Goal: Information Seeking & Learning: Compare options

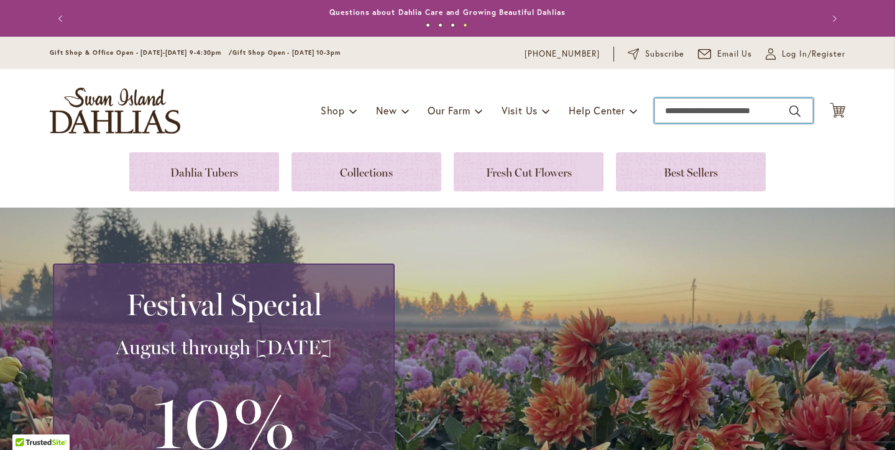
click at [731, 111] on input "Search" at bounding box center [734, 110] width 159 height 25
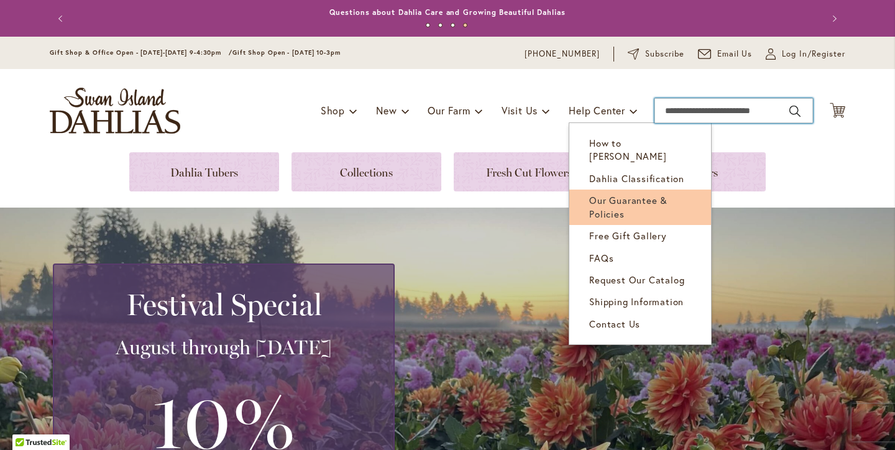
click at [613, 192] on link "Our Guarantee & Policies" at bounding box center [641, 207] width 142 height 35
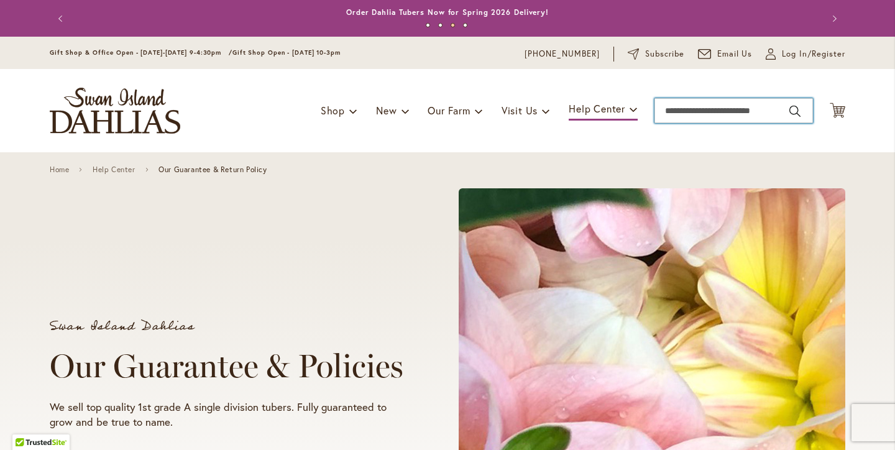
click at [693, 111] on input "Search" at bounding box center [734, 110] width 159 height 25
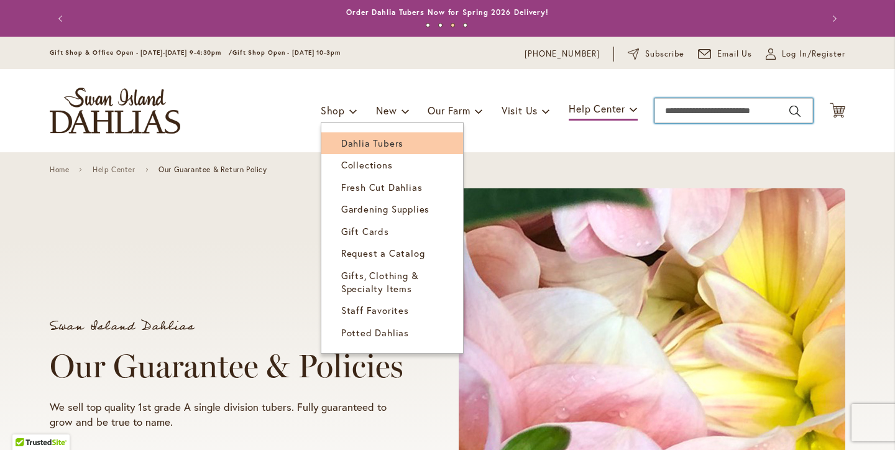
click at [347, 149] on link "Dahlia Tubers" at bounding box center [392, 143] width 142 height 22
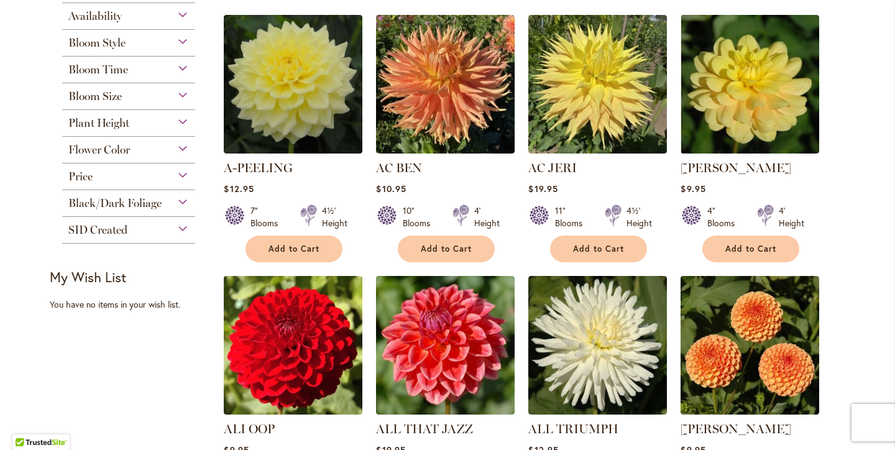
scroll to position [307, 0]
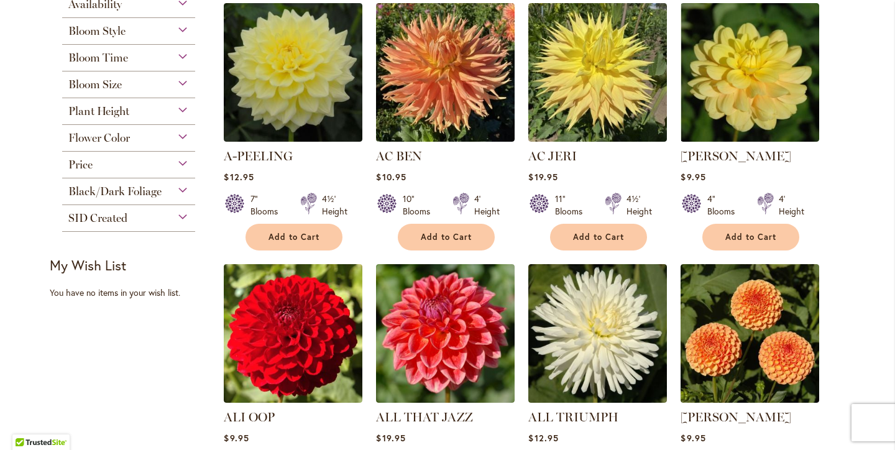
click at [115, 141] on span "Flower Color" at bounding box center [99, 138] width 62 height 14
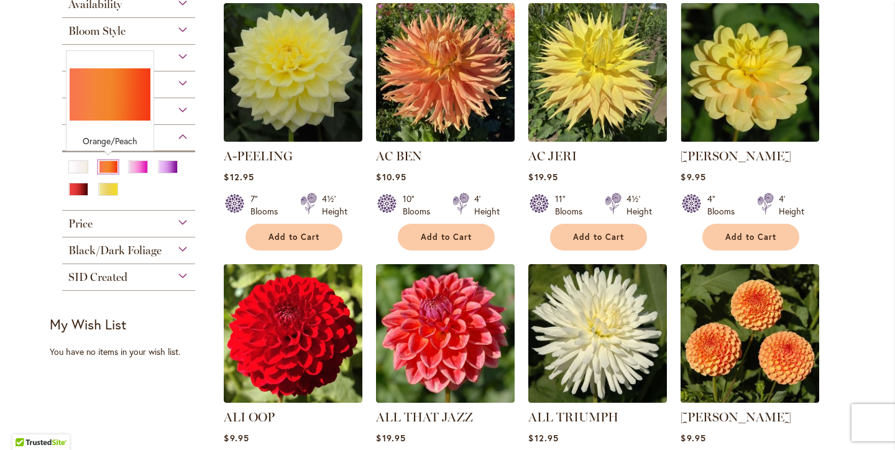
click at [116, 170] on div "Orange/Peach" at bounding box center [108, 166] width 20 height 13
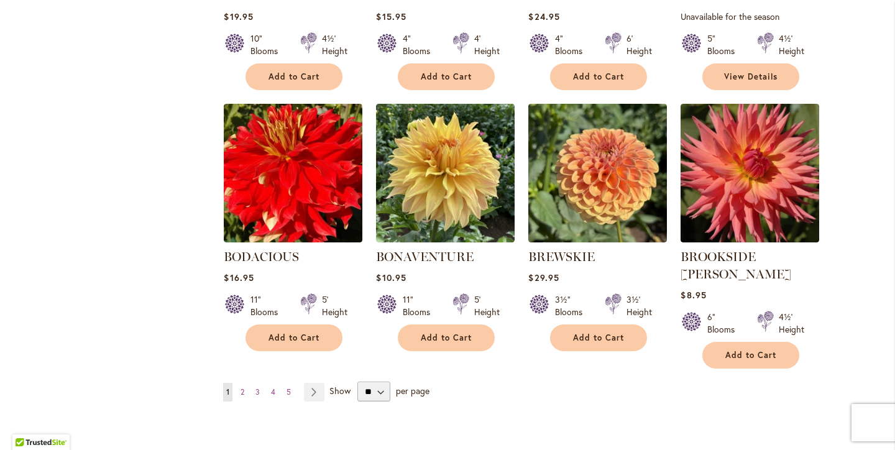
scroll to position [985, 0]
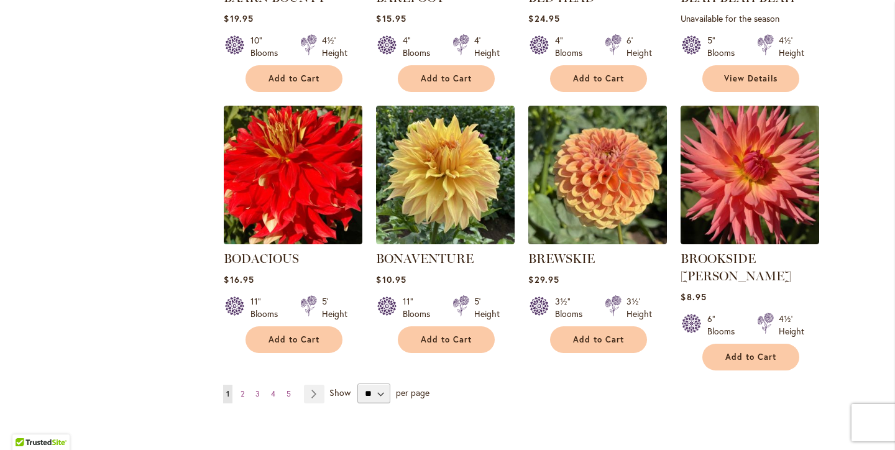
click at [615, 183] on img at bounding box center [598, 175] width 146 height 146
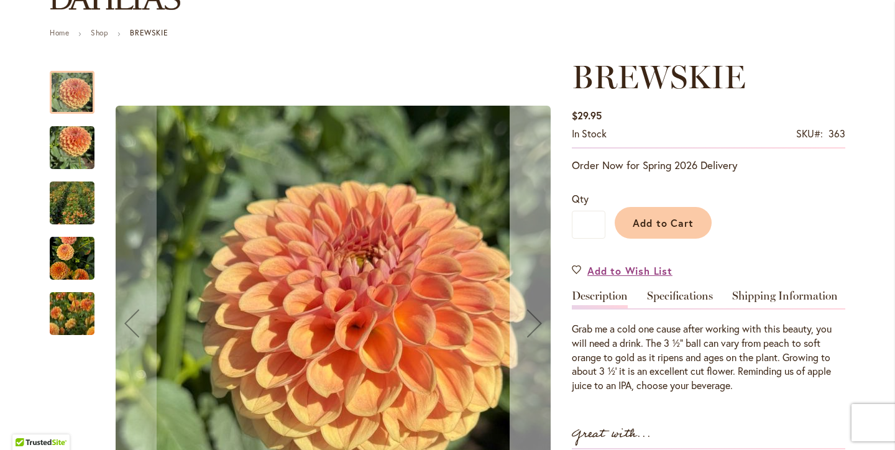
scroll to position [126, 0]
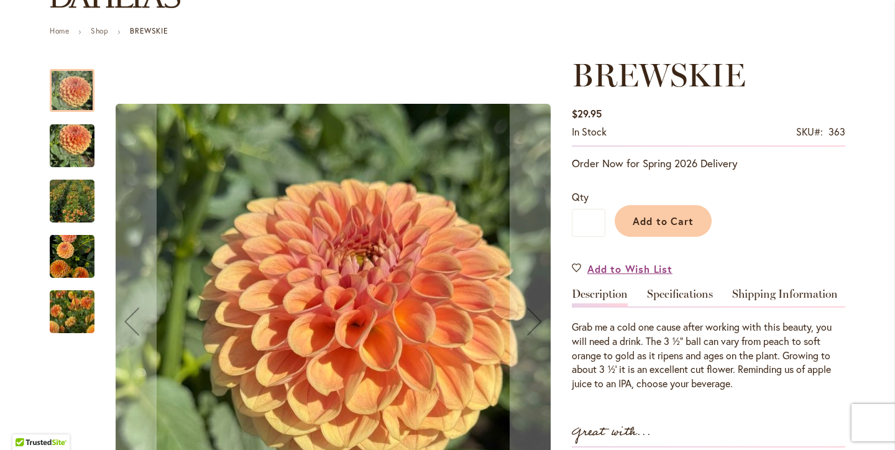
click at [77, 152] on img "BREWSKIE" at bounding box center [72, 146] width 45 height 60
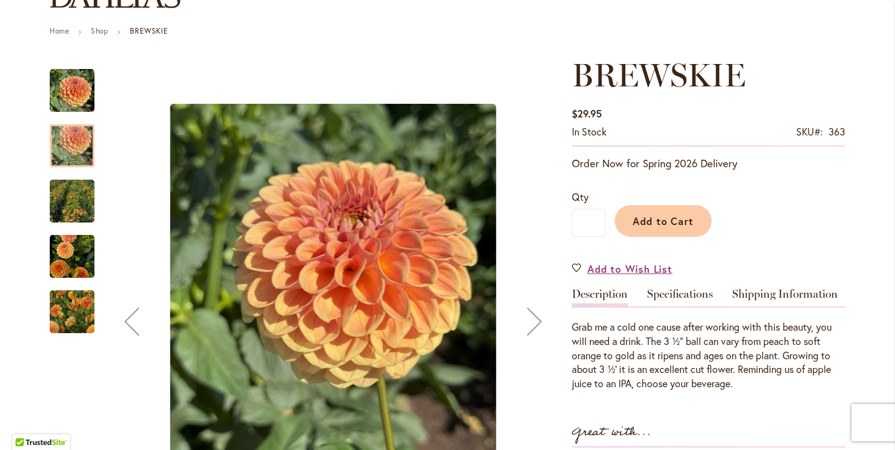
click at [65, 200] on img "BREWSKIE" at bounding box center [72, 201] width 90 height 85
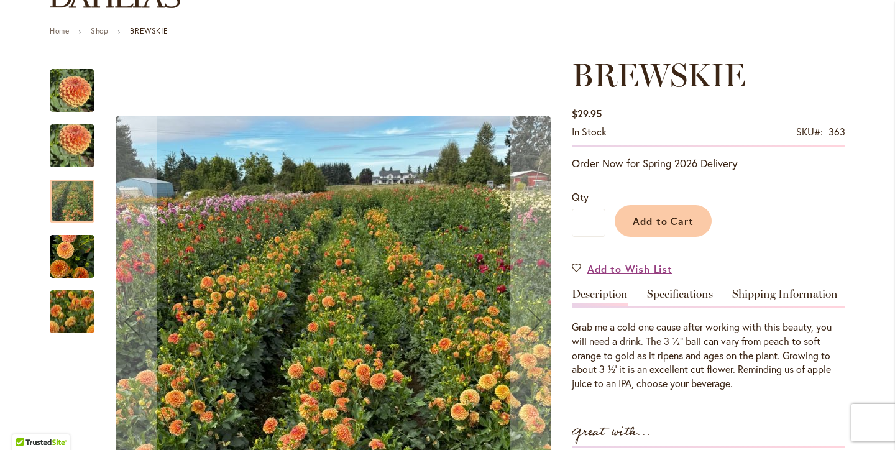
click at [76, 261] on img "BREWSKIE" at bounding box center [72, 256] width 45 height 47
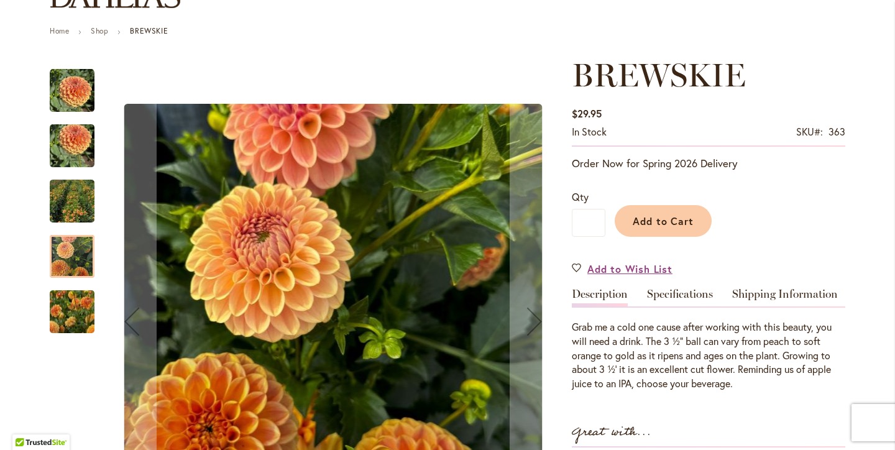
click at [82, 307] on img "BREWSKIE" at bounding box center [72, 312] width 90 height 72
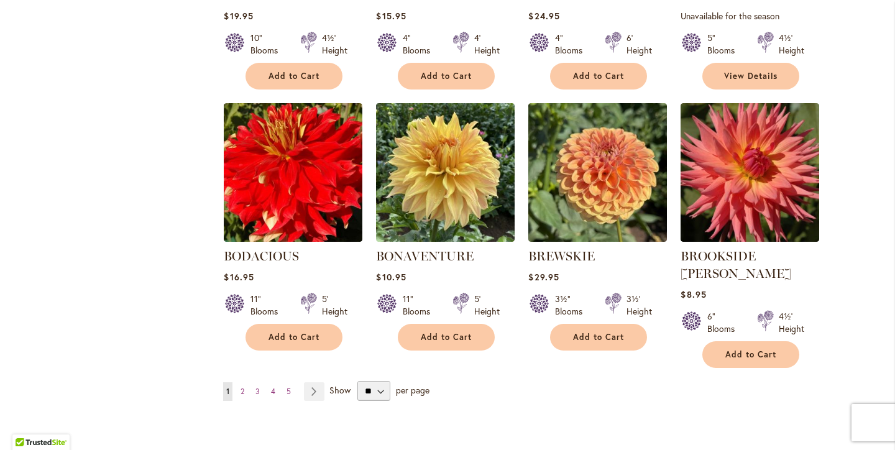
scroll to position [974, 0]
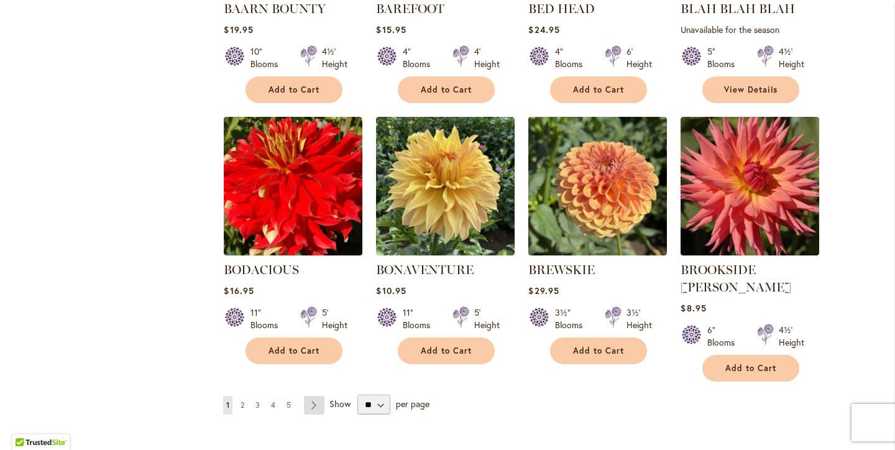
click at [316, 396] on link "Page Next" at bounding box center [314, 405] width 21 height 19
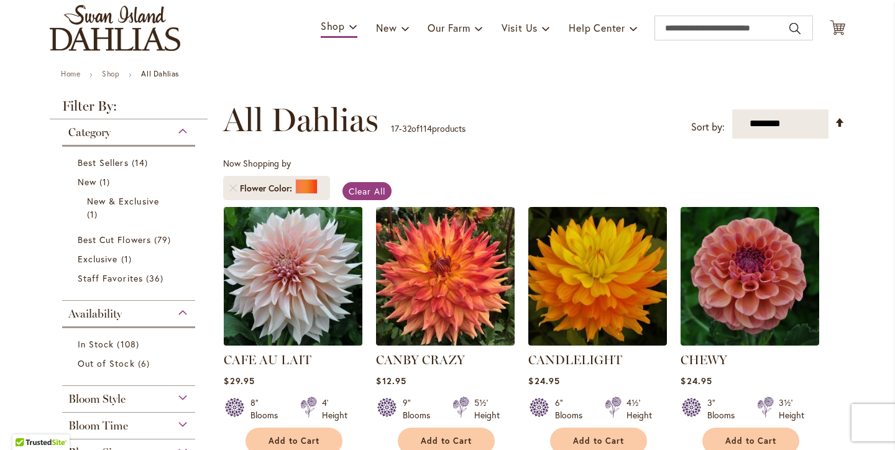
scroll to position [97, 0]
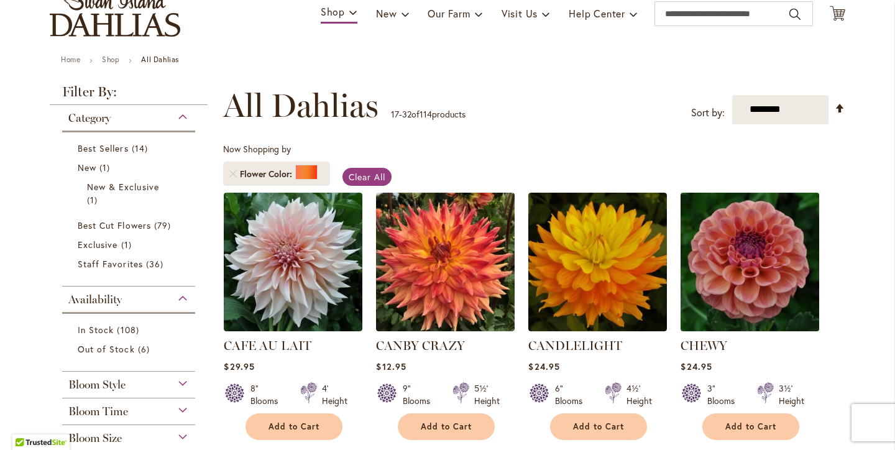
click at [765, 271] on img at bounding box center [751, 262] width 146 height 146
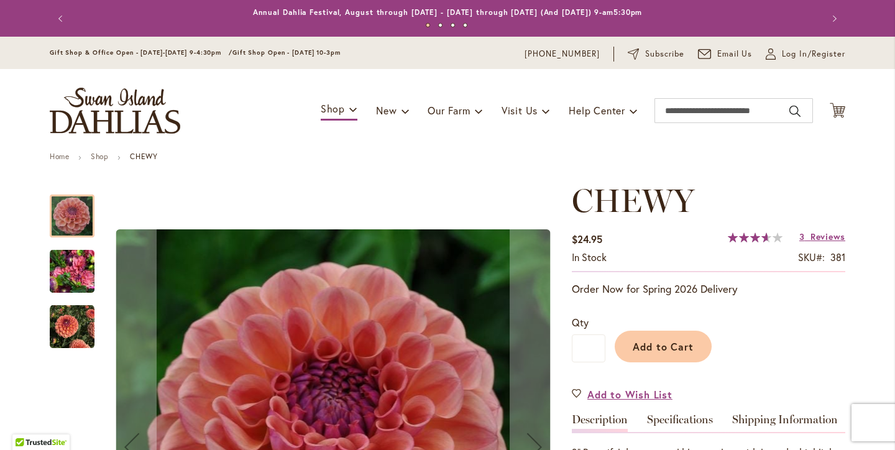
click at [70, 276] on img "CHEWY" at bounding box center [72, 272] width 45 height 60
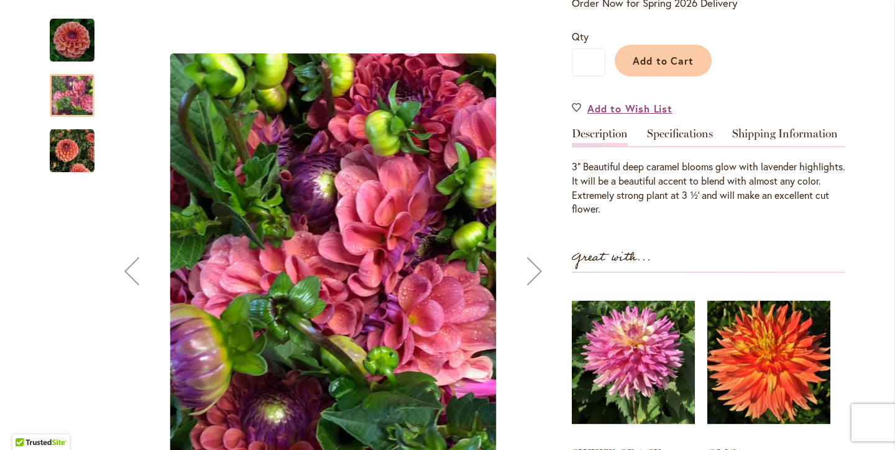
scroll to position [290, 0]
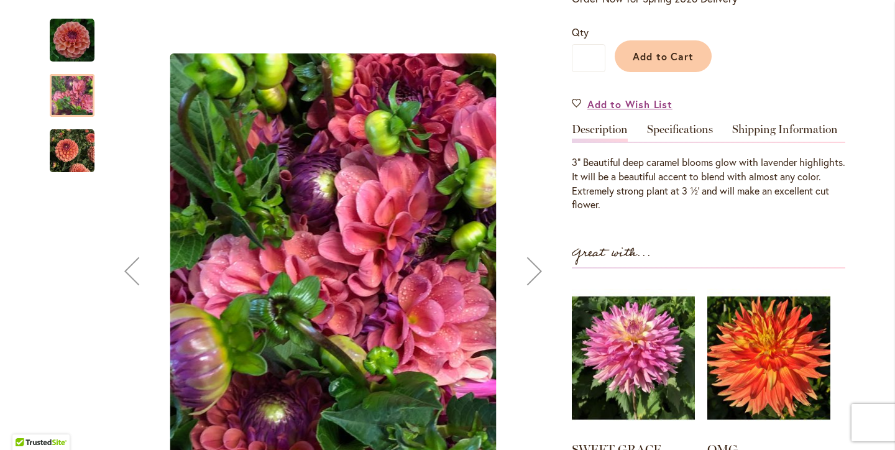
click at [73, 160] on img "CHEWY" at bounding box center [72, 151] width 45 height 45
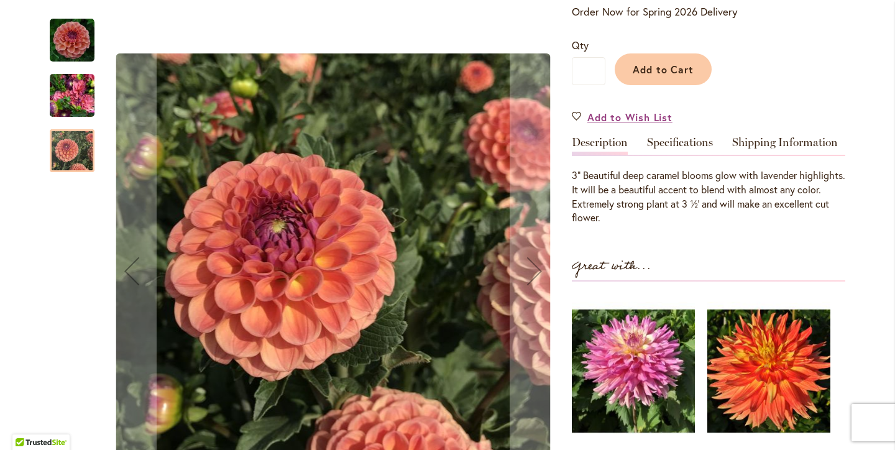
scroll to position [276, 0]
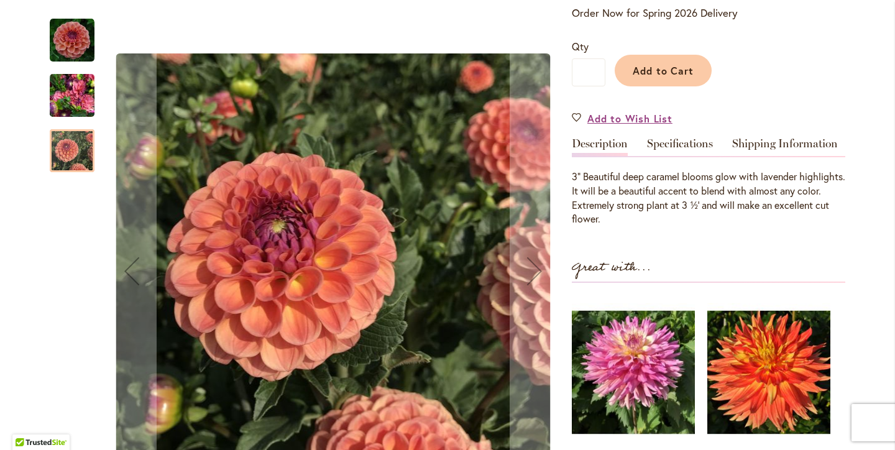
click at [64, 99] on img "CHEWY" at bounding box center [72, 96] width 45 height 60
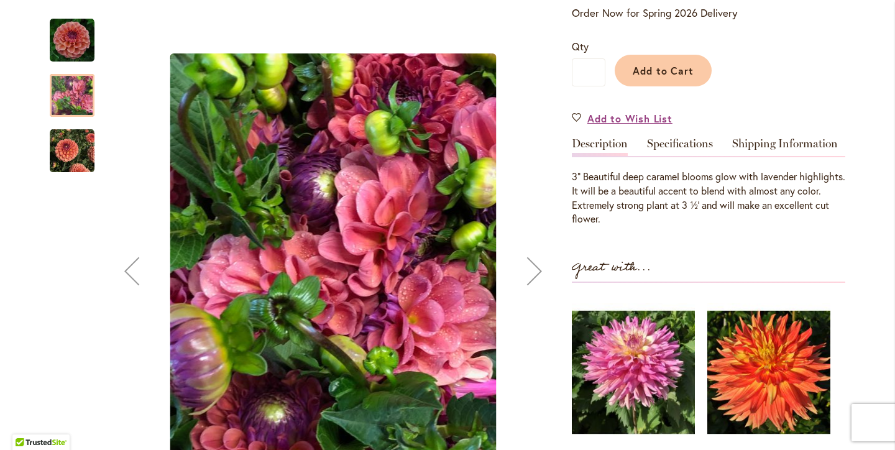
click at [81, 51] on img "CHEWY" at bounding box center [72, 40] width 45 height 45
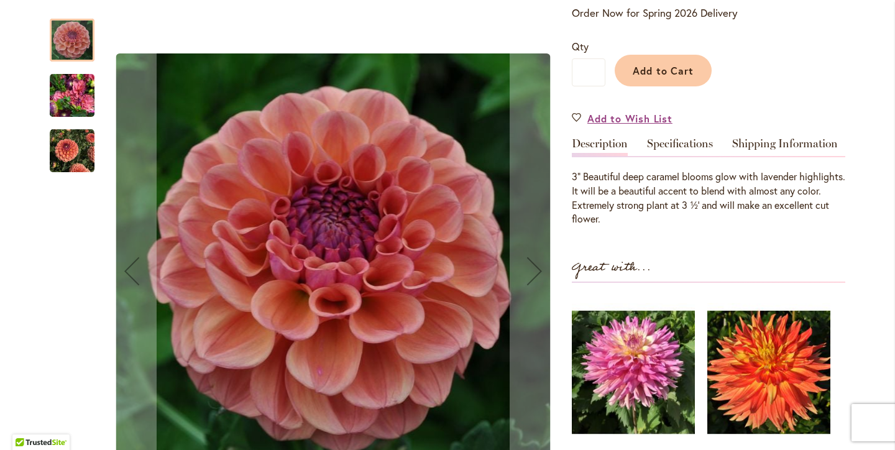
click at [73, 149] on img "CHEWY" at bounding box center [72, 151] width 45 height 45
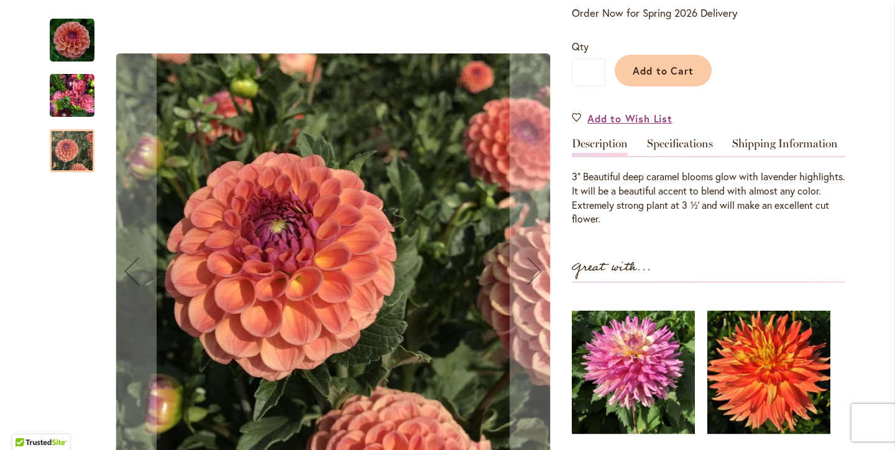
click at [69, 96] on img "CHEWY" at bounding box center [72, 96] width 45 height 60
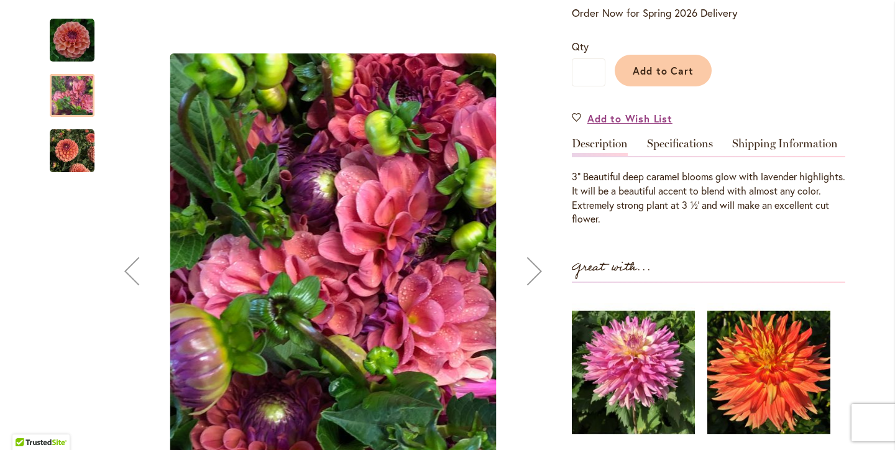
click at [74, 29] on img "CHEWY" at bounding box center [72, 40] width 45 height 45
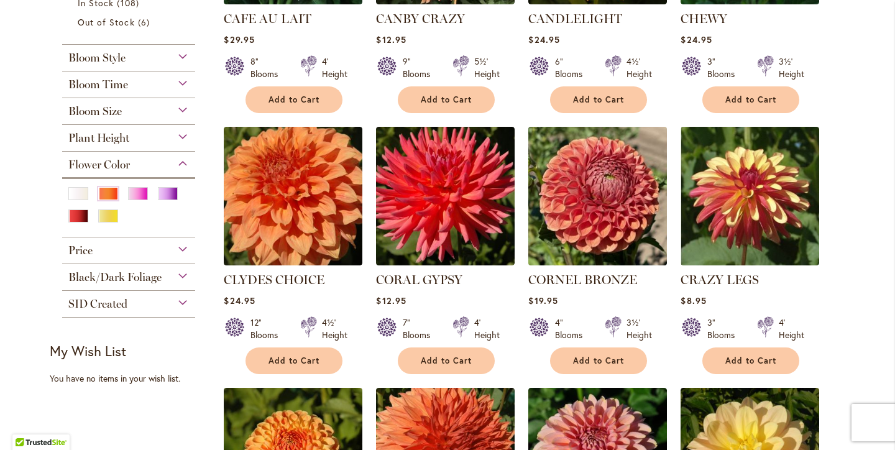
scroll to position [427, 0]
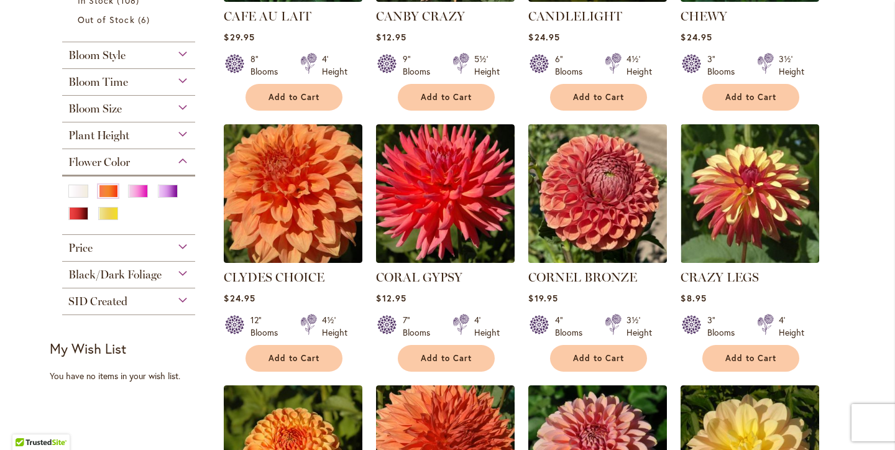
click at [614, 226] on img at bounding box center [598, 194] width 146 height 146
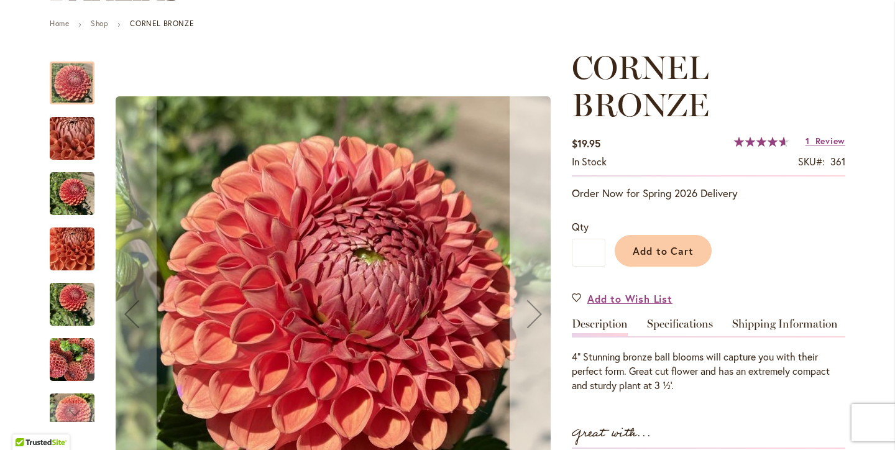
scroll to position [136, 0]
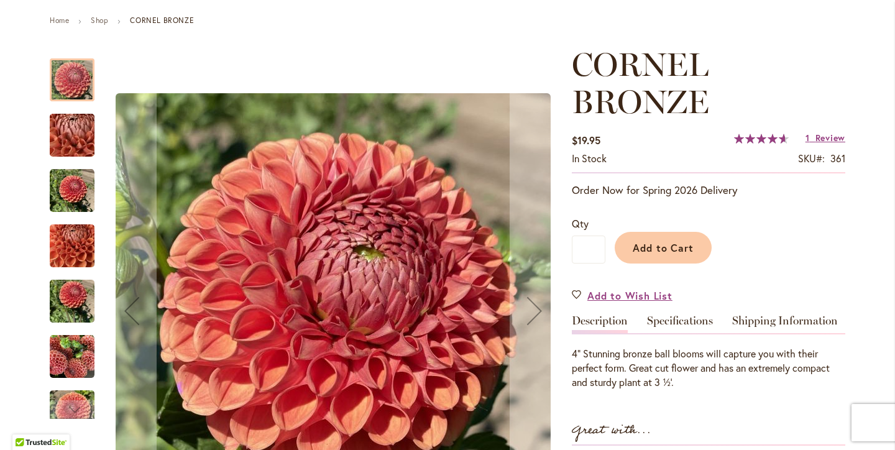
click at [69, 138] on img "CORNEL BRONZE" at bounding box center [72, 135] width 90 height 67
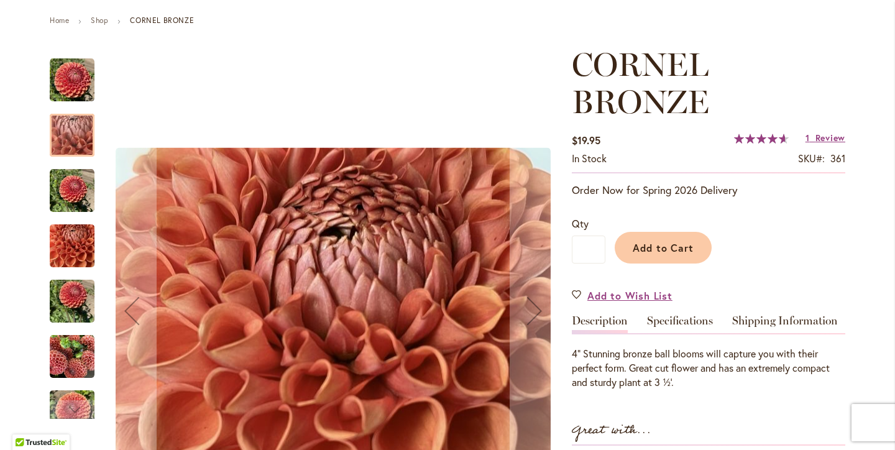
click at [76, 190] on img "CORNEL BRONZE" at bounding box center [72, 191] width 45 height 45
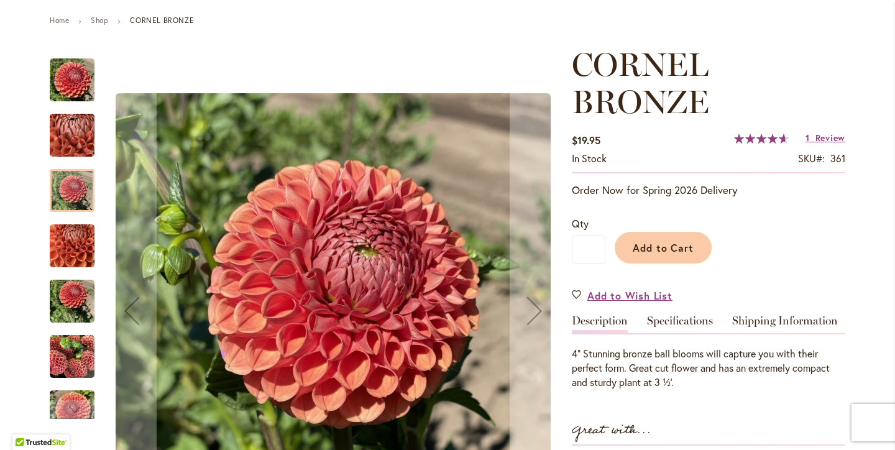
click at [80, 251] on img "CORNEL BRONZE" at bounding box center [72, 246] width 45 height 60
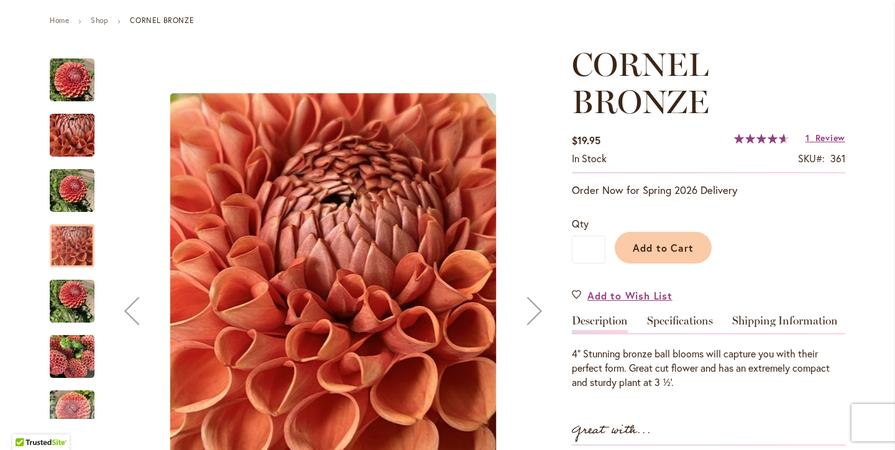
click at [87, 305] on img "CORNEL BRONZE" at bounding box center [72, 302] width 45 height 60
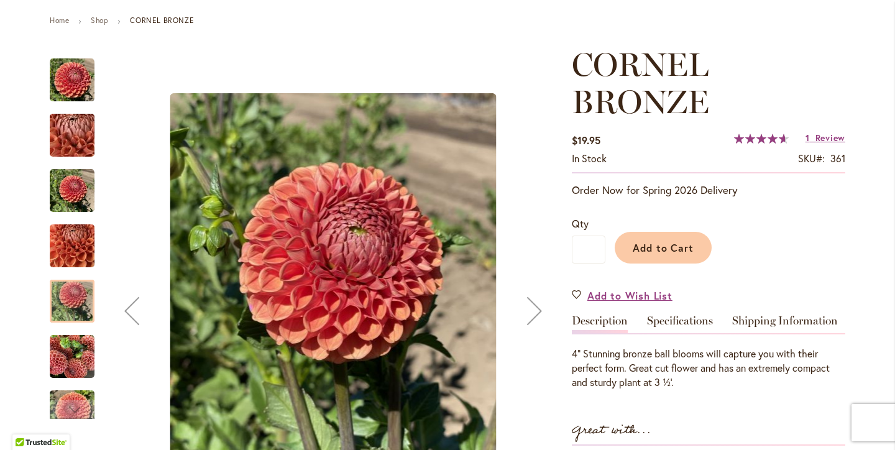
click at [76, 356] on img "CORNEL BRONZE" at bounding box center [72, 357] width 45 height 45
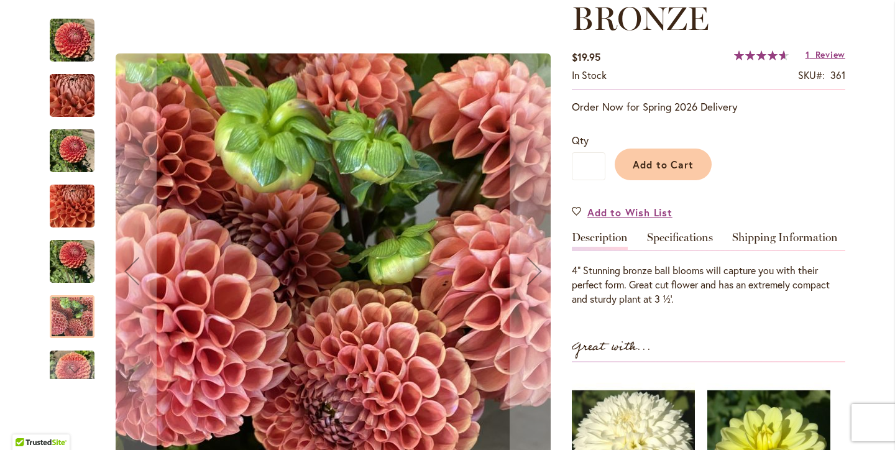
scroll to position [220, 0]
click at [74, 366] on div "Next" at bounding box center [72, 370] width 19 height 19
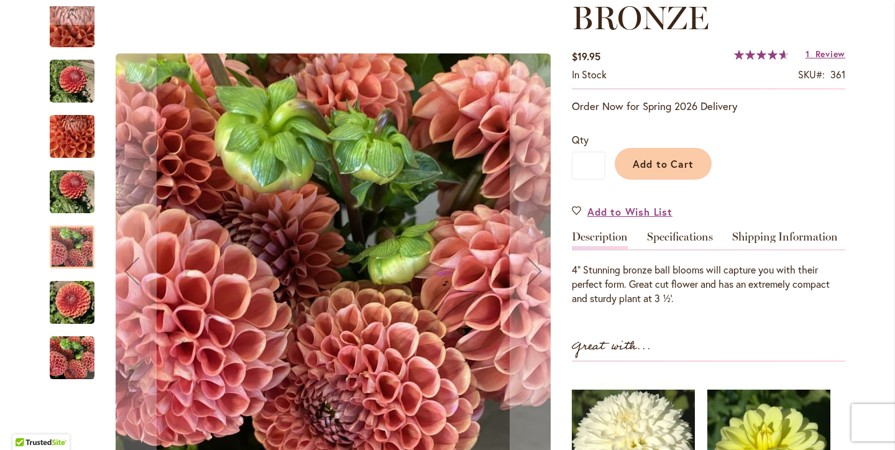
click at [75, 305] on img "CORNEL BRONZE" at bounding box center [72, 303] width 45 height 60
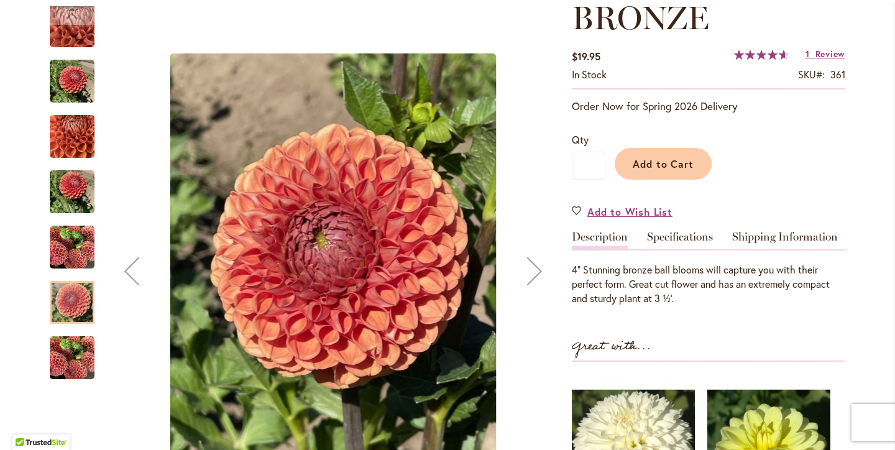
click at [70, 359] on img "CORNEL BRONZE" at bounding box center [72, 358] width 45 height 45
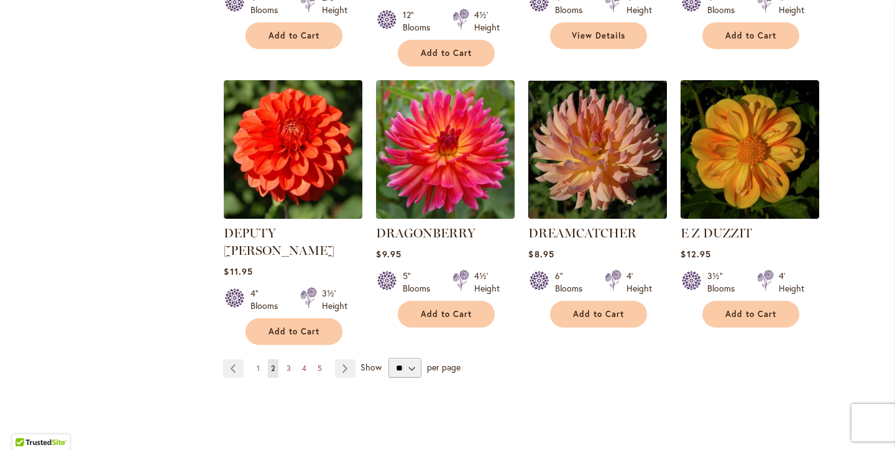
scroll to position [1011, 0]
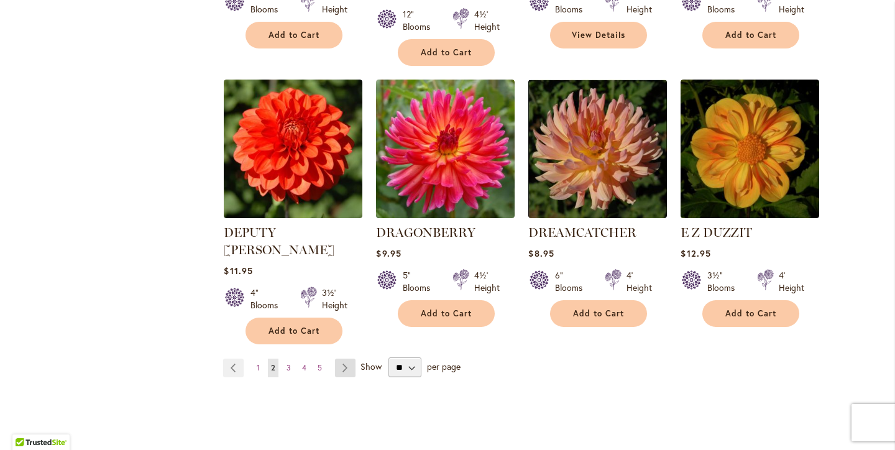
click at [344, 359] on link "Page Next" at bounding box center [345, 368] width 21 height 19
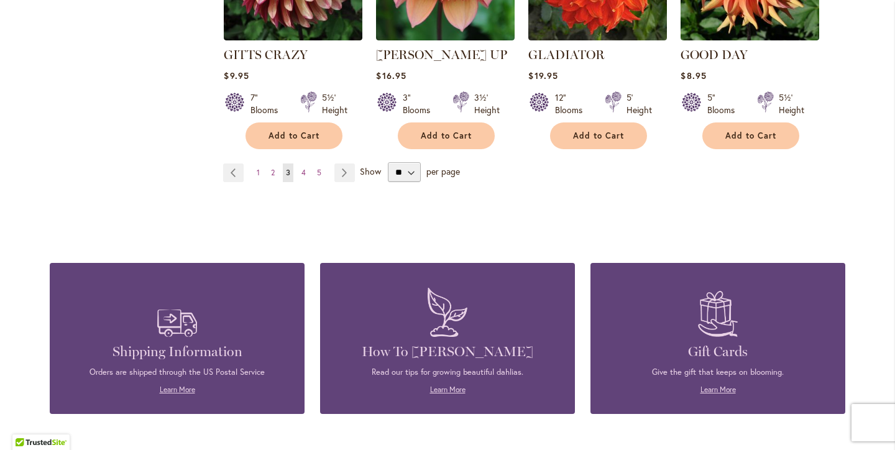
scroll to position [1216, 0]
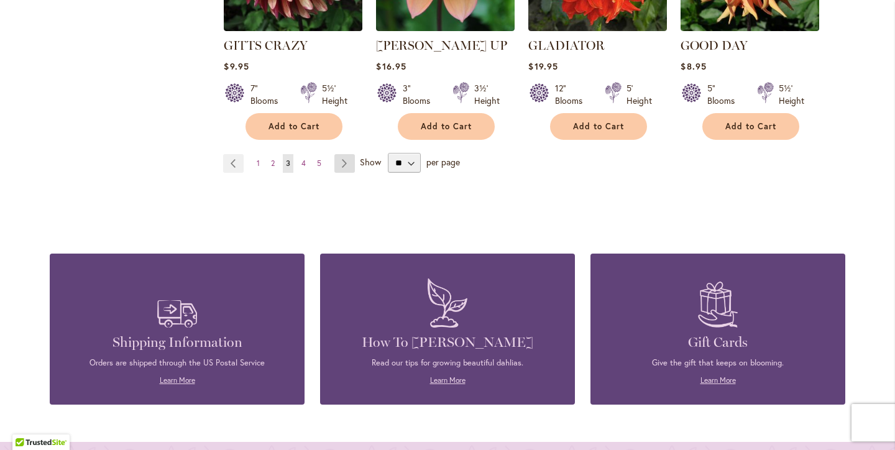
click at [343, 154] on link "Page Next" at bounding box center [345, 163] width 21 height 19
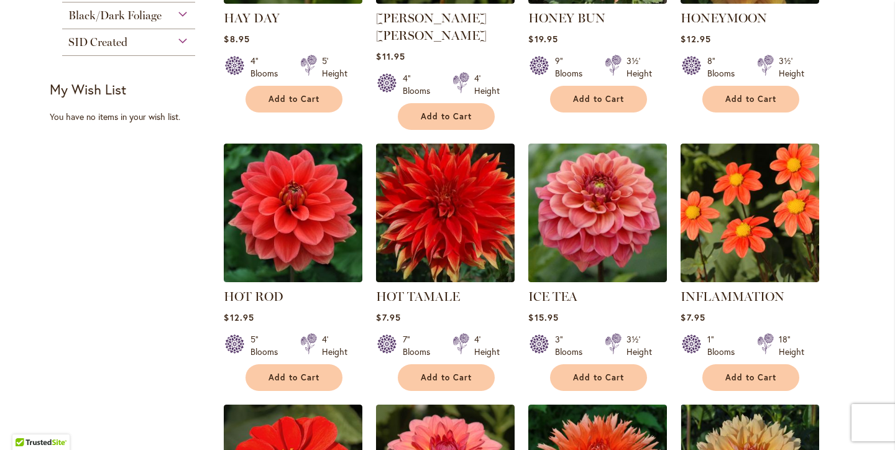
scroll to position [690, 0]
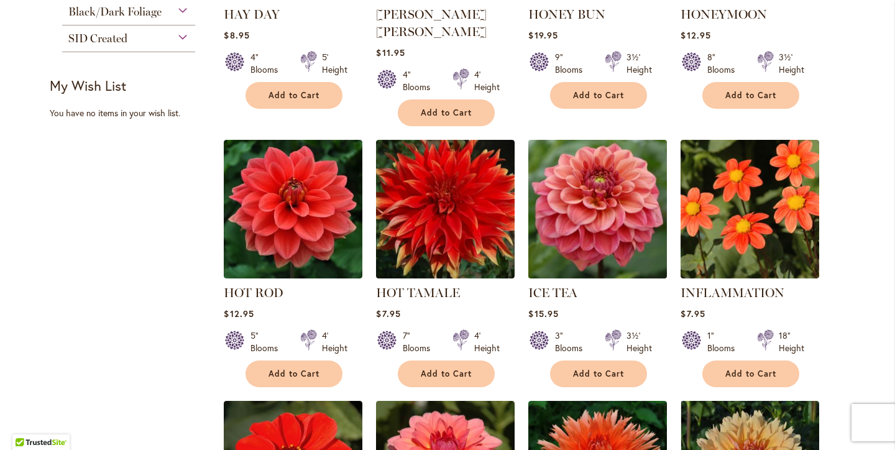
click at [611, 232] on img at bounding box center [598, 209] width 146 height 146
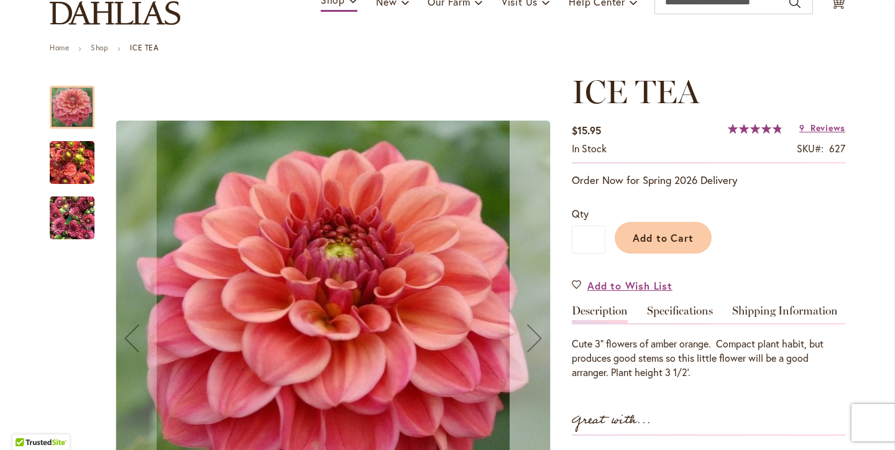
scroll to position [125, 0]
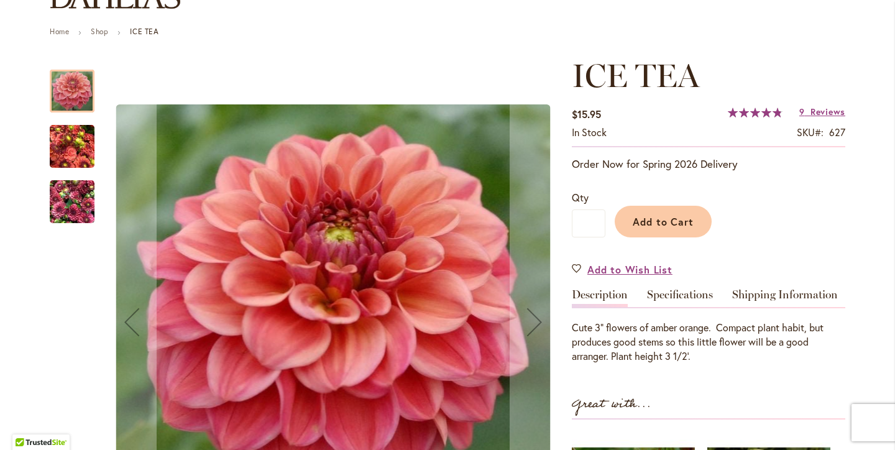
click at [68, 142] on img "ICE TEA" at bounding box center [72, 147] width 45 height 60
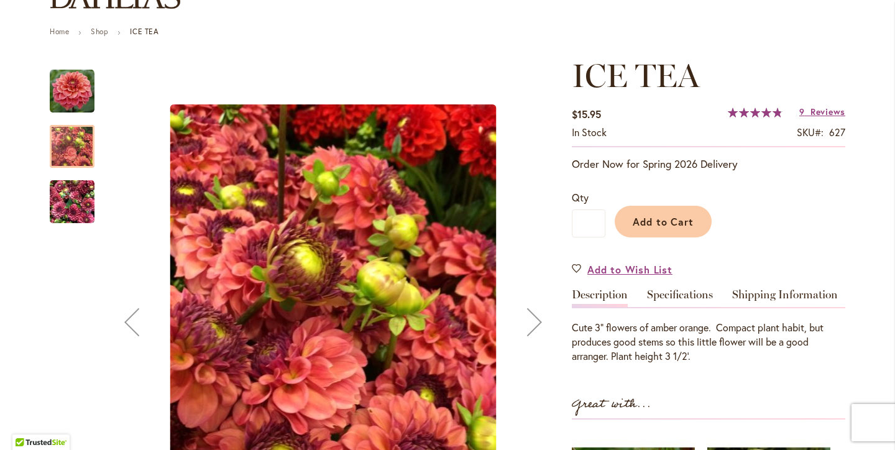
click at [85, 211] on img "ICE TEA" at bounding box center [72, 202] width 45 height 60
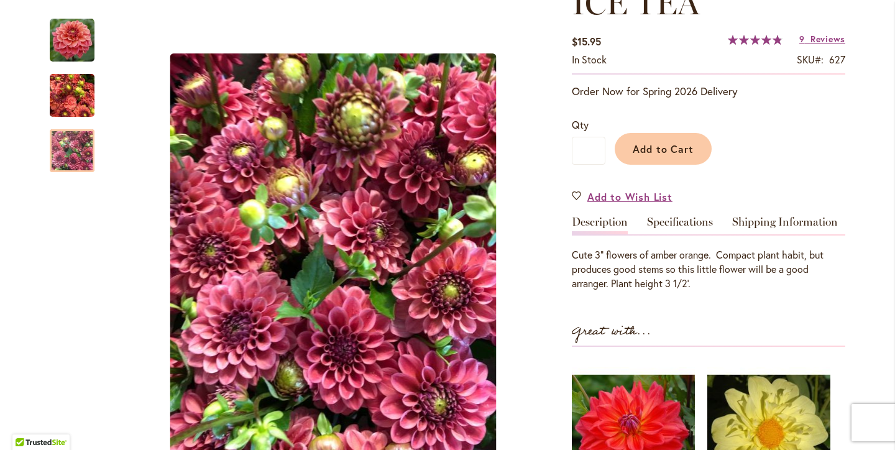
scroll to position [185, 0]
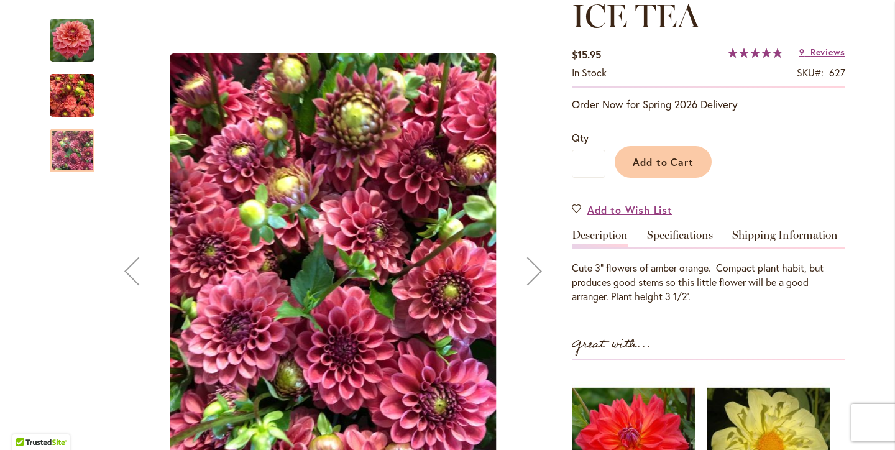
click at [57, 31] on img "ICE TEA" at bounding box center [72, 40] width 45 height 45
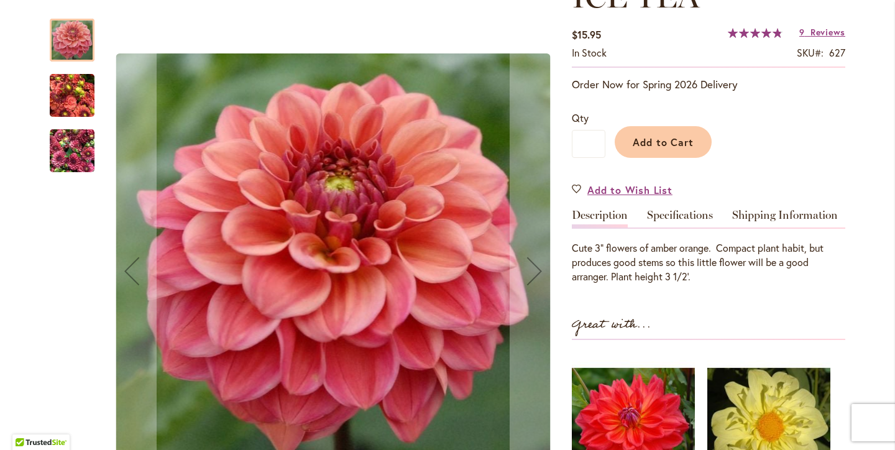
scroll to position [206, 0]
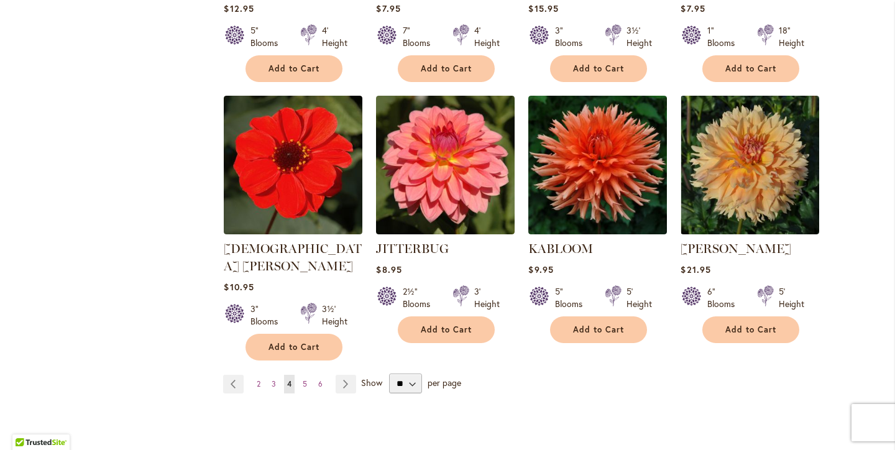
scroll to position [997, 0]
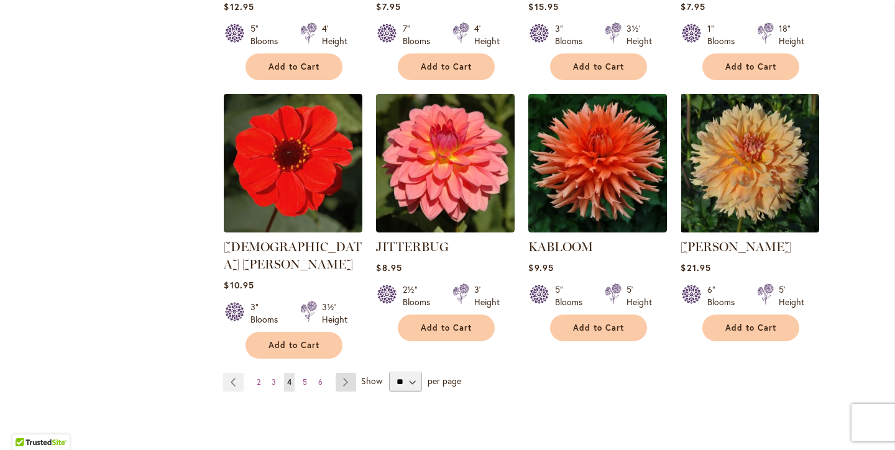
click at [350, 373] on link "Page Next" at bounding box center [346, 382] width 21 height 19
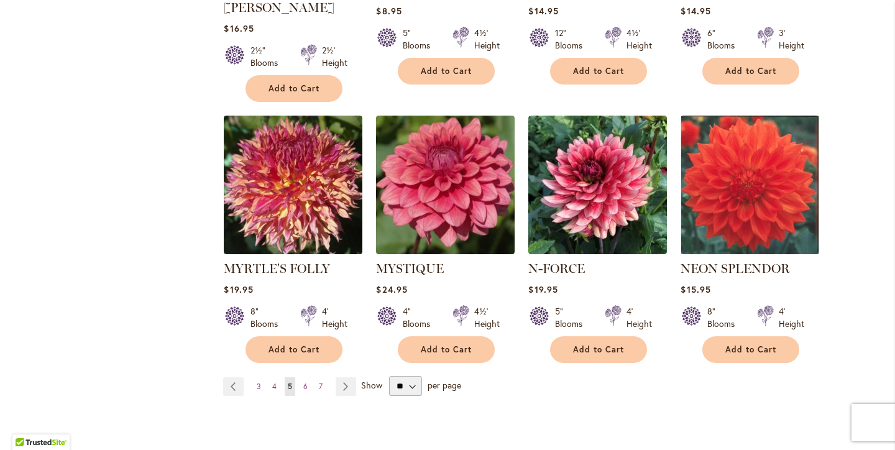
scroll to position [977, 0]
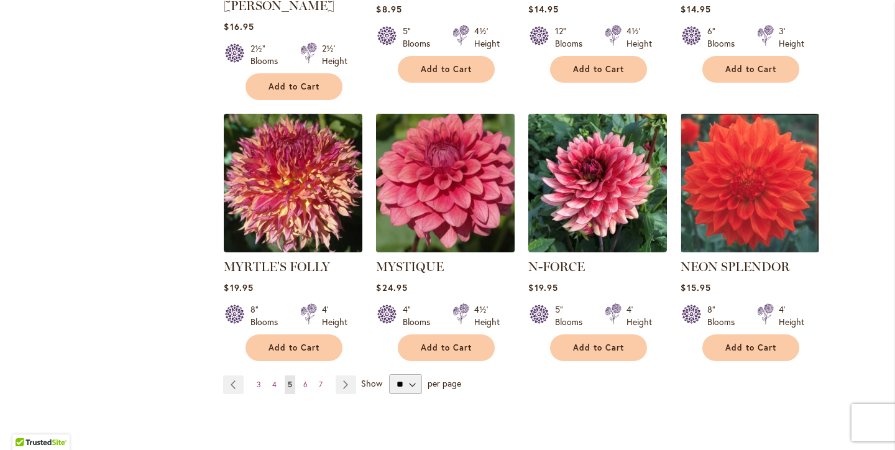
click at [470, 209] on img at bounding box center [446, 183] width 146 height 146
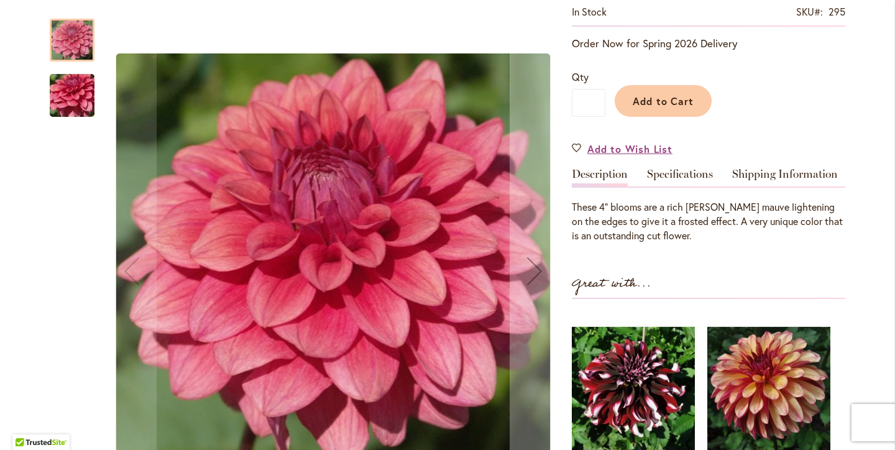
scroll to position [248, 0]
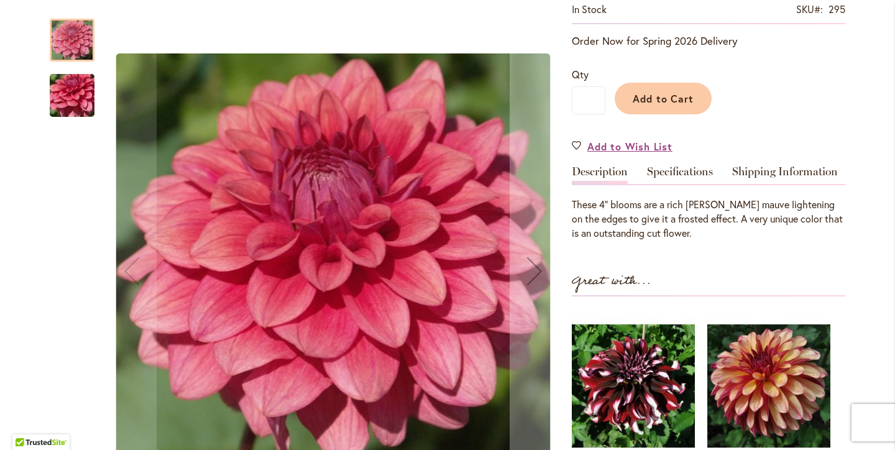
click at [72, 104] on img "MYSTIQUE" at bounding box center [72, 95] width 90 height 67
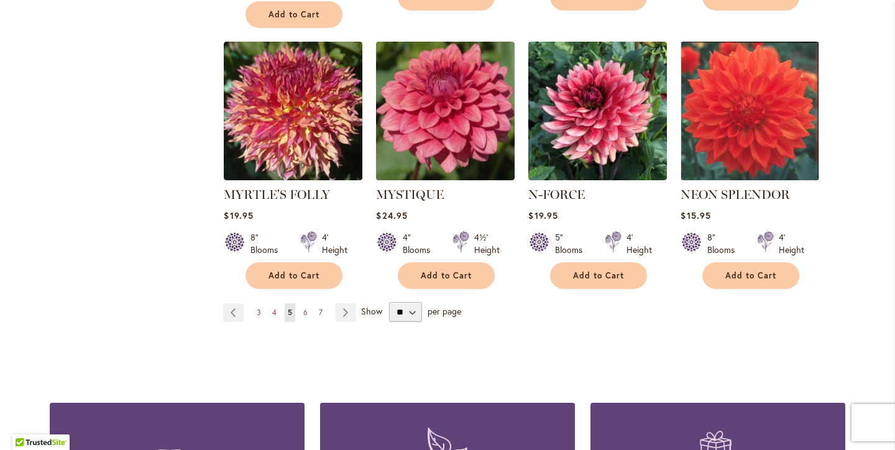
scroll to position [1050, 0]
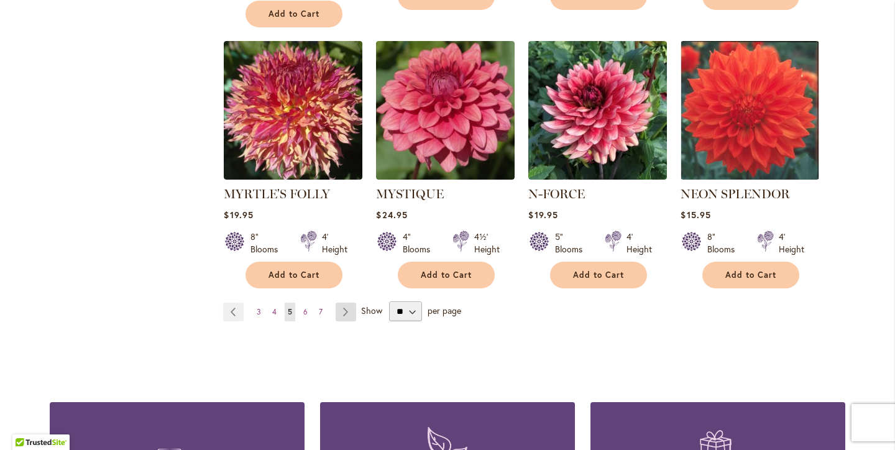
click at [344, 303] on link "Page Next" at bounding box center [346, 312] width 21 height 19
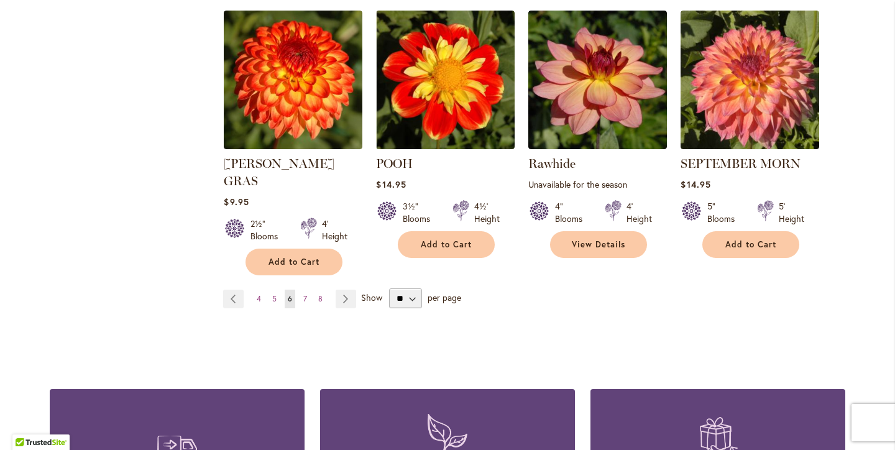
scroll to position [1073, 0]
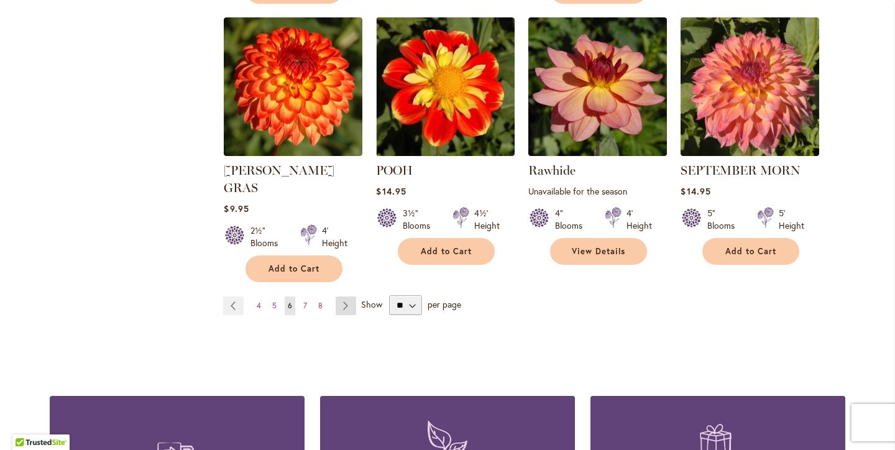
click at [349, 297] on link "Page Next" at bounding box center [346, 306] width 21 height 19
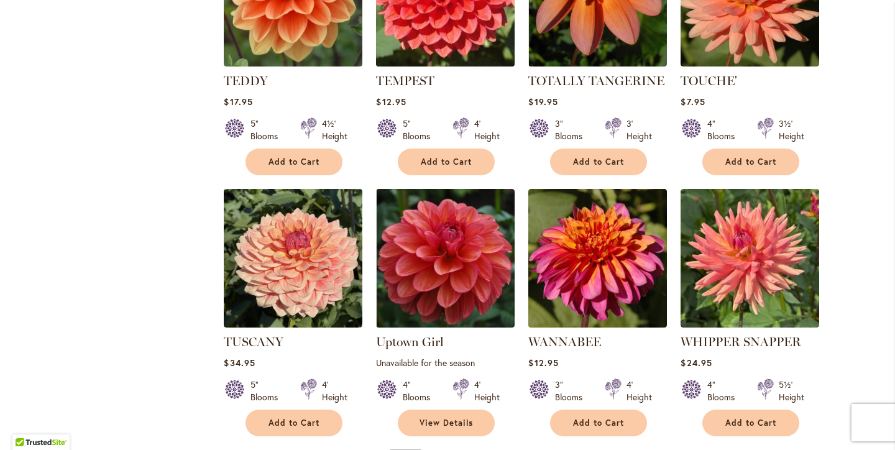
scroll to position [921, 0]
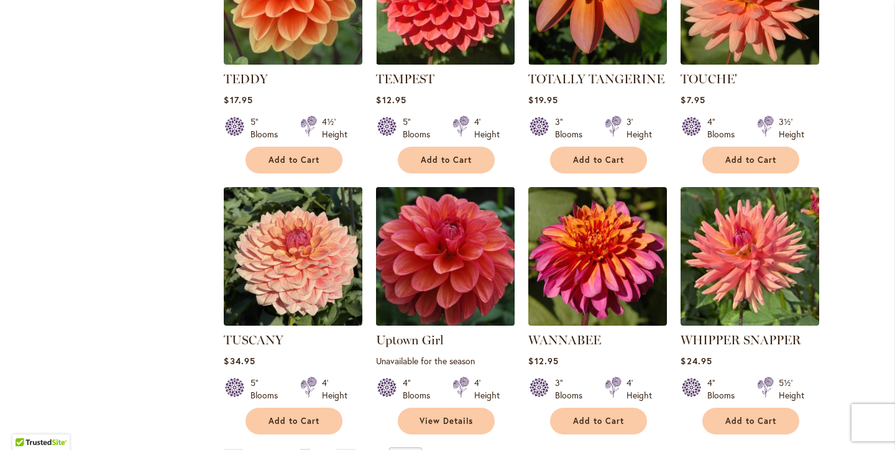
click at [440, 264] on img at bounding box center [446, 256] width 146 height 146
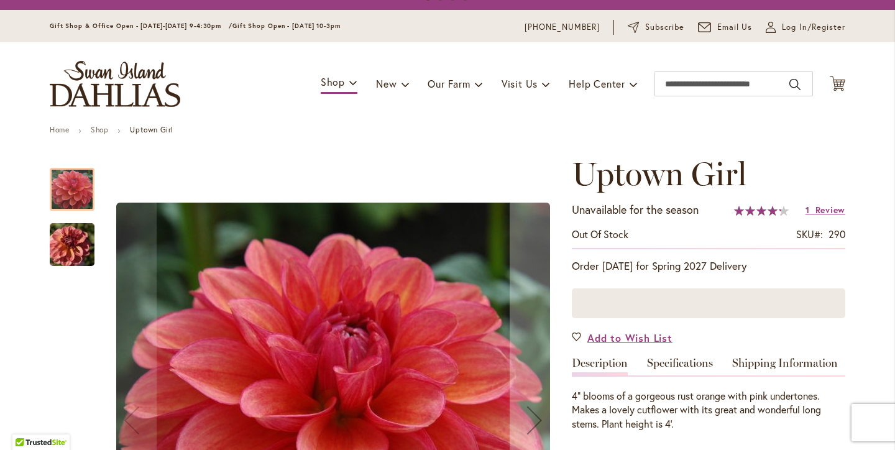
scroll to position [28, 0]
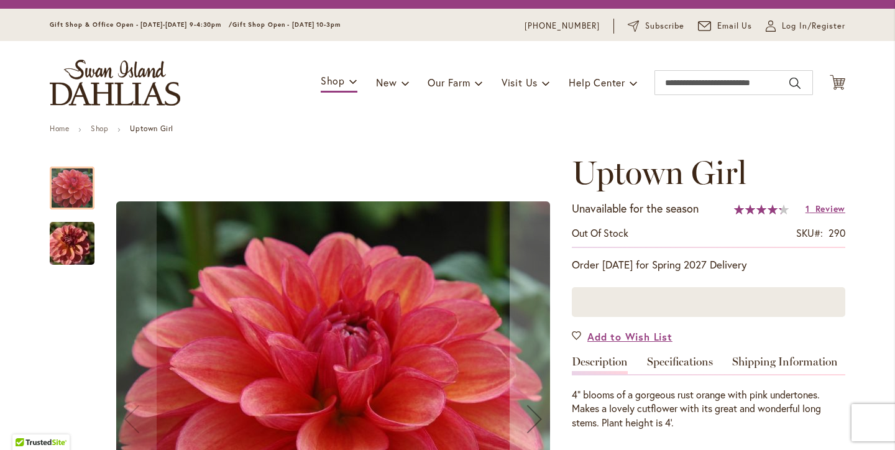
click at [68, 256] on img "Uptown Girl" at bounding box center [72, 244] width 90 height 60
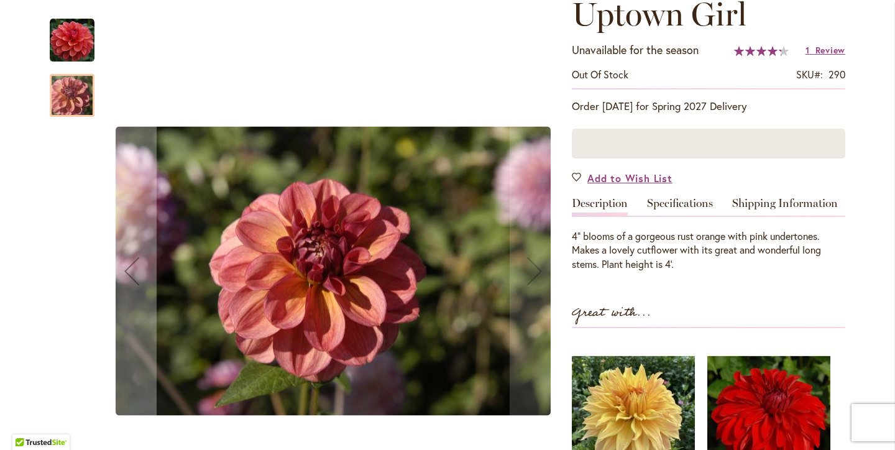
scroll to position [188, 0]
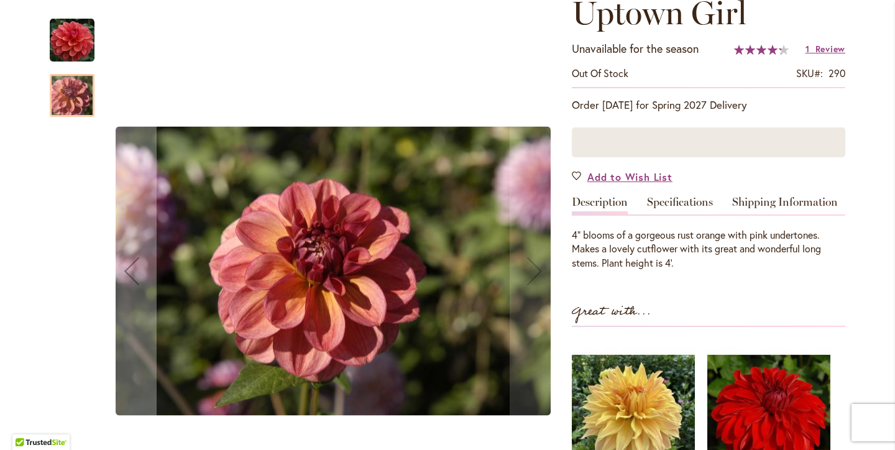
click at [68, 52] on img "Uptown Girl" at bounding box center [72, 40] width 45 height 45
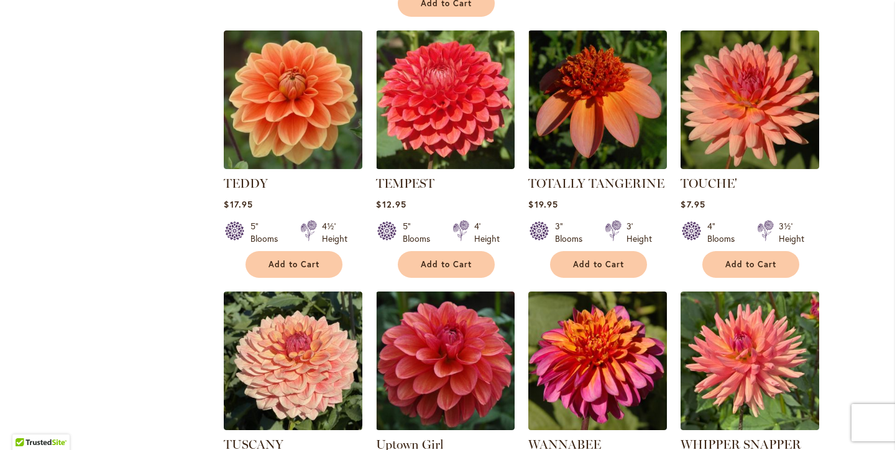
scroll to position [822, 0]
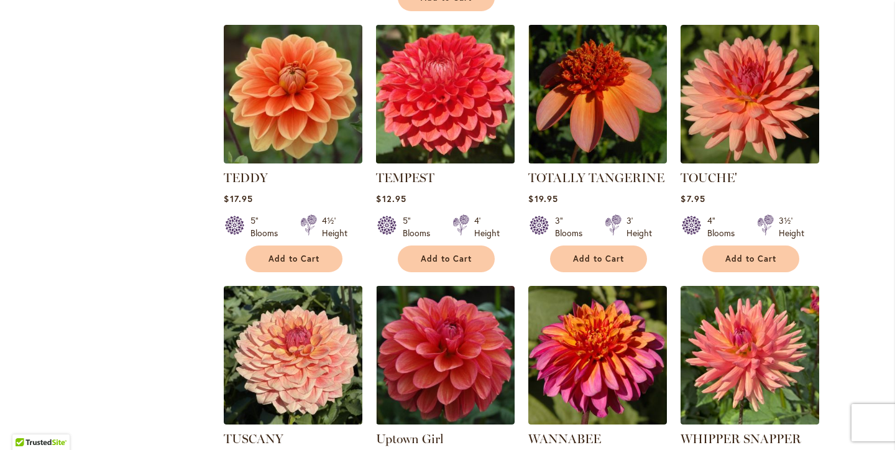
click at [438, 111] on img at bounding box center [446, 94] width 146 height 146
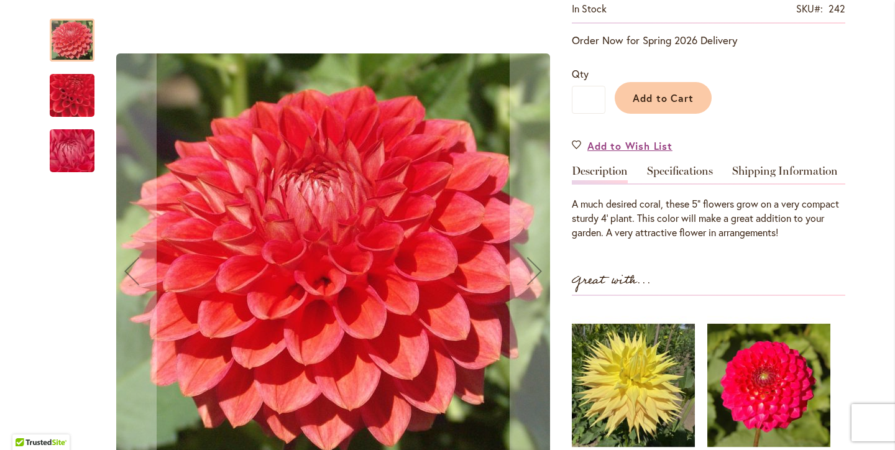
scroll to position [250, 0]
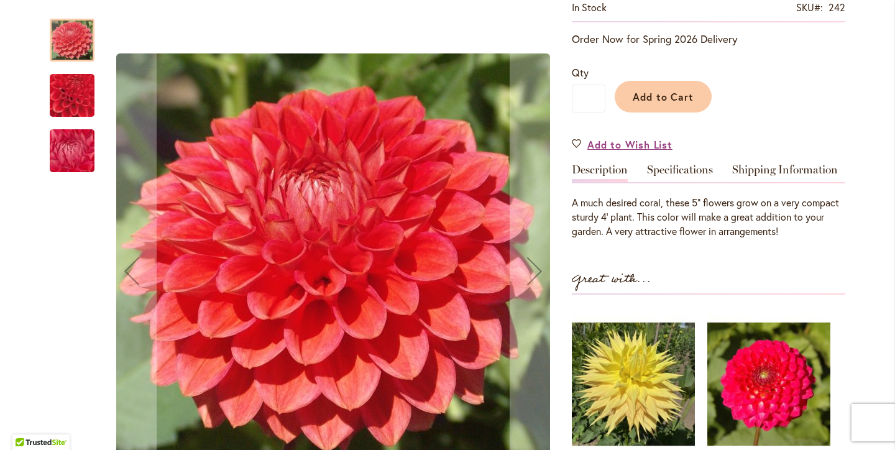
click at [68, 98] on img "TEMPEST" at bounding box center [72, 96] width 86 height 86
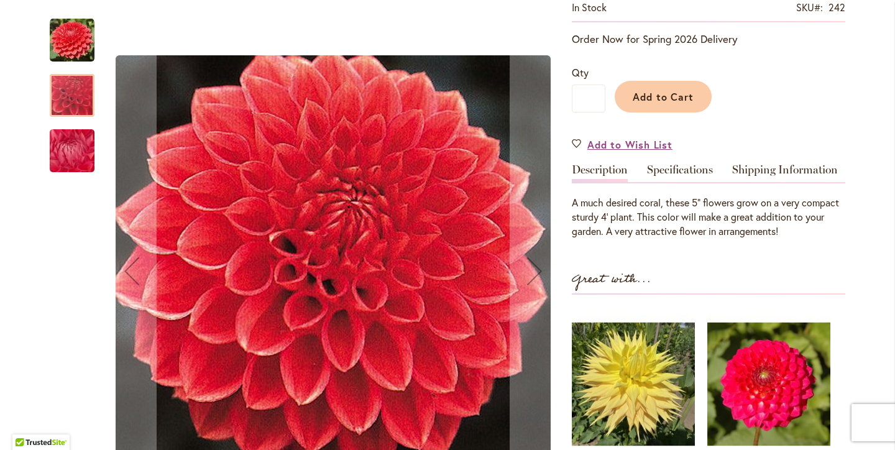
click at [74, 138] on img "TEMPEST" at bounding box center [72, 151] width 90 height 67
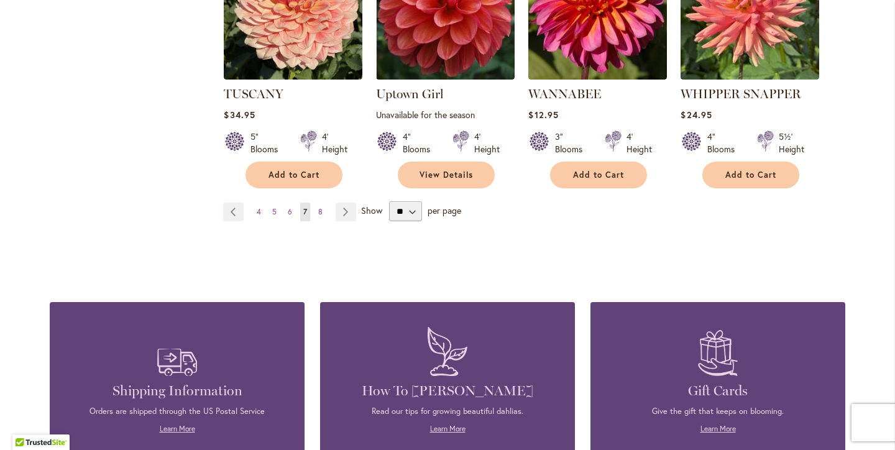
scroll to position [1173, 0]
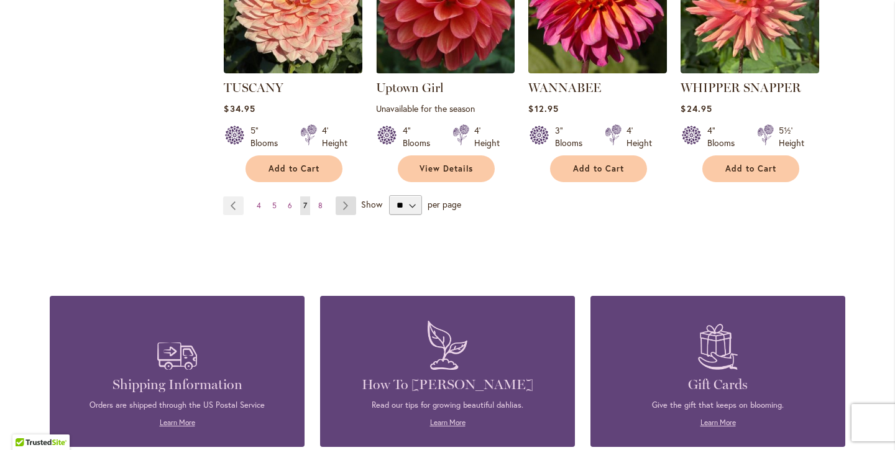
click at [344, 197] on link "Page Next" at bounding box center [346, 206] width 21 height 19
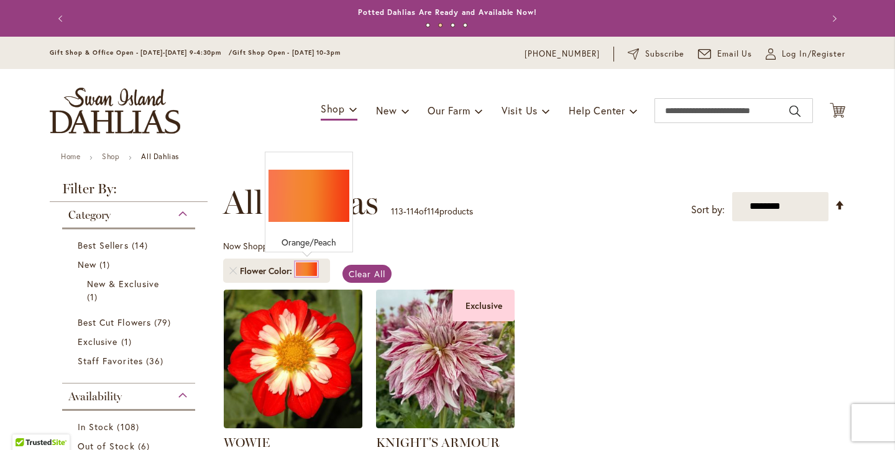
click at [304, 269] on div at bounding box center [306, 269] width 22 height 15
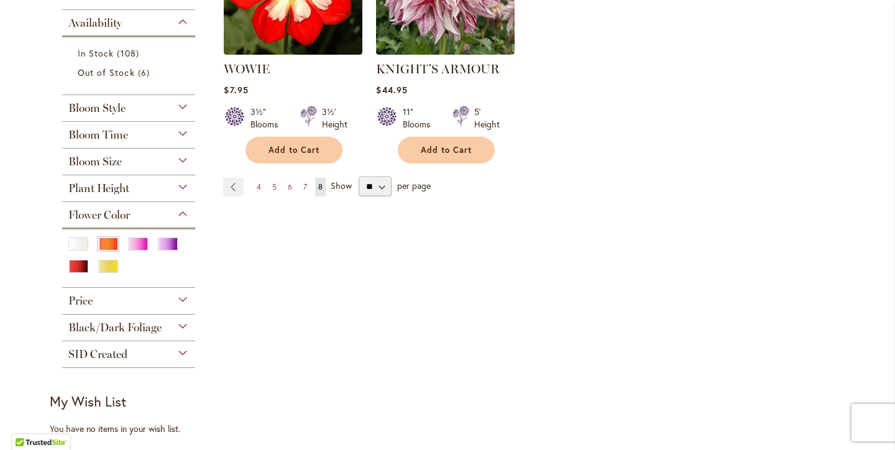
scroll to position [376, 0]
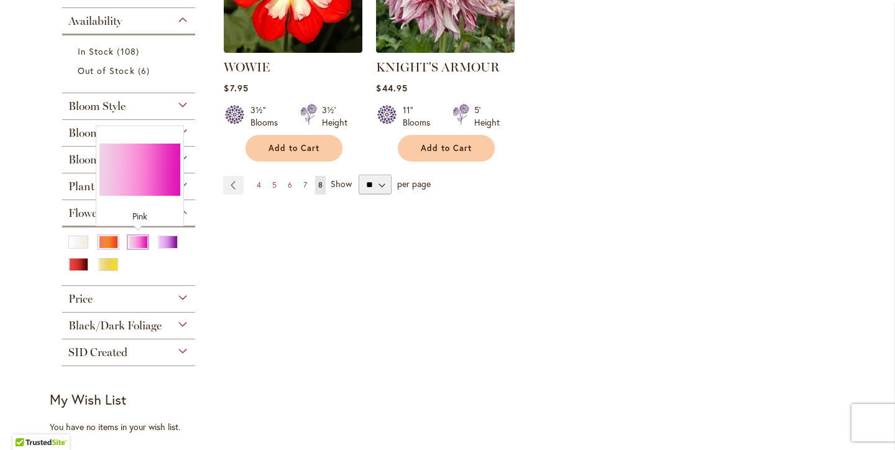
click at [137, 239] on div "Pink" at bounding box center [138, 242] width 20 height 13
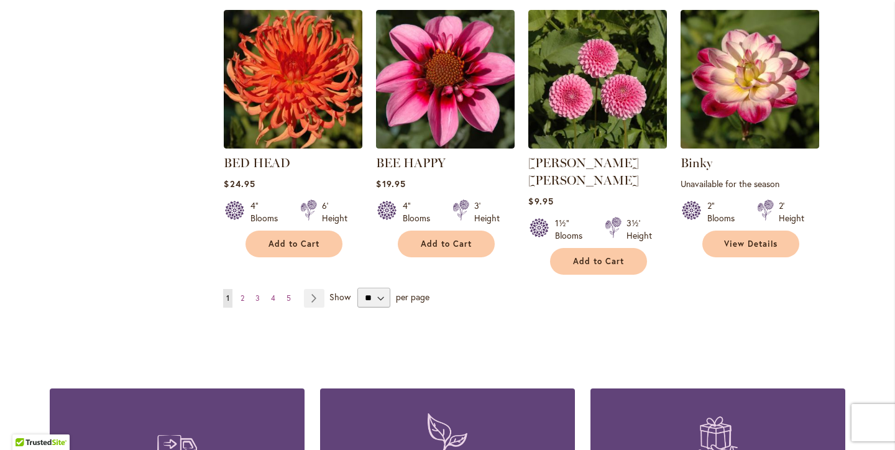
scroll to position [1094, 0]
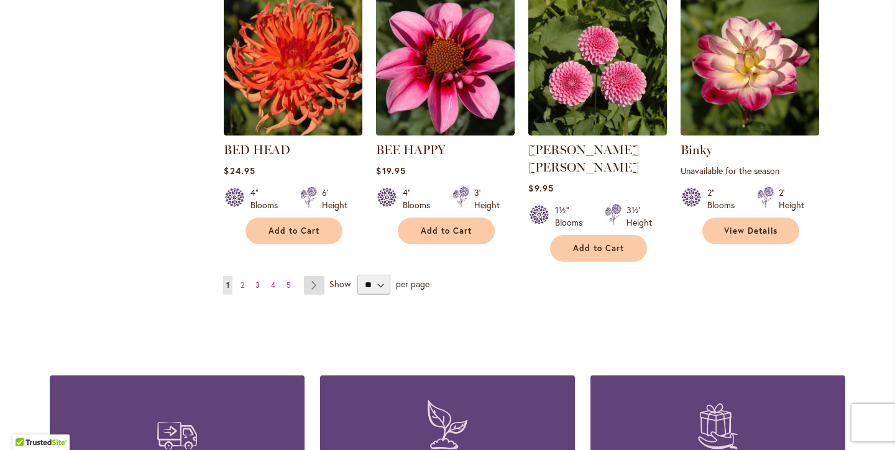
click at [315, 276] on link "Page Next" at bounding box center [314, 285] width 21 height 19
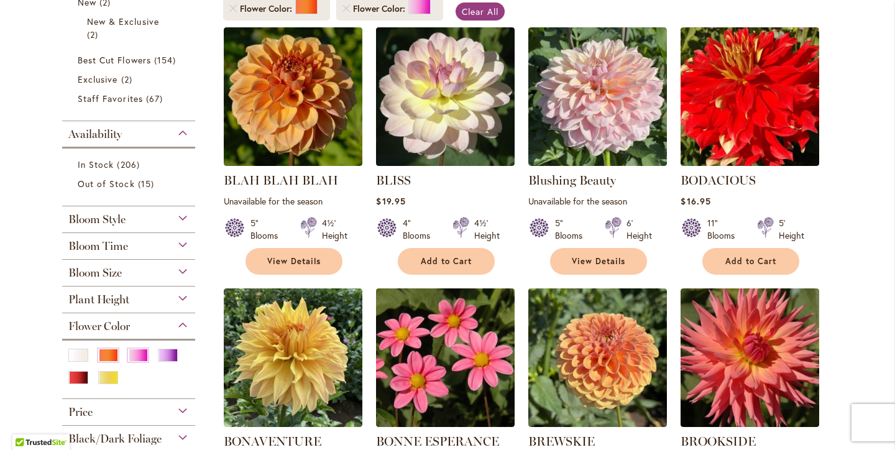
scroll to position [263, 0]
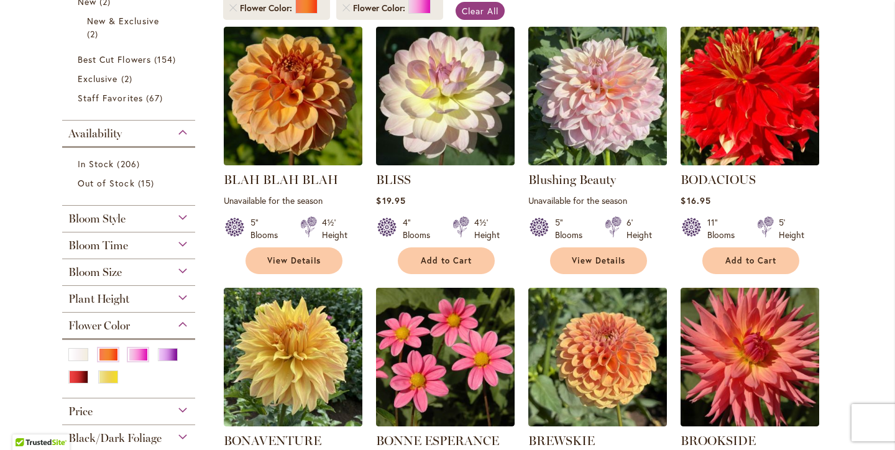
click at [119, 215] on span "Bloom Style" at bounding box center [96, 219] width 57 height 14
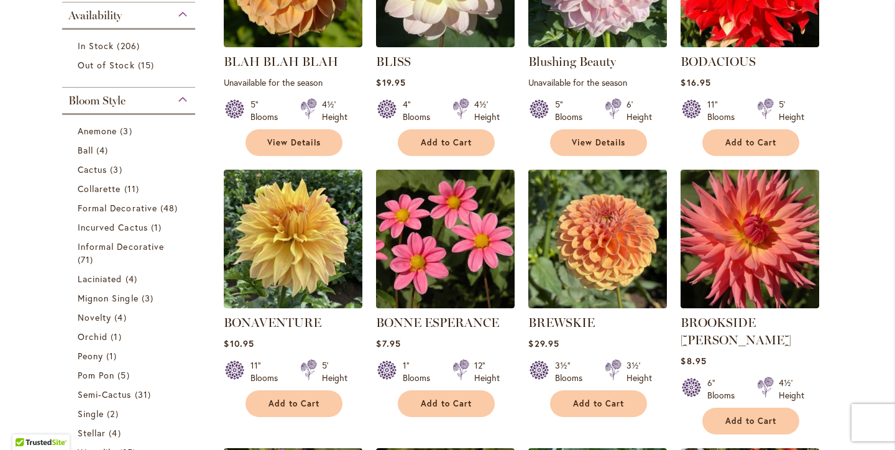
scroll to position [378, 0]
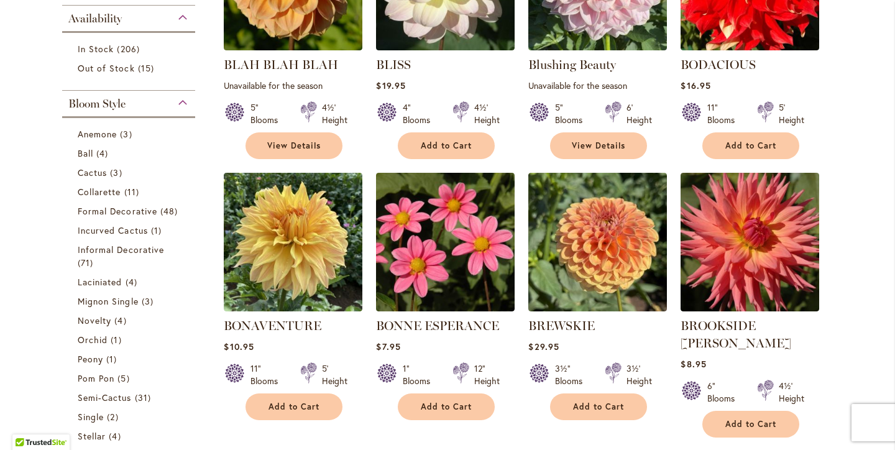
click at [124, 104] on span "Bloom Style" at bounding box center [96, 104] width 57 height 14
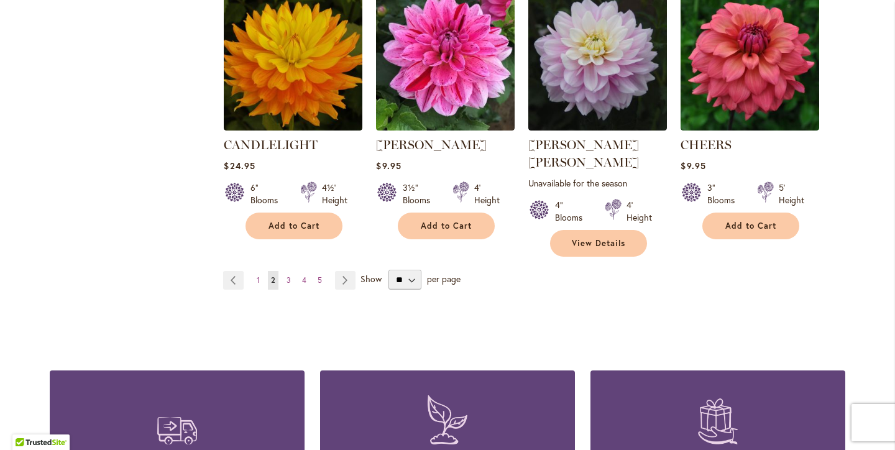
scroll to position [1103, 0]
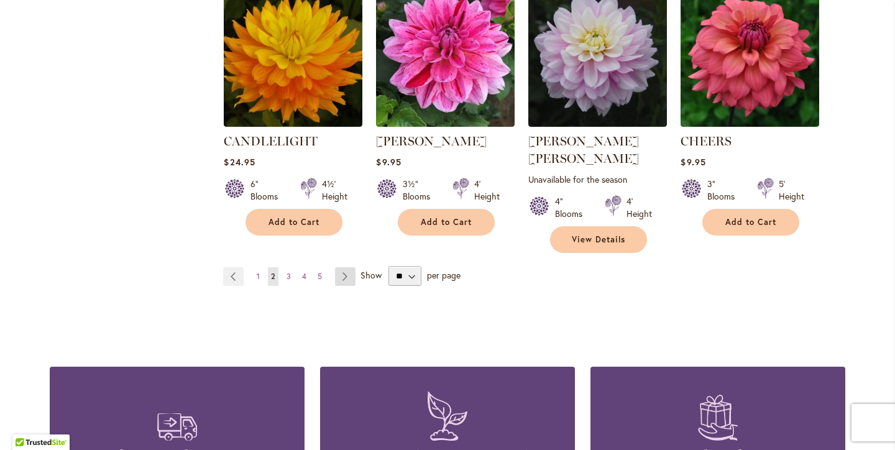
click at [341, 267] on link "Page Next" at bounding box center [345, 276] width 21 height 19
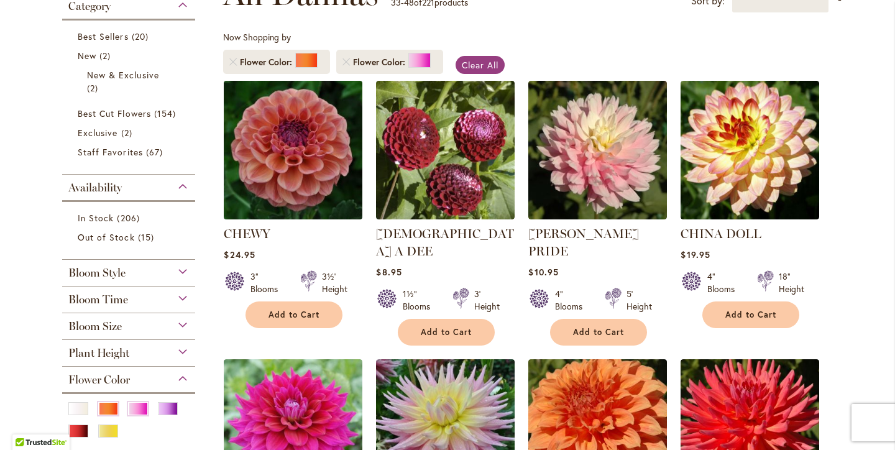
scroll to position [210, 0]
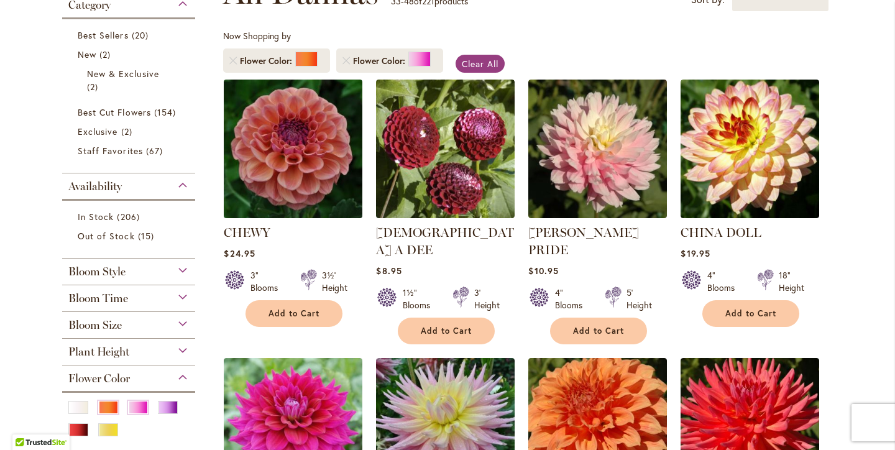
click at [309, 173] on img at bounding box center [294, 149] width 146 height 146
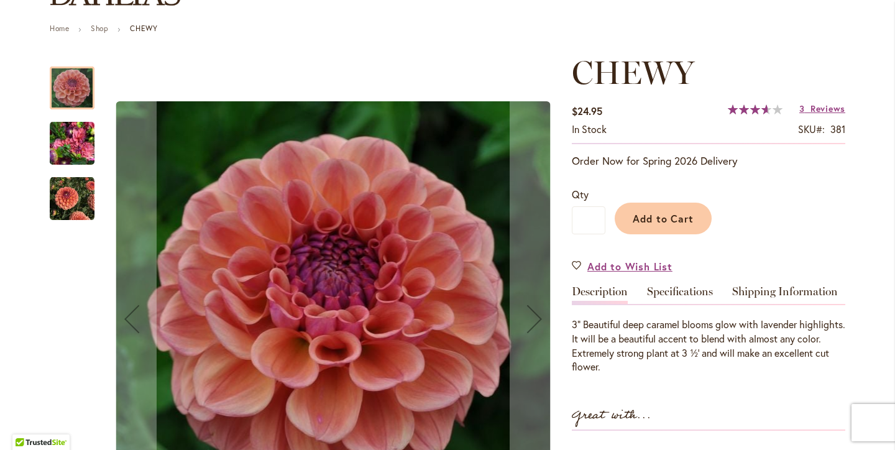
scroll to position [134, 0]
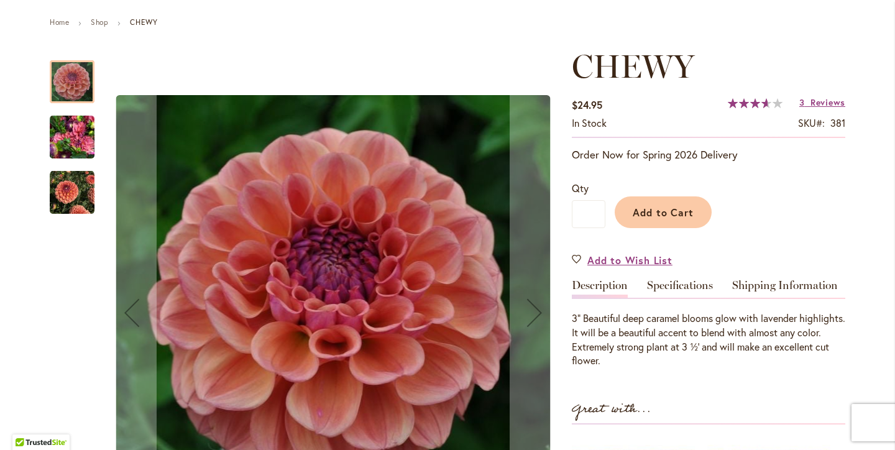
click at [66, 193] on img "CHEWY" at bounding box center [72, 192] width 45 height 45
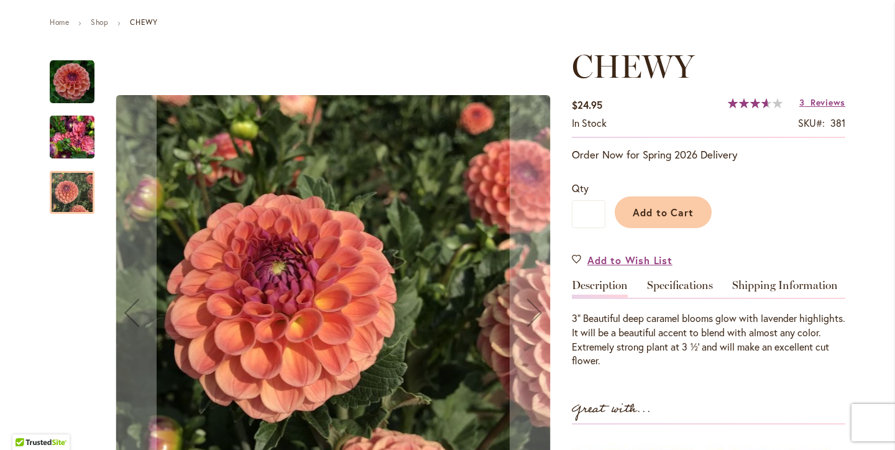
scroll to position [135, 0]
click at [73, 133] on img "CHEWY" at bounding box center [72, 137] width 45 height 60
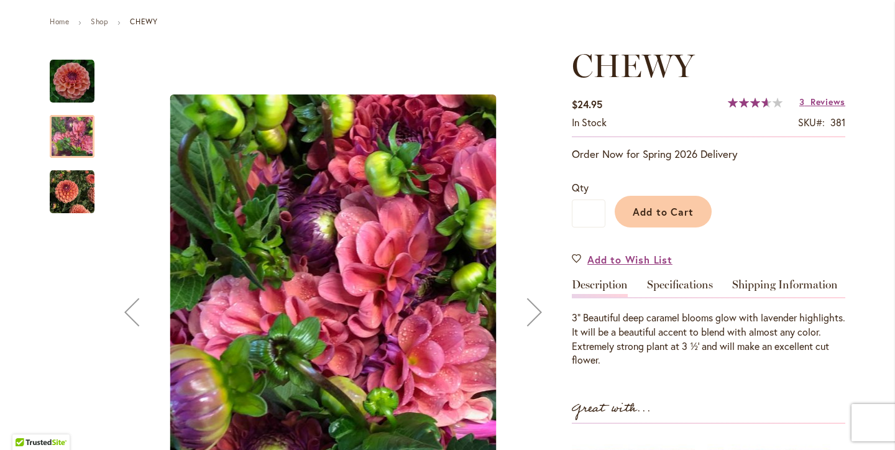
click at [72, 88] on img "CHEWY" at bounding box center [72, 81] width 45 height 45
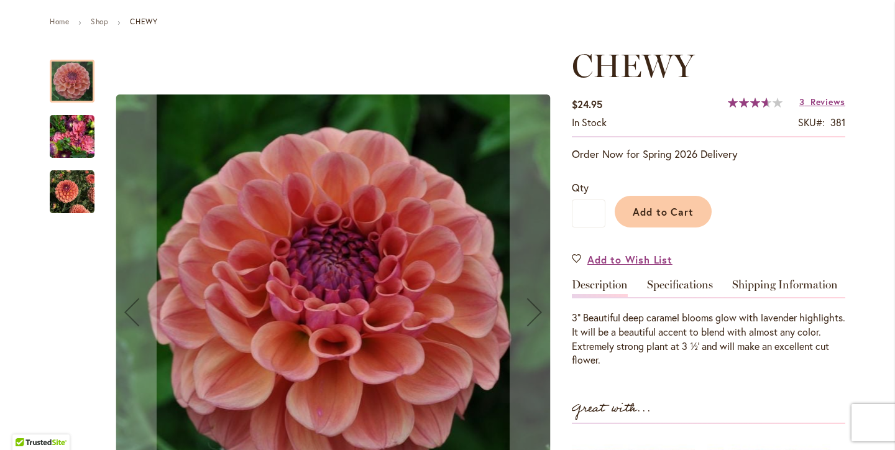
click at [73, 192] on img "CHEWY" at bounding box center [72, 192] width 45 height 45
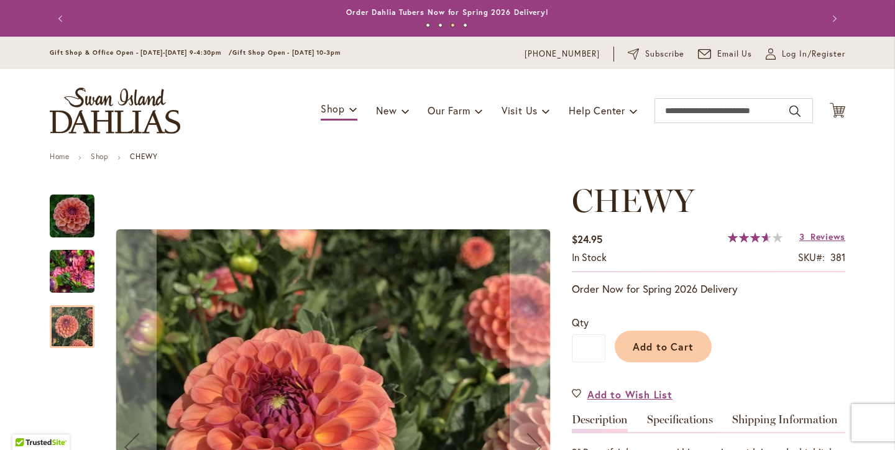
scroll to position [0, 0]
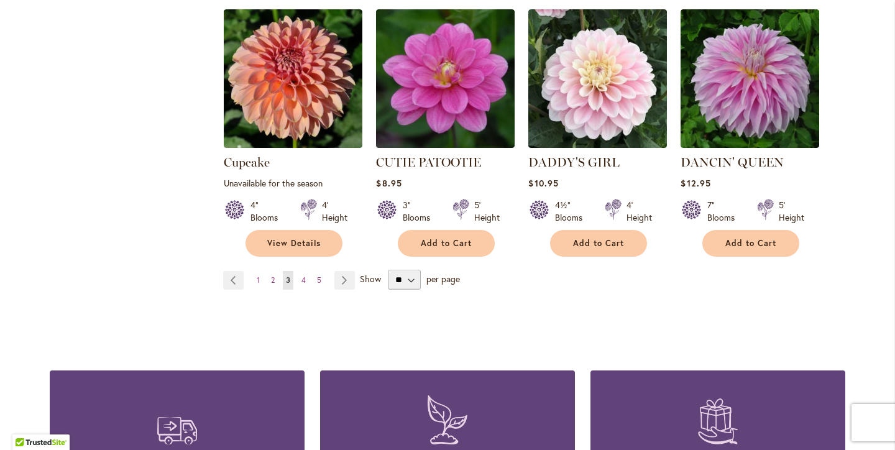
scroll to position [1135, 0]
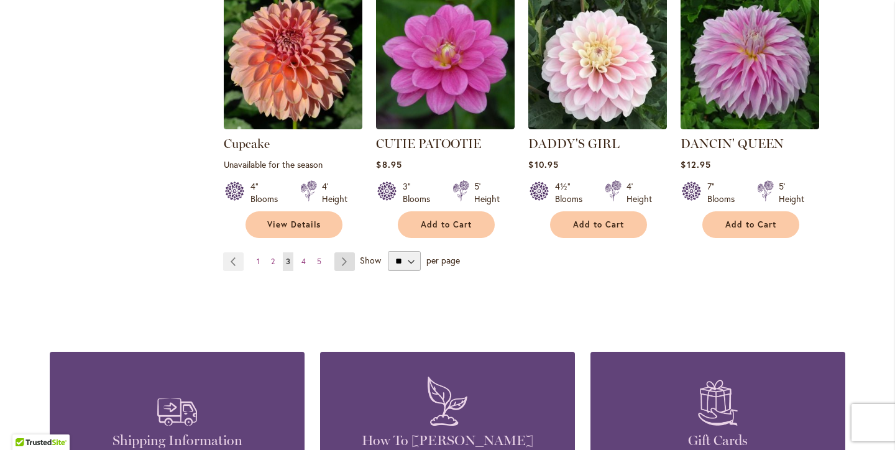
click at [348, 252] on link "Page Next" at bounding box center [345, 261] width 21 height 19
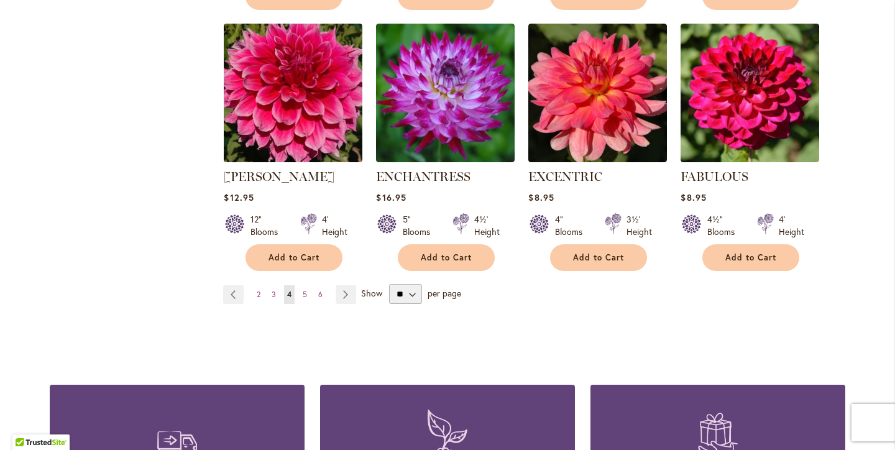
scroll to position [1079, 0]
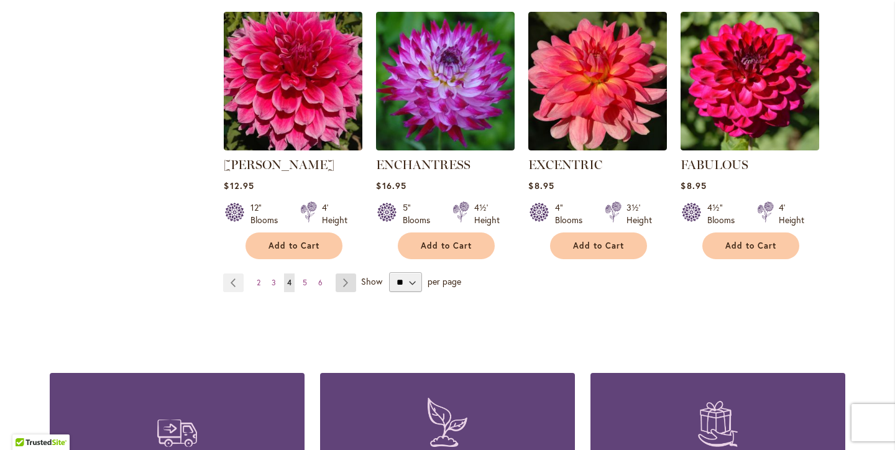
click at [347, 274] on link "Page Next" at bounding box center [346, 283] width 21 height 19
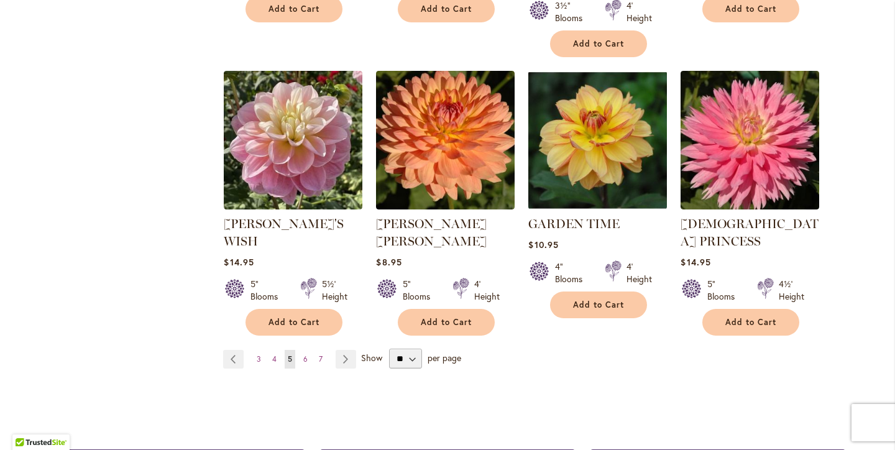
scroll to position [1039, 0]
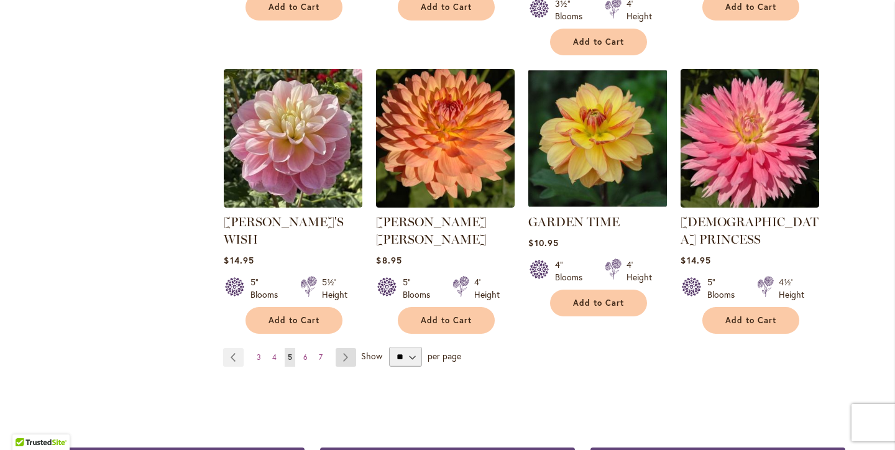
click at [343, 348] on link "Page Next" at bounding box center [346, 357] width 21 height 19
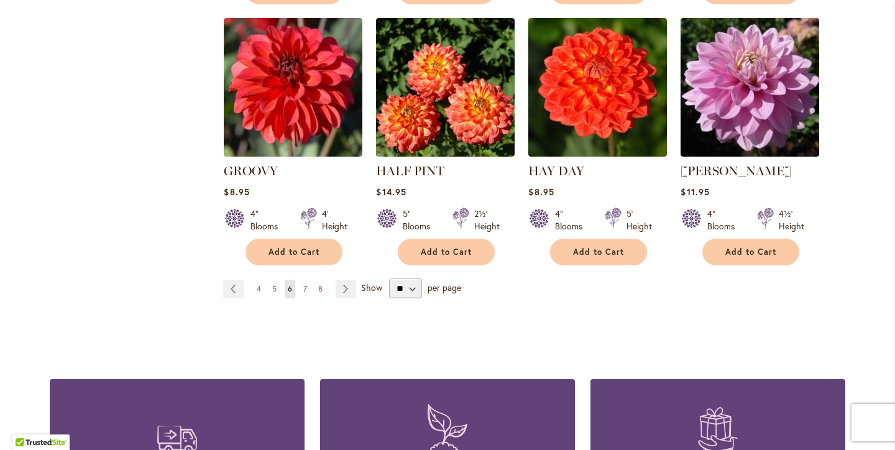
scroll to position [1075, 0]
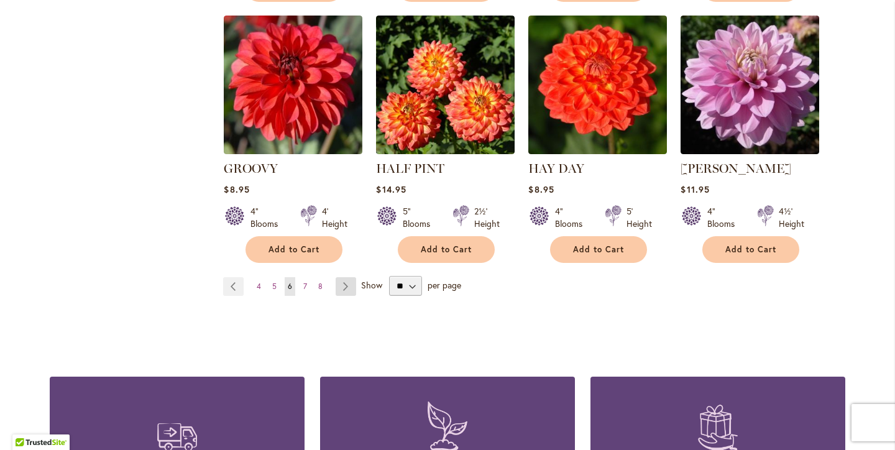
click at [346, 277] on link "Page Next" at bounding box center [346, 286] width 21 height 19
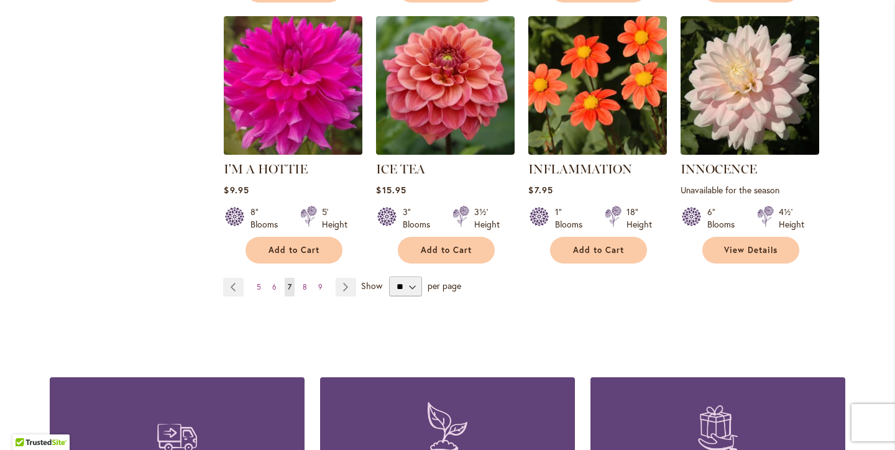
scroll to position [1094, 0]
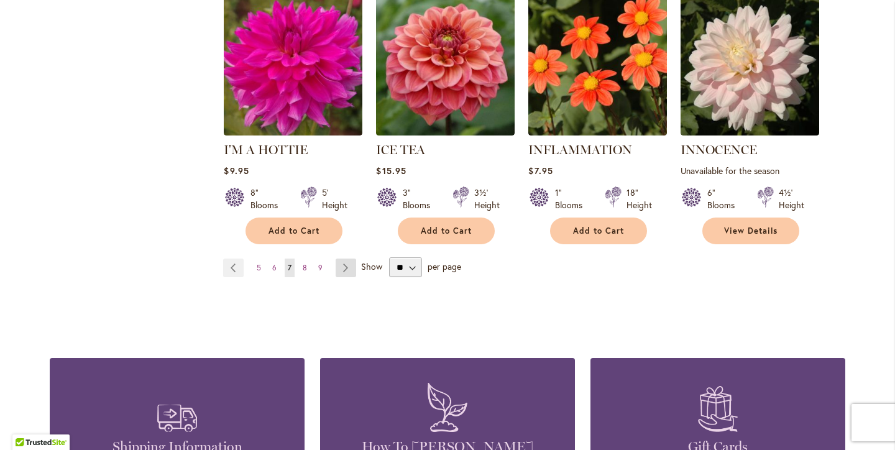
click at [348, 259] on link "Page Next" at bounding box center [346, 268] width 21 height 19
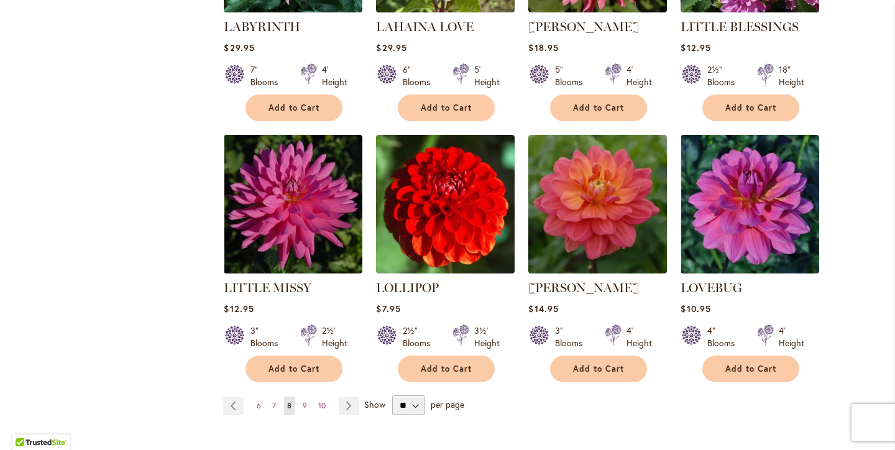
scroll to position [956, 0]
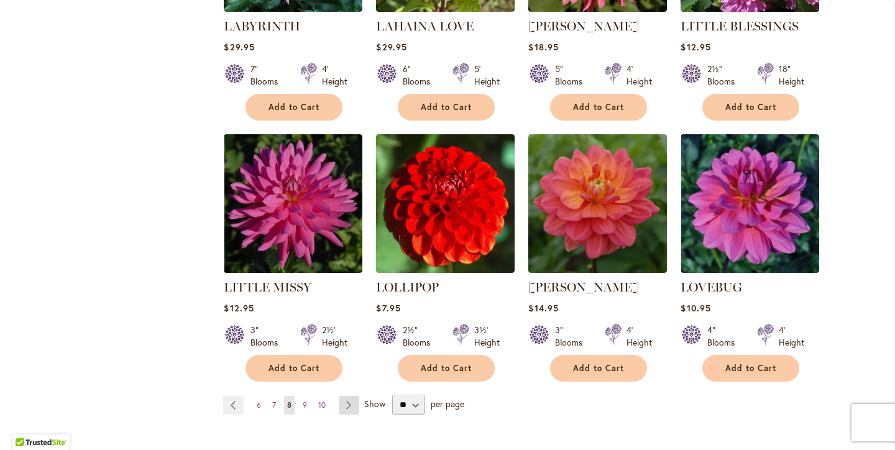
click at [351, 396] on link "Page Next" at bounding box center [349, 405] width 21 height 19
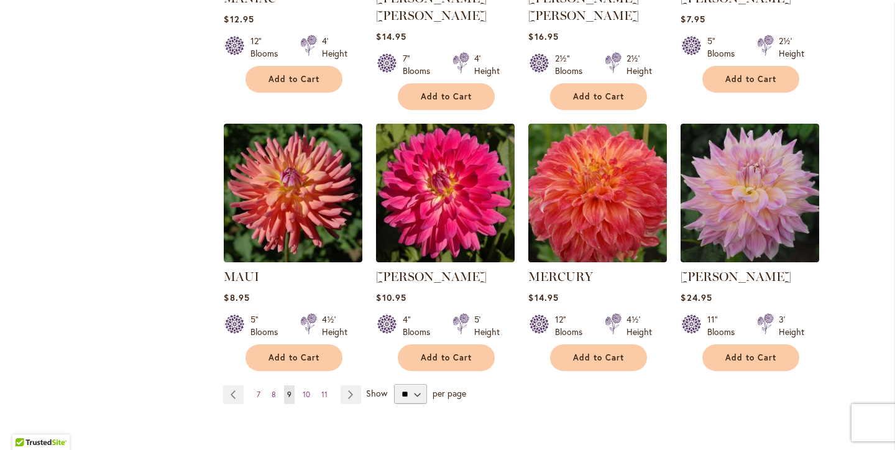
scroll to position [979, 0]
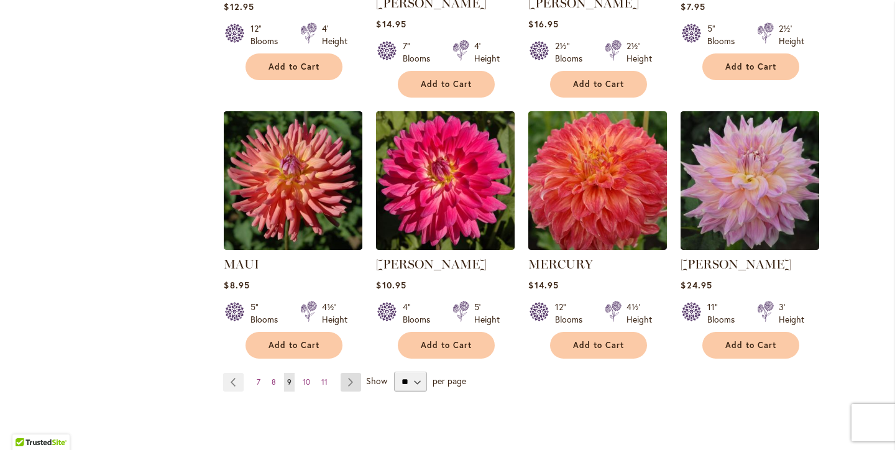
click at [351, 373] on link "Page Next" at bounding box center [351, 382] width 21 height 19
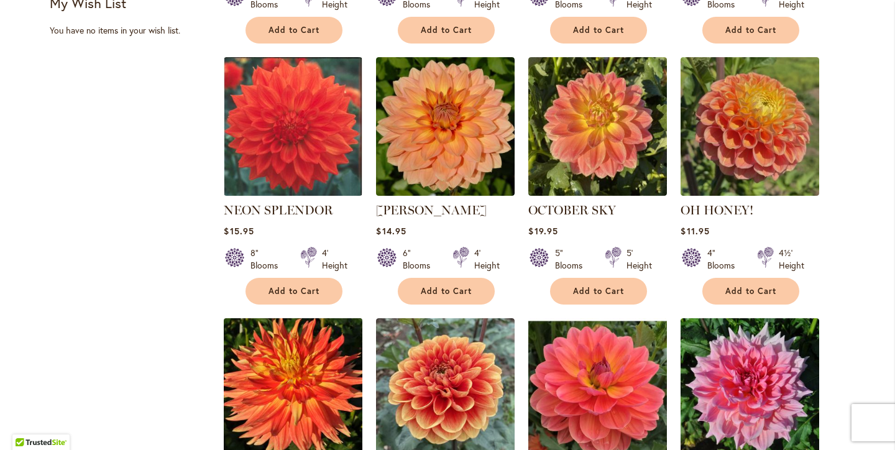
scroll to position [774, 0]
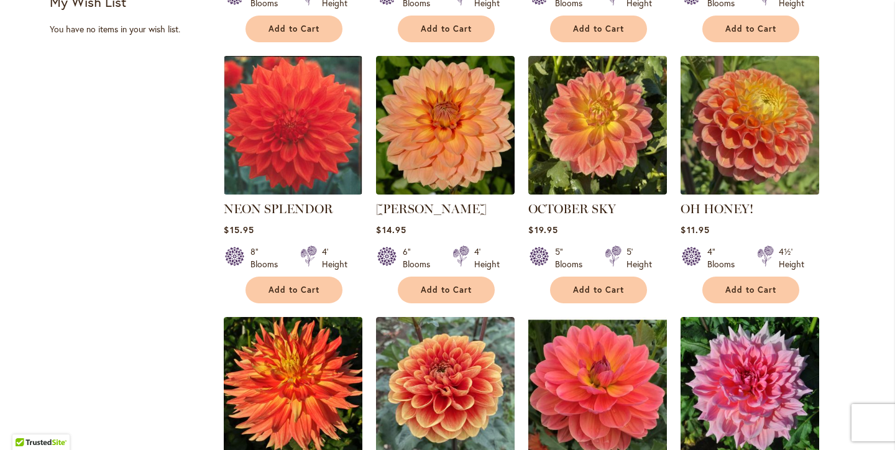
click at [715, 132] on img at bounding box center [751, 125] width 146 height 146
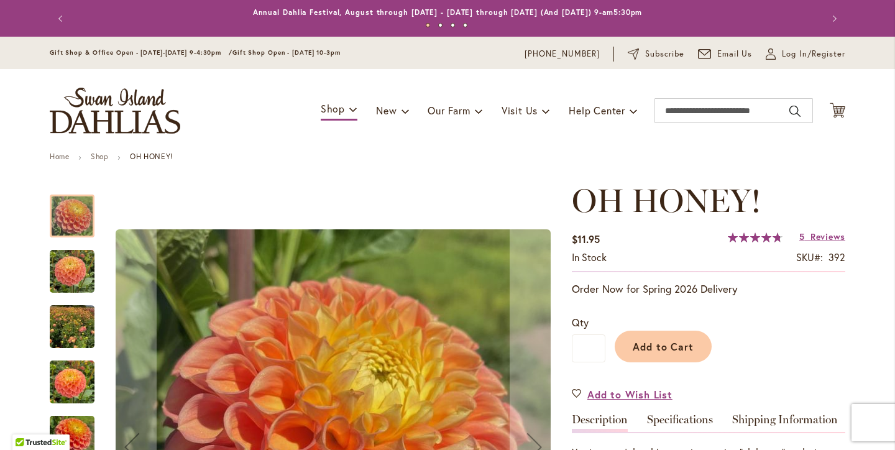
click at [68, 267] on img "Oh Honey!" at bounding box center [72, 271] width 45 height 45
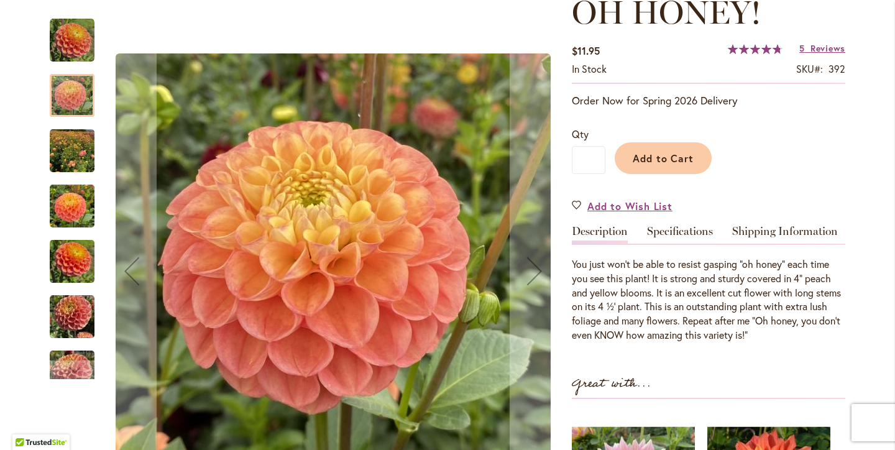
scroll to position [199, 0]
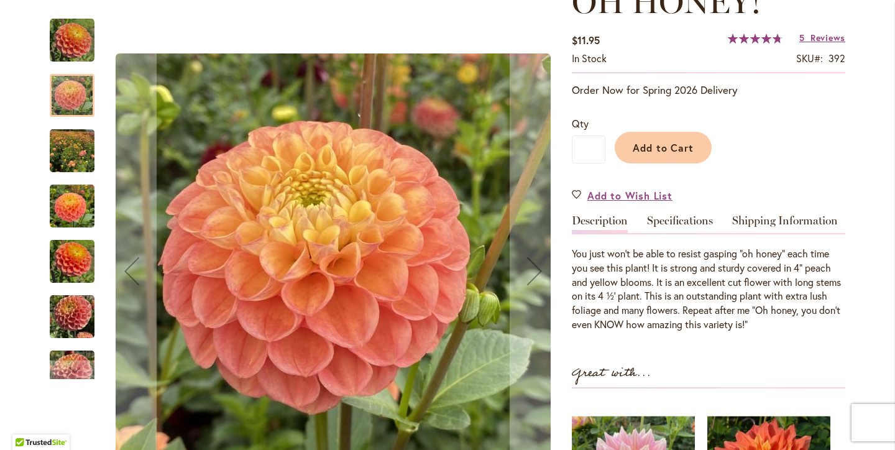
click at [74, 257] on img "Oh Honey!" at bounding box center [72, 262] width 45 height 60
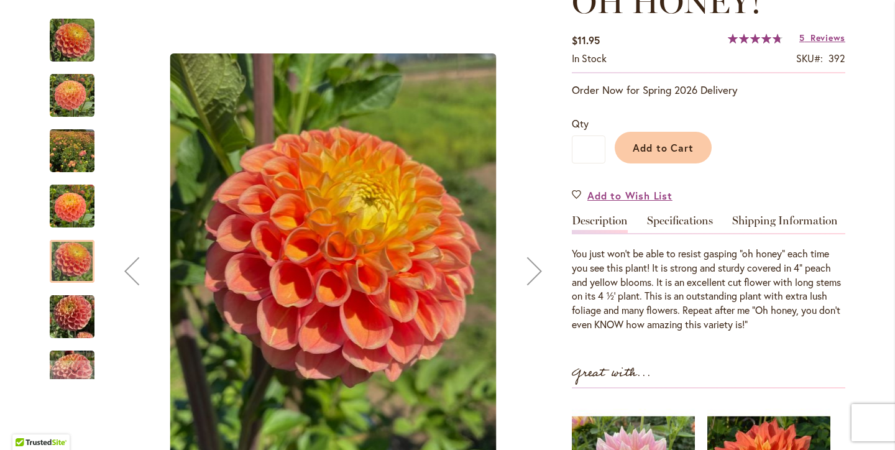
click at [65, 318] on img "Oh Honey!" at bounding box center [72, 317] width 45 height 60
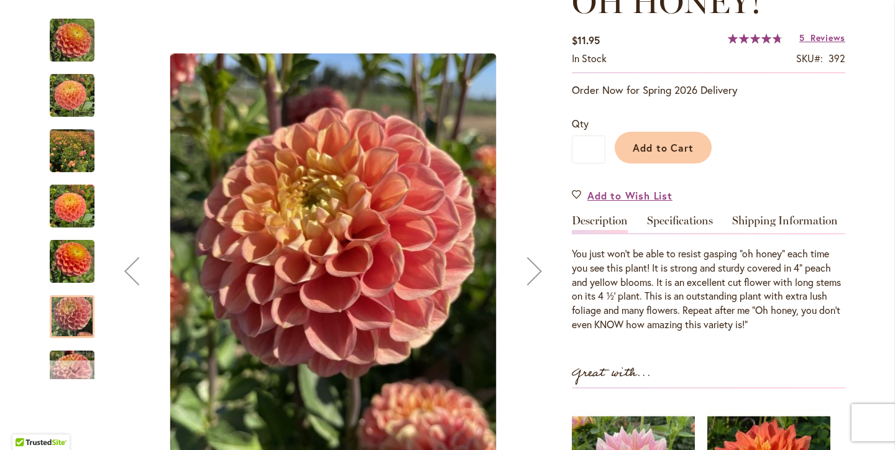
click at [76, 371] on div "Next" at bounding box center [72, 370] width 19 height 19
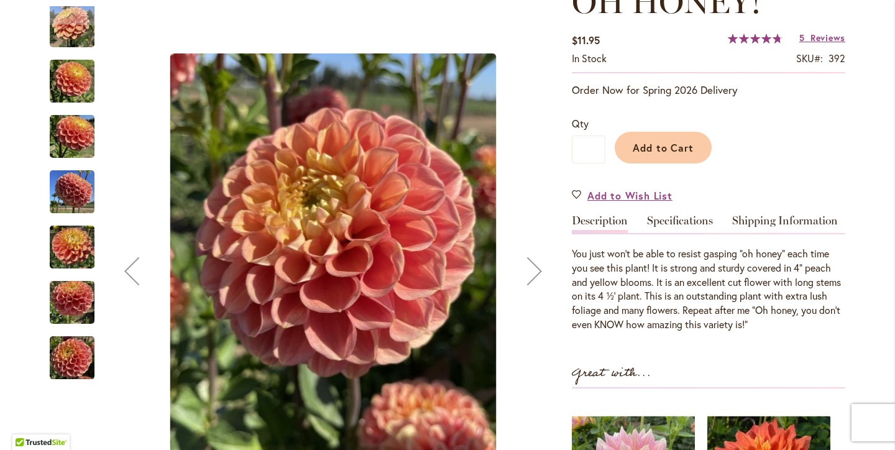
click at [75, 260] on img "Oh Honey!" at bounding box center [72, 248] width 45 height 60
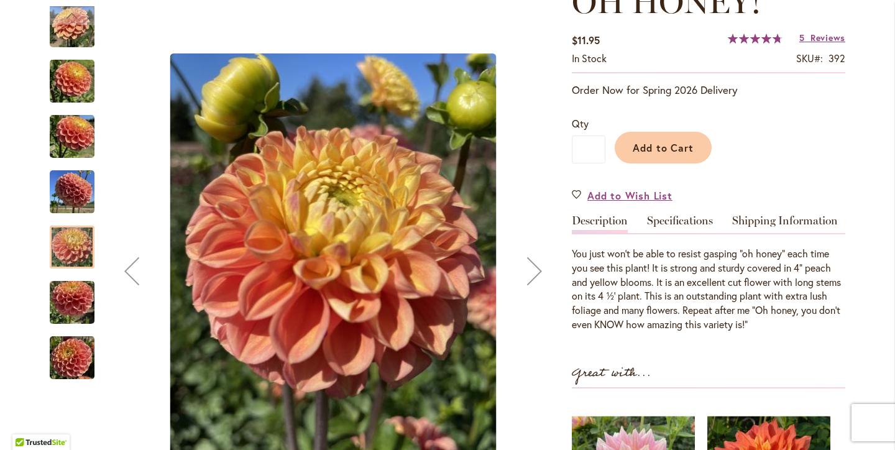
click at [74, 296] on img "Oh Honey!" at bounding box center [72, 303] width 45 height 60
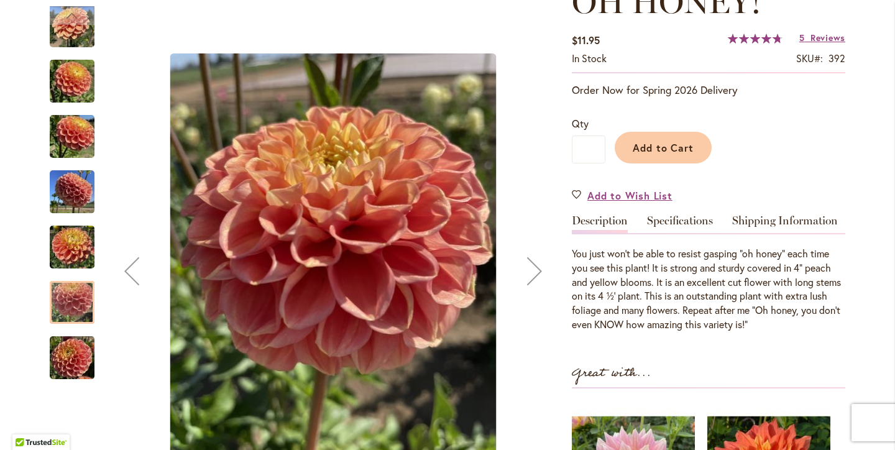
click at [72, 266] on img "Oh Honey!" at bounding box center [72, 248] width 45 height 60
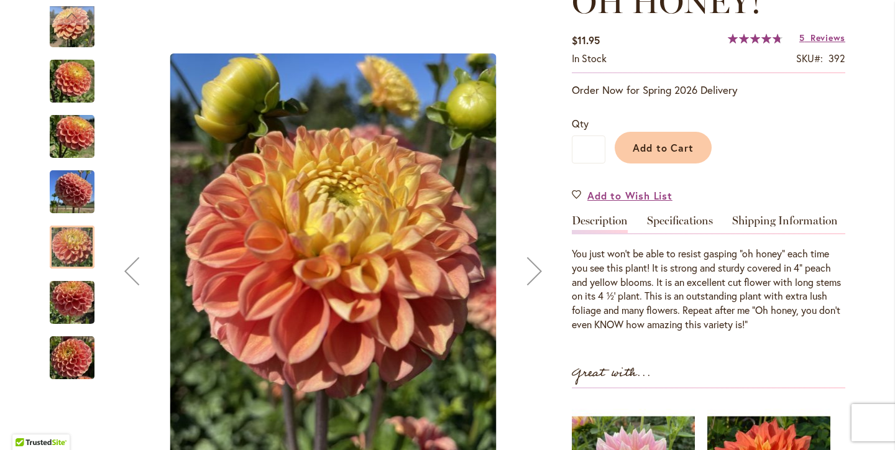
click at [70, 359] on img "Oh Honey!" at bounding box center [72, 358] width 45 height 60
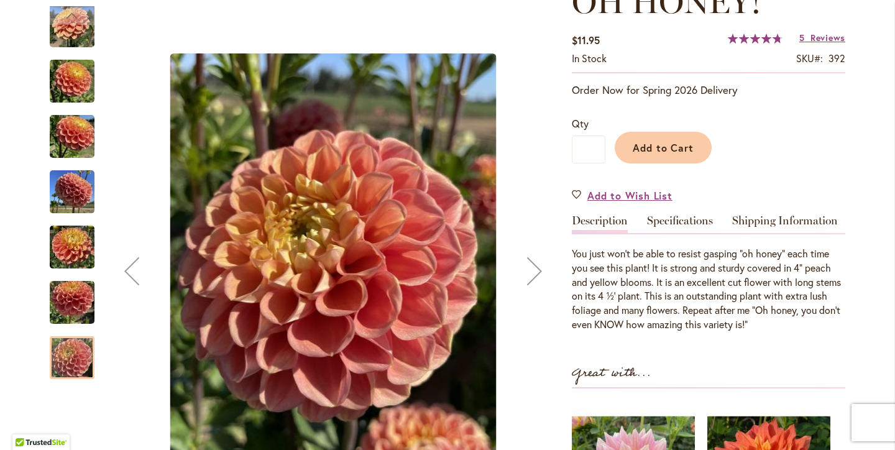
click at [78, 132] on img "Oh Honey!" at bounding box center [72, 137] width 45 height 60
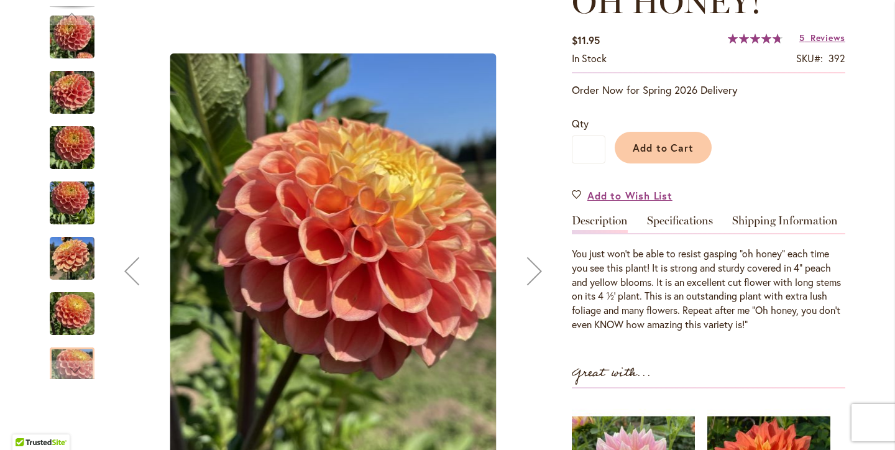
click at [76, 258] on img "Oh Honey!" at bounding box center [72, 259] width 45 height 60
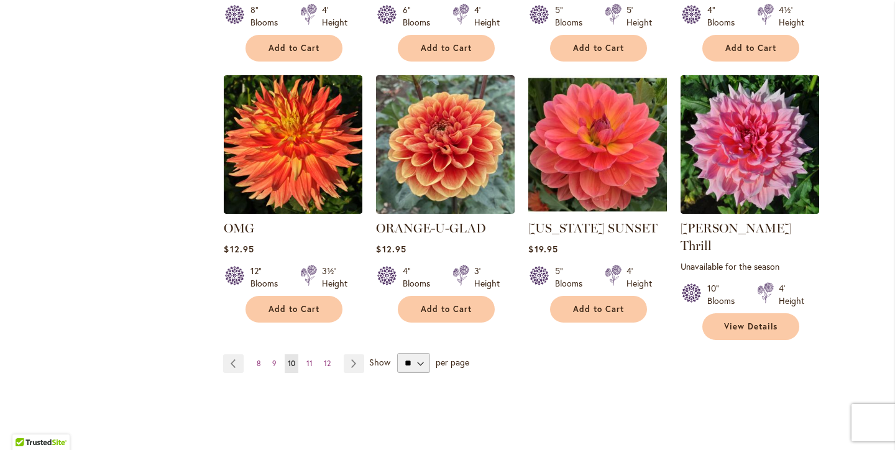
scroll to position [1023, 0]
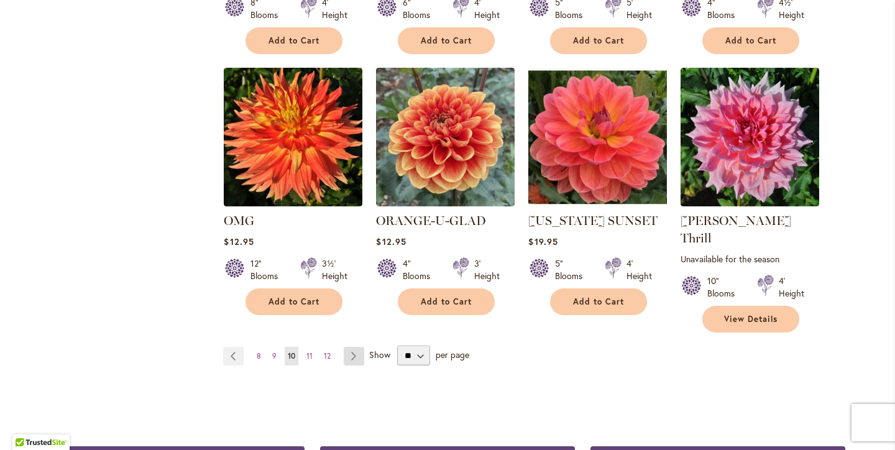
click at [356, 347] on link "Page Next" at bounding box center [354, 356] width 21 height 19
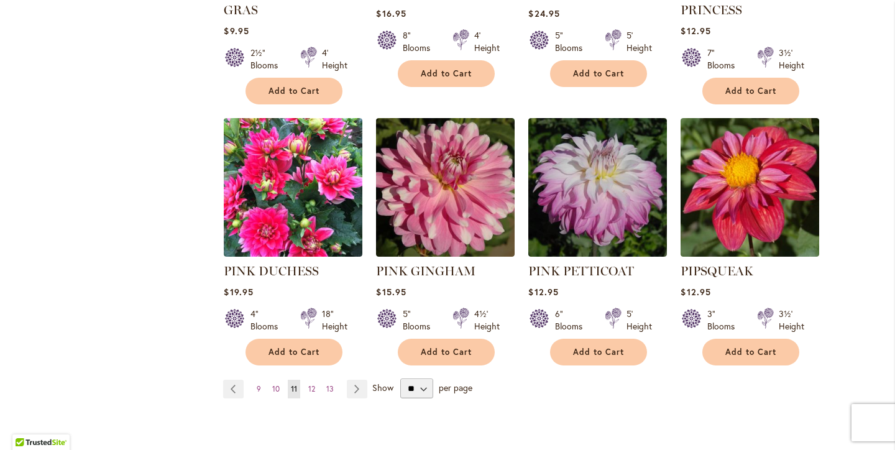
scroll to position [992, 0]
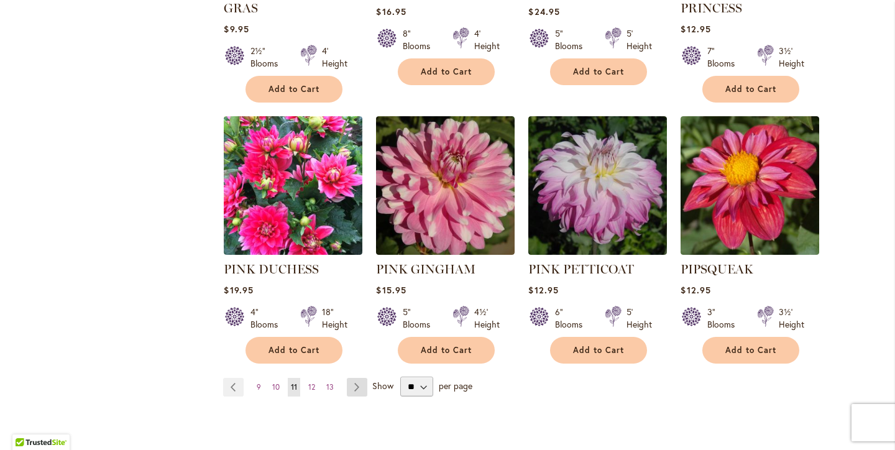
click at [354, 378] on link "Page Next" at bounding box center [357, 387] width 21 height 19
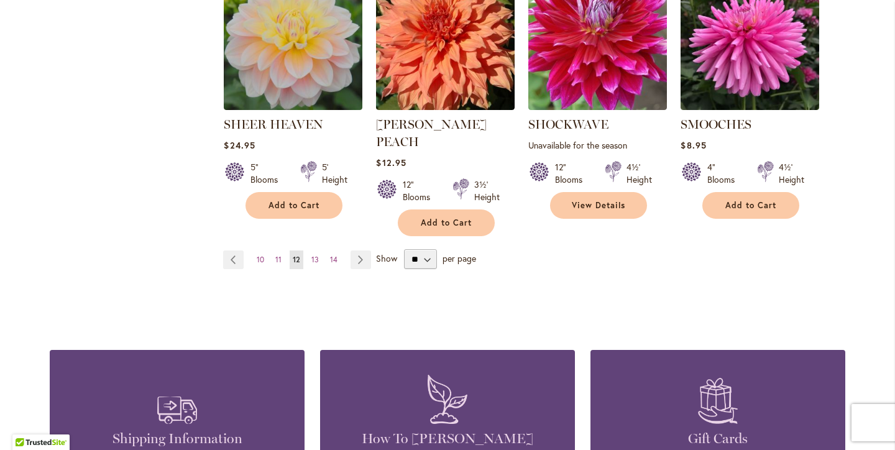
scroll to position [1117, 0]
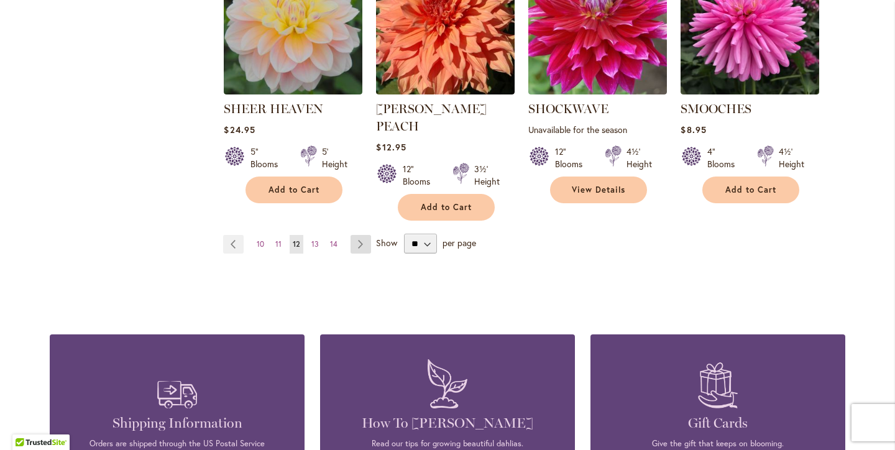
click at [360, 235] on link "Page Next" at bounding box center [361, 244] width 21 height 19
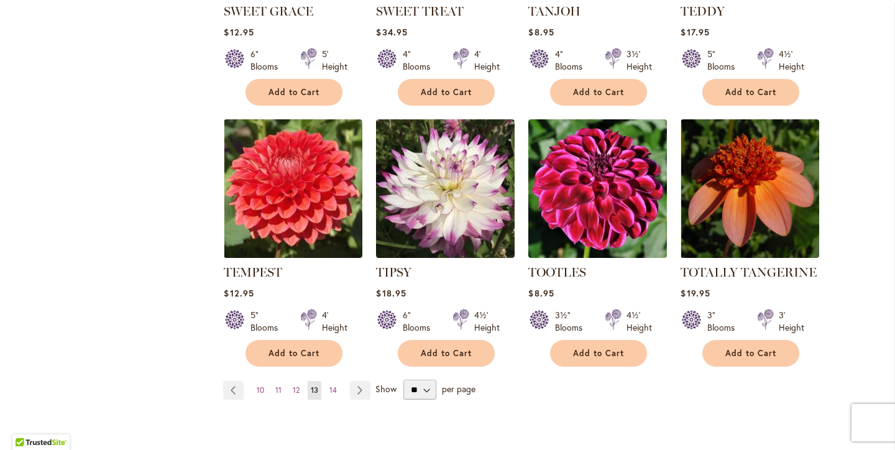
scroll to position [975, 0]
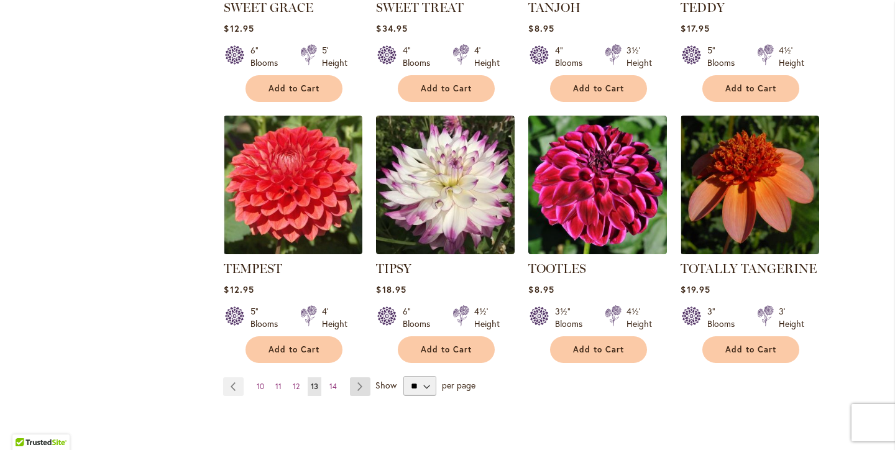
click at [363, 385] on link "Page Next" at bounding box center [360, 386] width 21 height 19
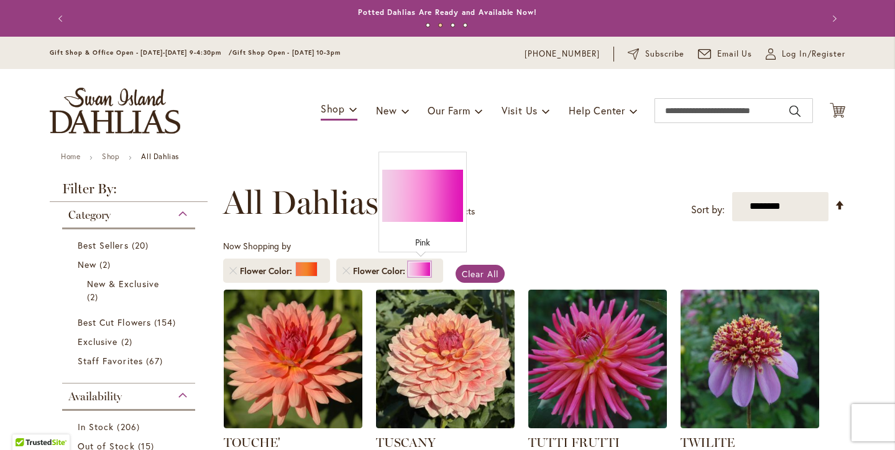
click at [418, 271] on div at bounding box center [420, 269] width 22 height 15
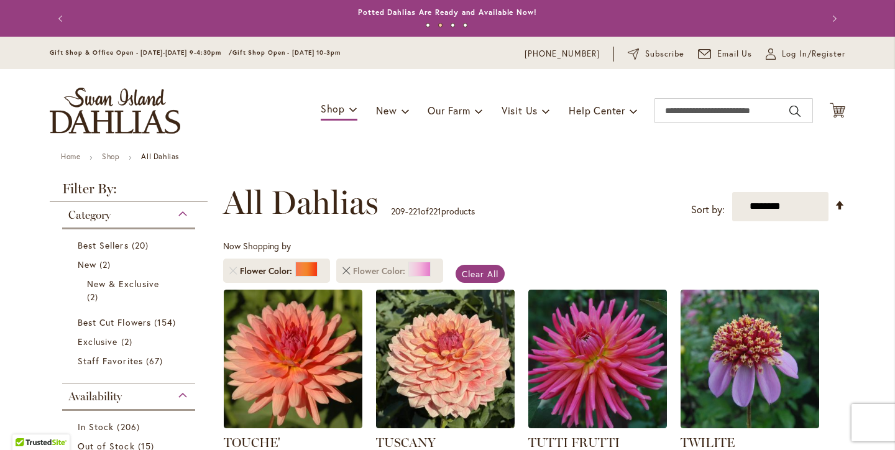
click at [348, 272] on link "Remove Flower Color Pink" at bounding box center [346, 270] width 7 height 7
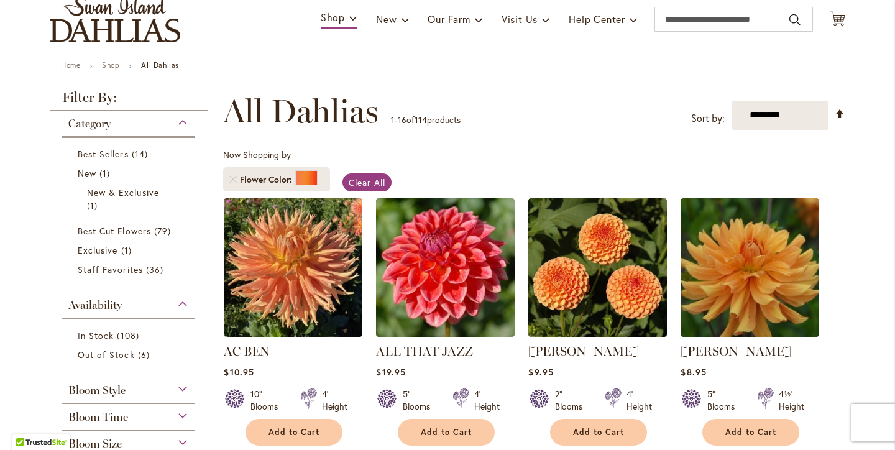
scroll to position [99, 0]
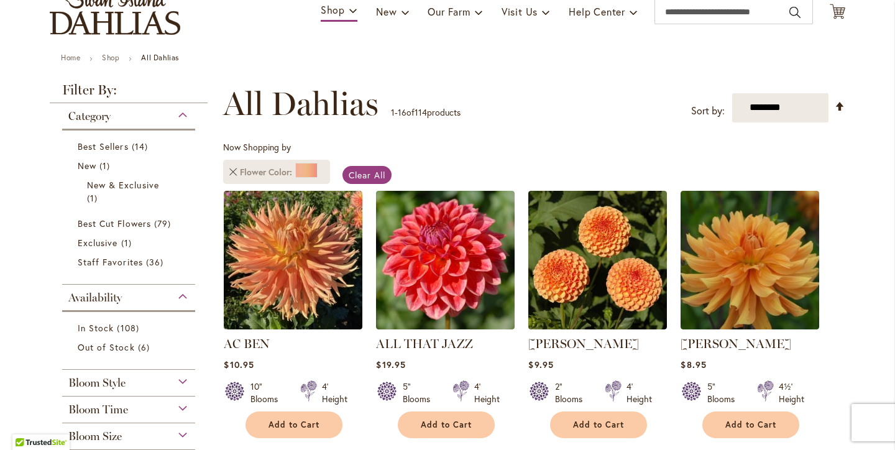
click at [232, 169] on link "Remove Flower Color Orange/Peach" at bounding box center [232, 172] width 7 height 7
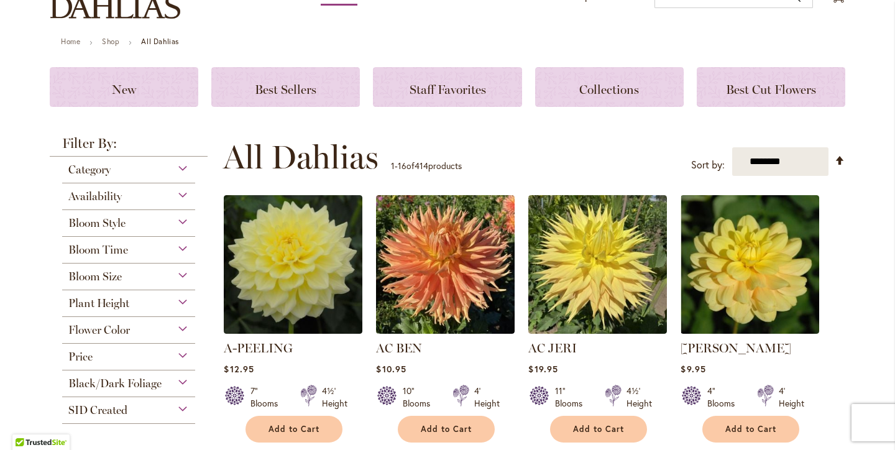
scroll to position [116, 0]
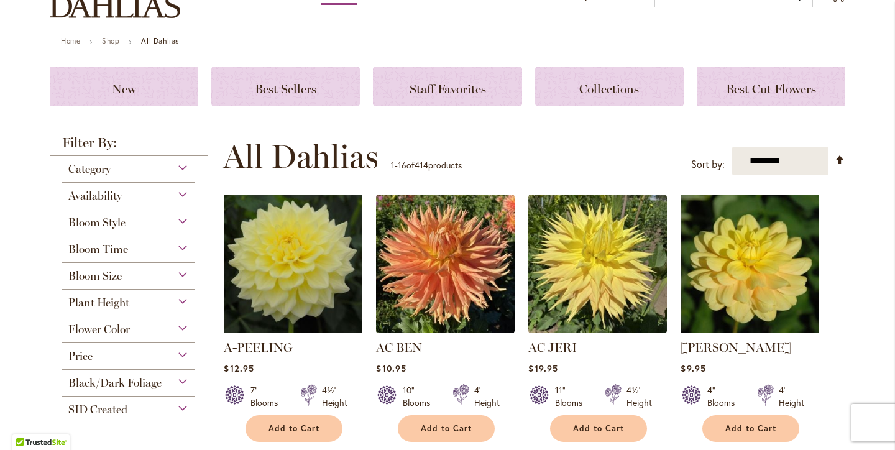
click at [120, 330] on span "Flower Color" at bounding box center [99, 330] width 62 height 14
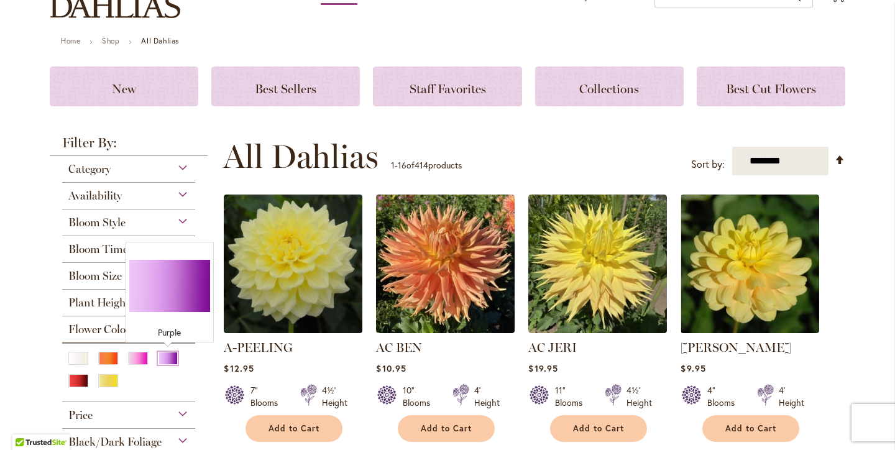
click at [169, 361] on div "Purple" at bounding box center [168, 358] width 20 height 13
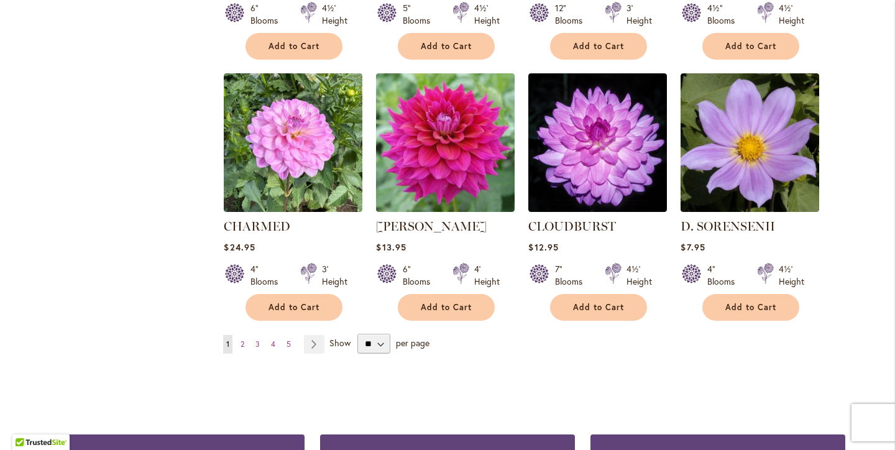
scroll to position [1001, 0]
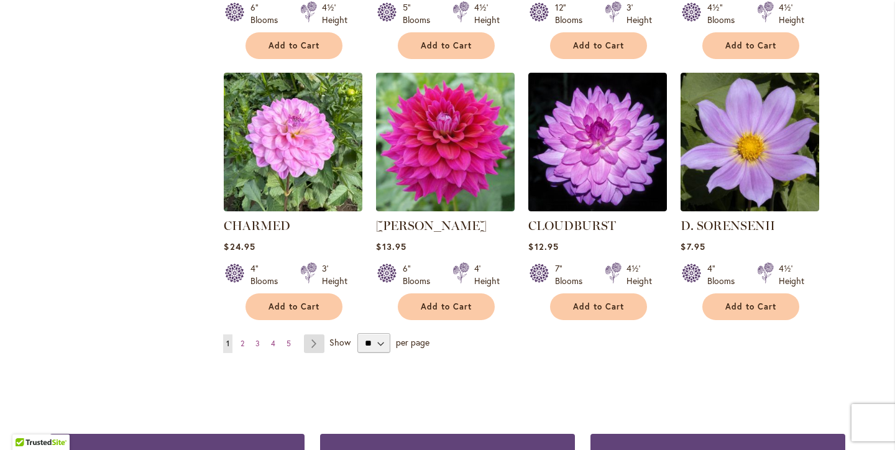
click at [313, 343] on link "Page Next" at bounding box center [314, 344] width 21 height 19
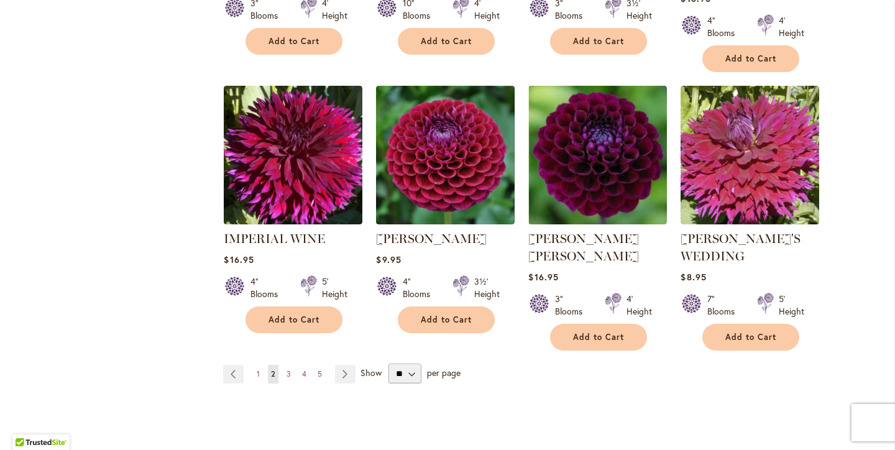
scroll to position [1028, 0]
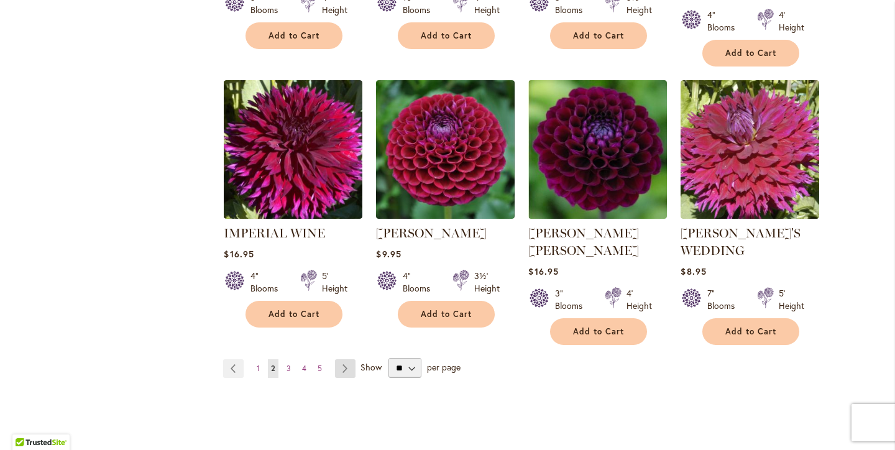
click at [346, 359] on link "Page Next" at bounding box center [345, 368] width 21 height 19
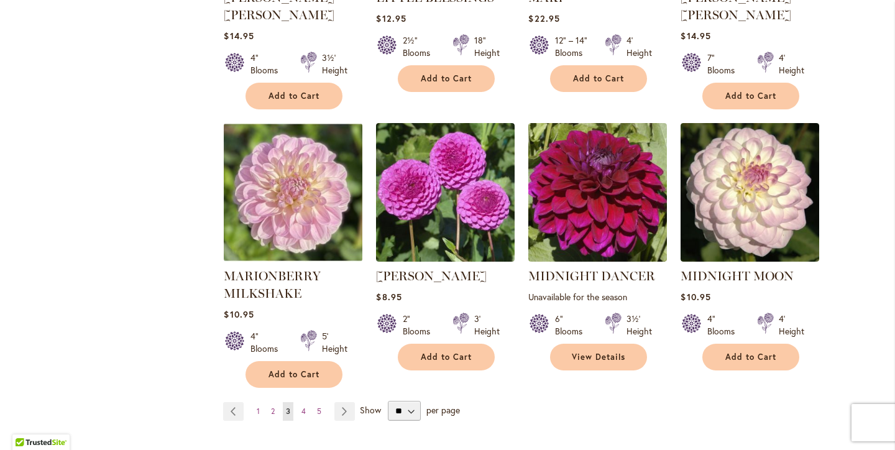
scroll to position [988, 0]
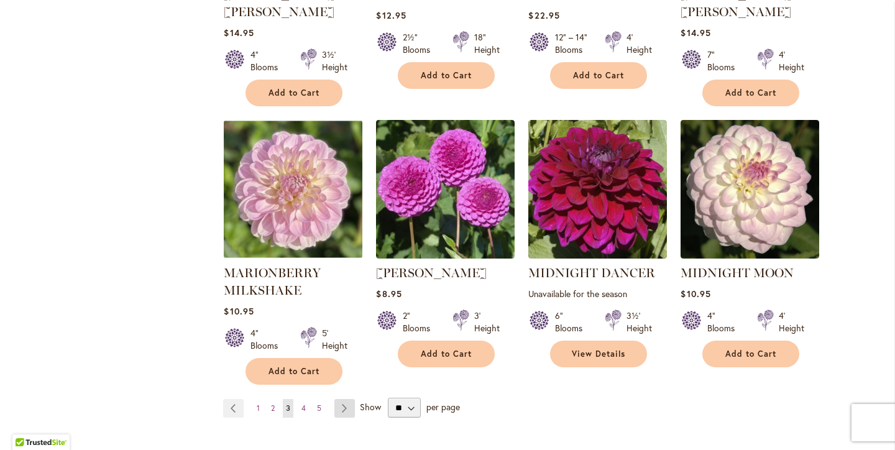
click at [345, 399] on link "Page Next" at bounding box center [345, 408] width 21 height 19
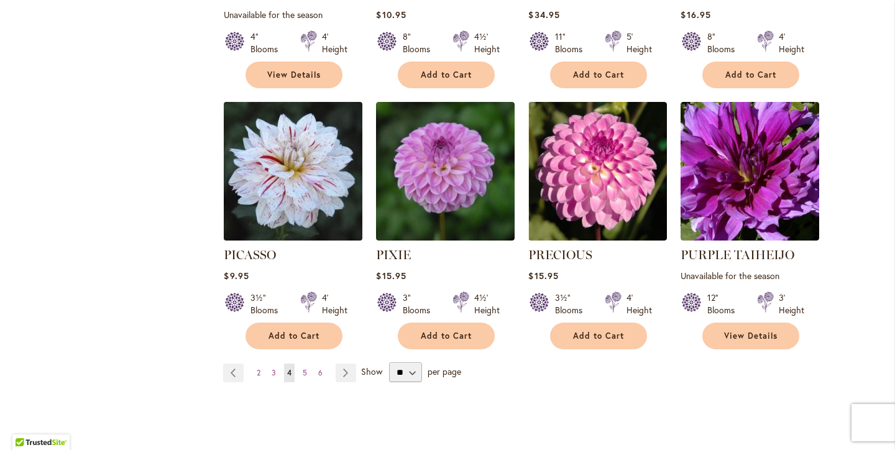
scroll to position [992, 0]
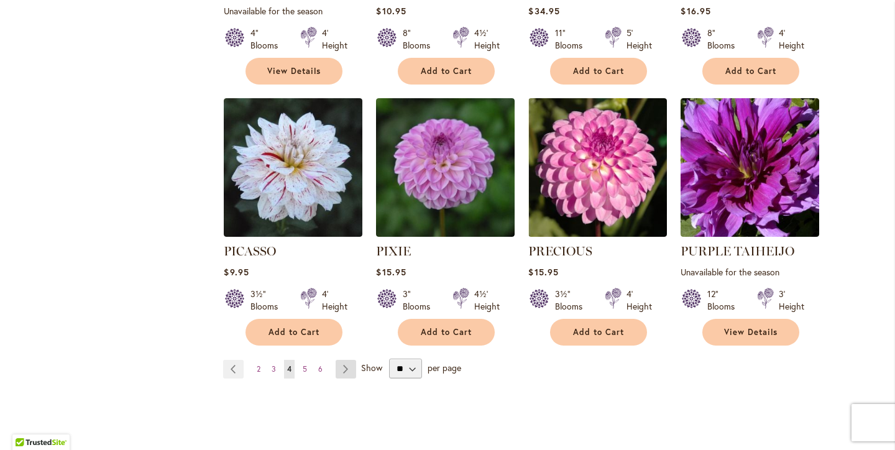
click at [345, 360] on link "Page Next" at bounding box center [346, 369] width 21 height 19
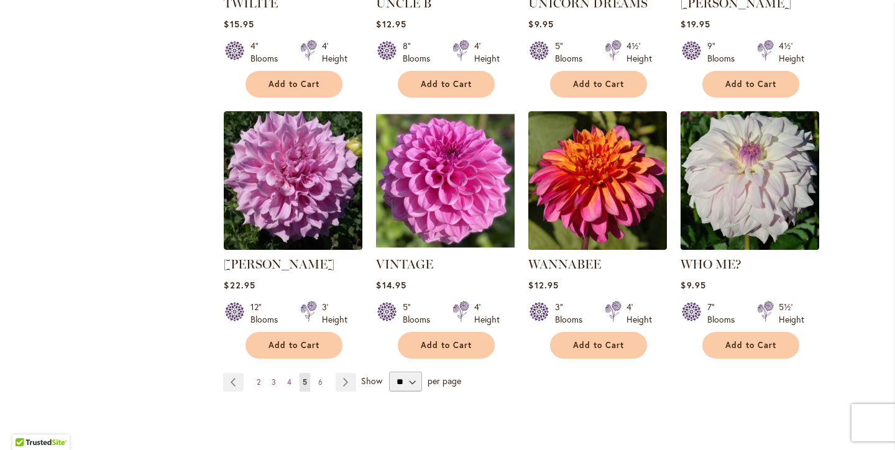
scroll to position [984, 0]
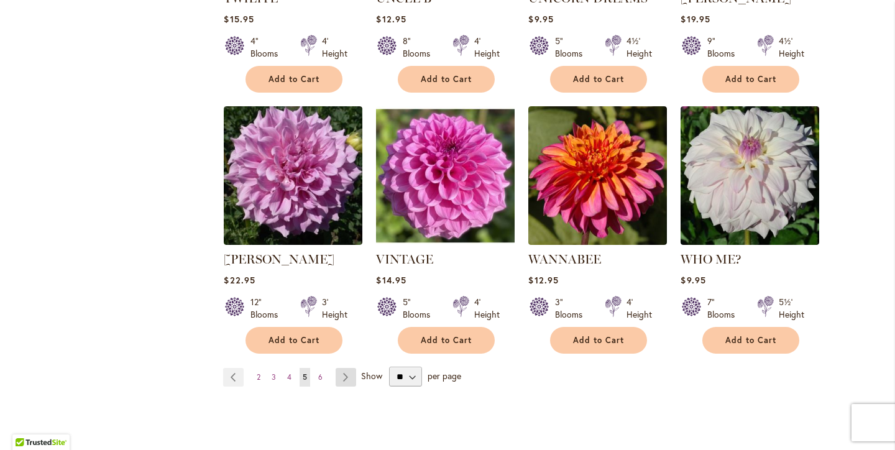
click at [347, 368] on link "Page Next" at bounding box center [346, 377] width 21 height 19
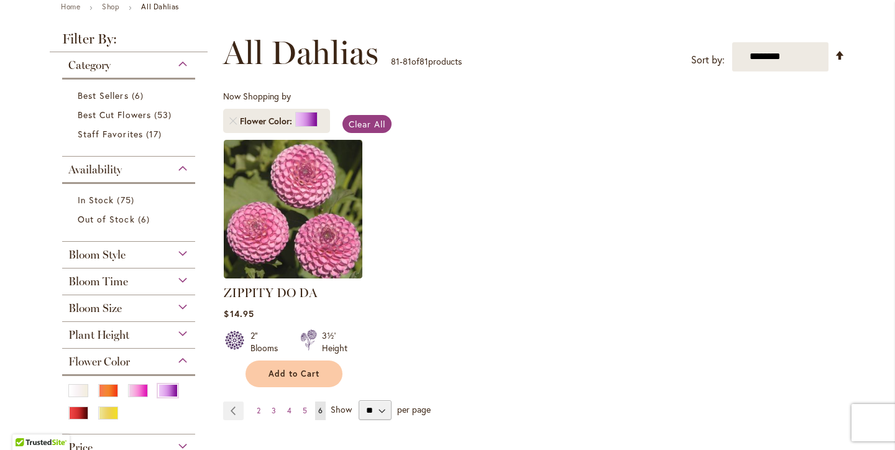
scroll to position [145, 0]
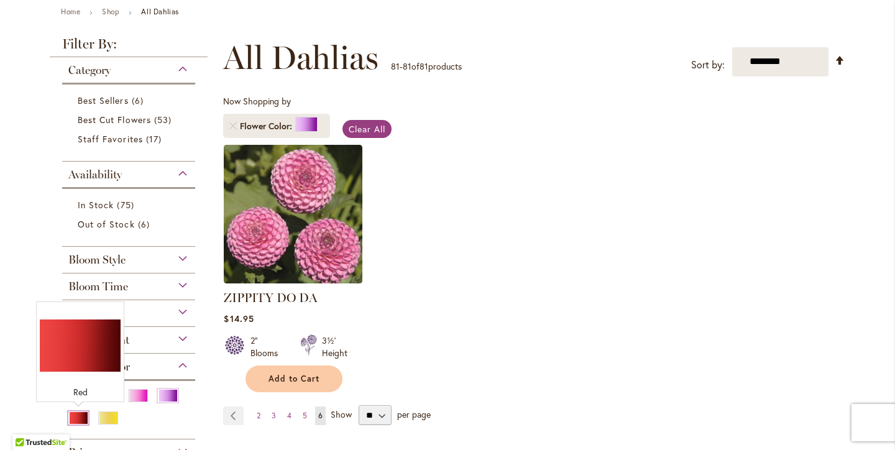
click at [79, 417] on div "Red" at bounding box center [78, 418] width 20 height 13
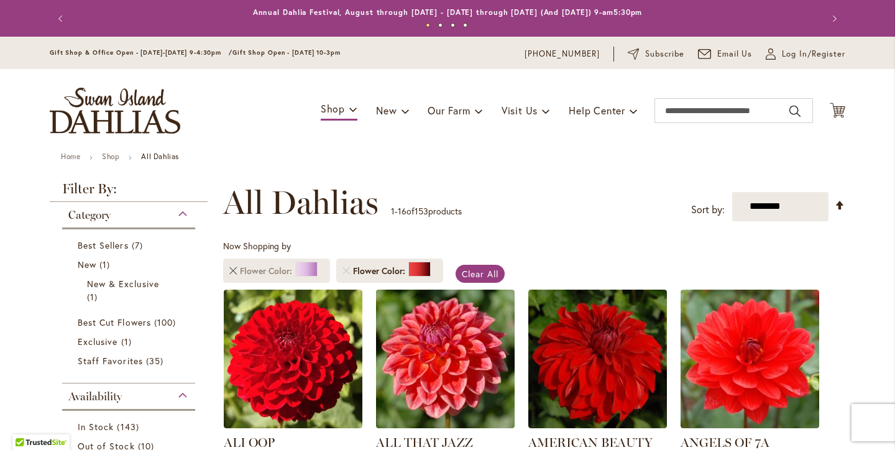
click at [233, 273] on link "Remove Flower Color Purple" at bounding box center [232, 270] width 7 height 7
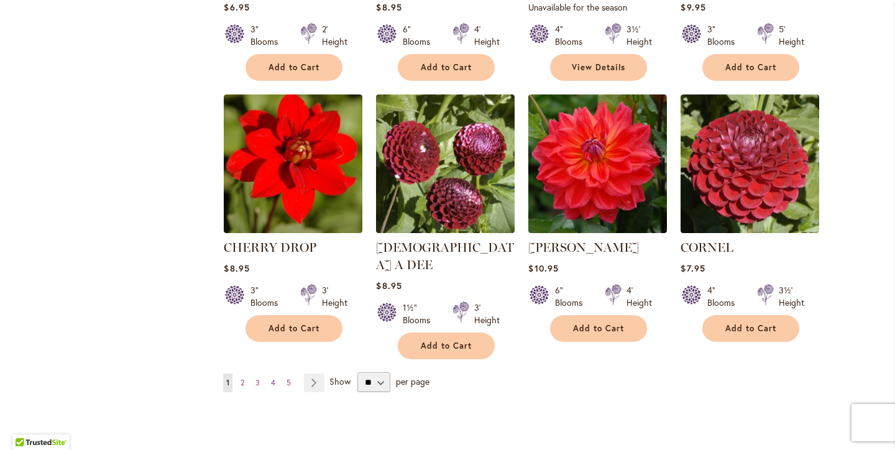
scroll to position [994, 0]
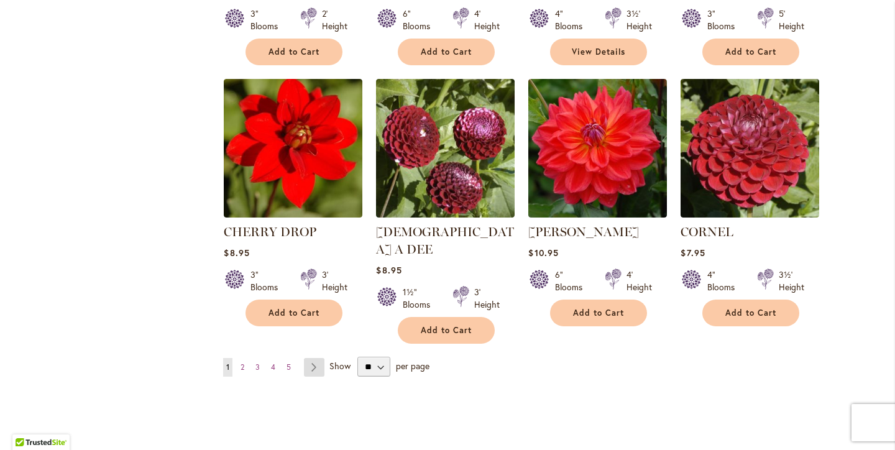
click at [312, 358] on link "Page Next" at bounding box center [314, 367] width 21 height 19
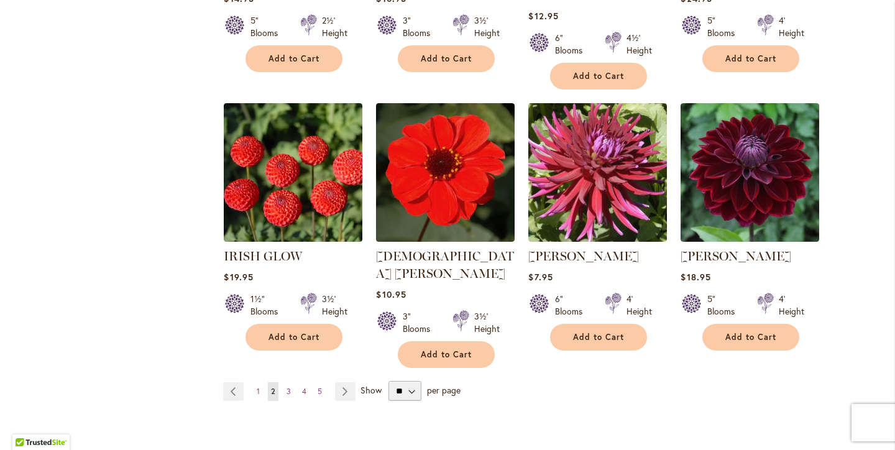
scroll to position [1006, 0]
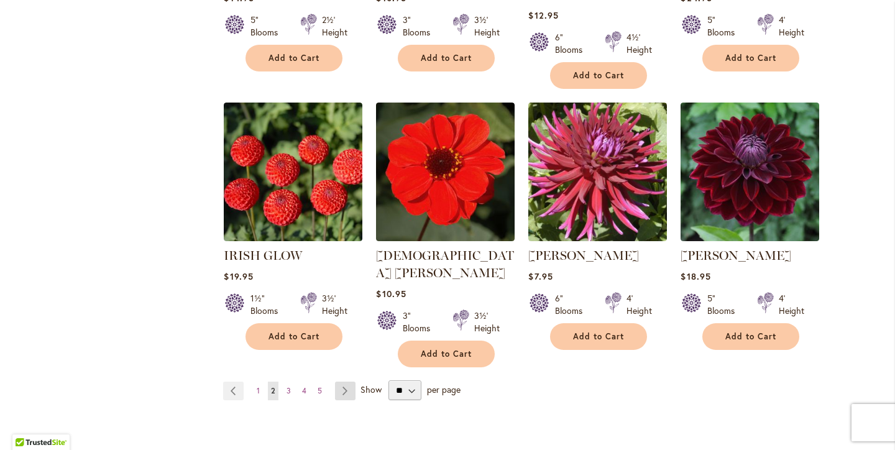
click at [346, 382] on link "Page Next" at bounding box center [345, 391] width 21 height 19
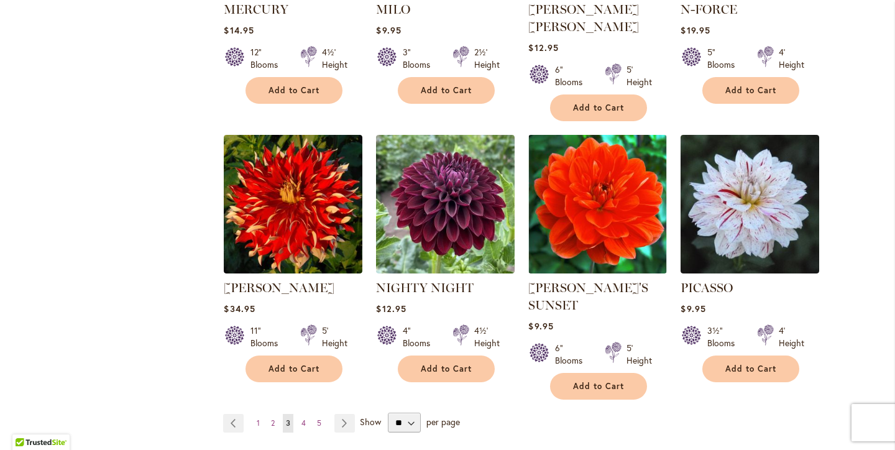
scroll to position [961, 0]
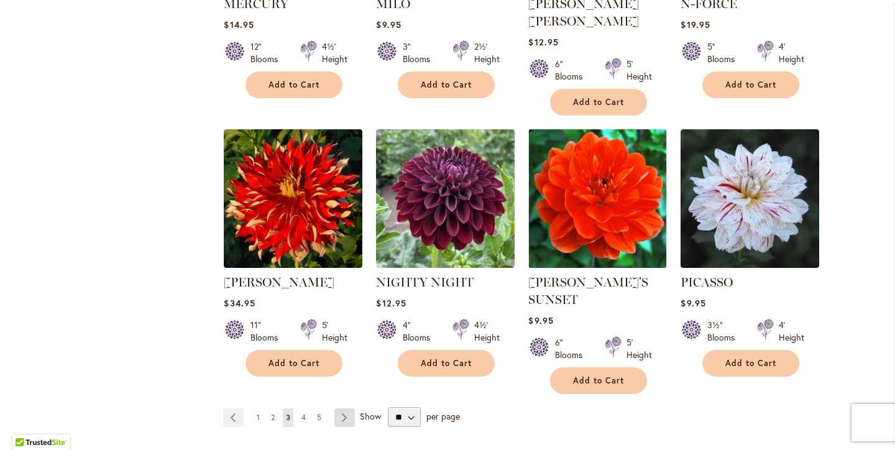
click at [346, 409] on link "Page Next" at bounding box center [345, 418] width 21 height 19
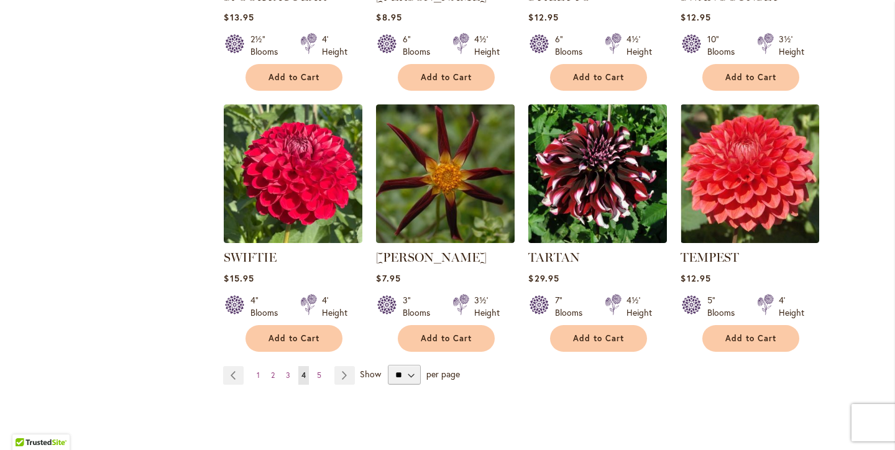
scroll to position [971, 0]
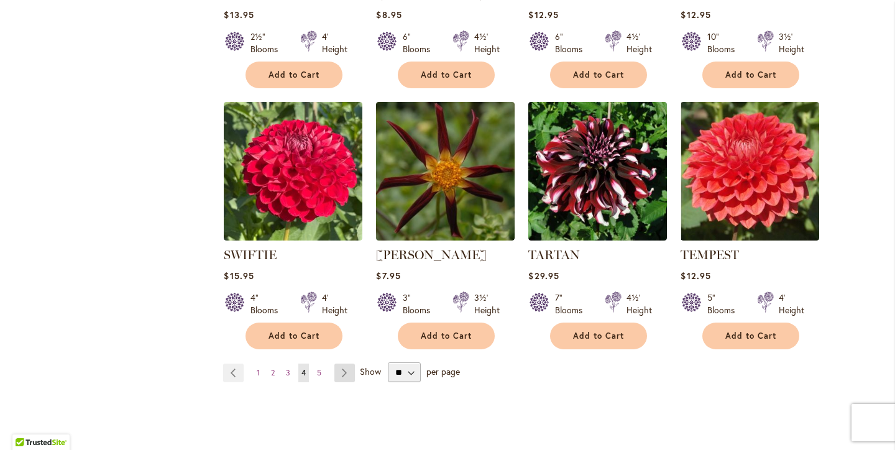
click at [342, 371] on link "Page Next" at bounding box center [345, 373] width 21 height 19
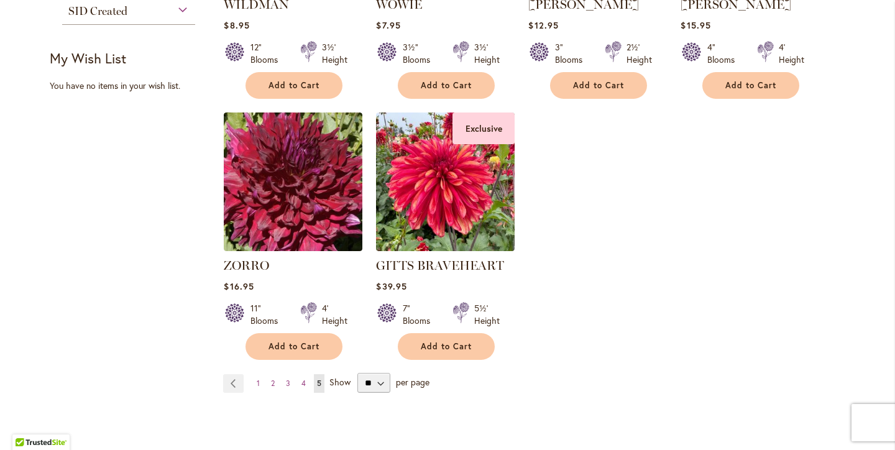
scroll to position [718, 0]
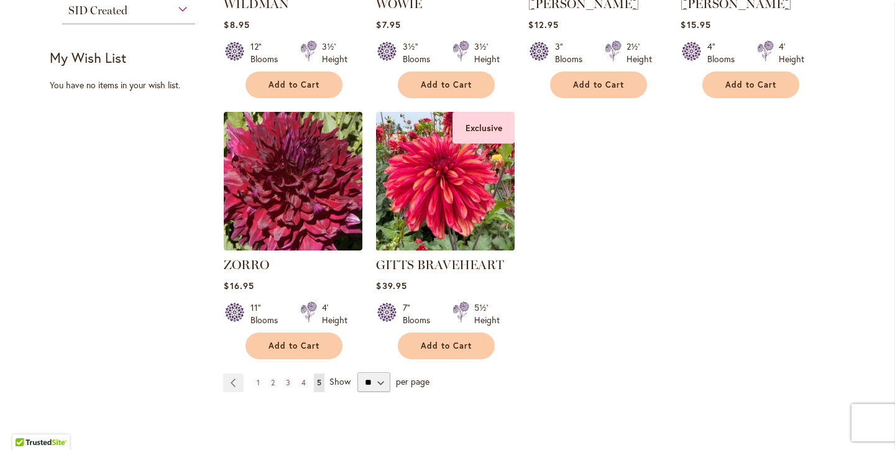
click at [468, 184] on img at bounding box center [446, 181] width 146 height 146
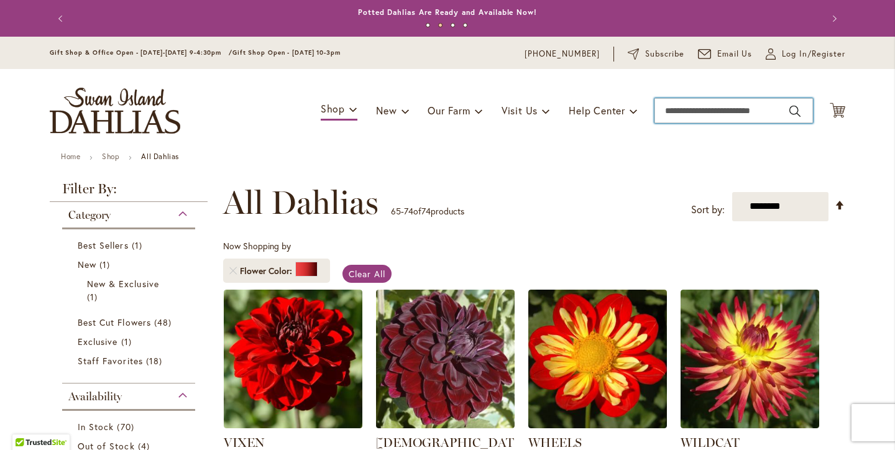
click at [727, 112] on input "Search" at bounding box center [734, 110] width 159 height 25
type input "****"
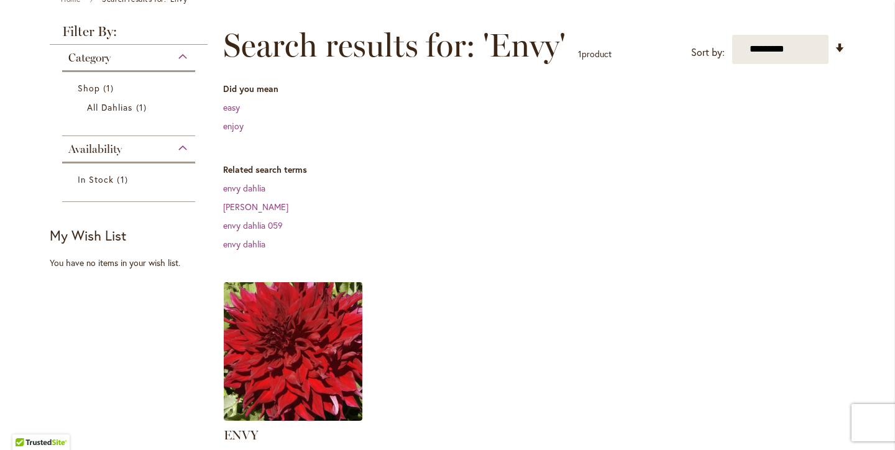
scroll to position [175, 0]
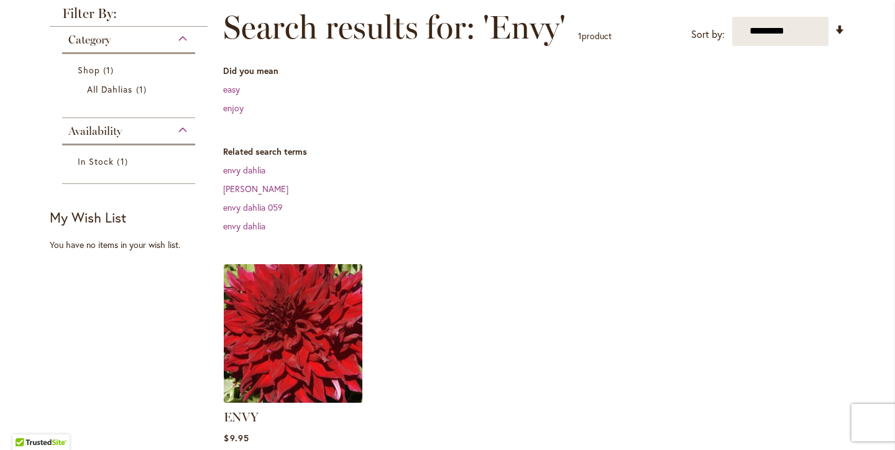
click at [324, 344] on img at bounding box center [294, 334] width 146 height 146
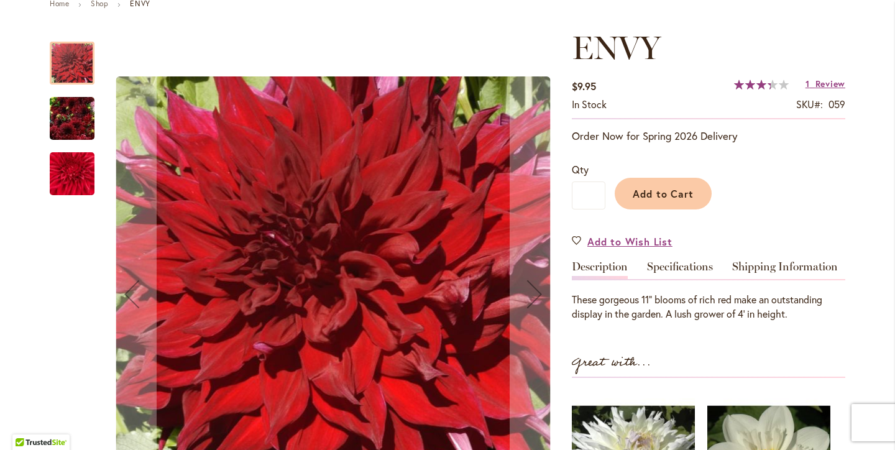
scroll to position [155, 0]
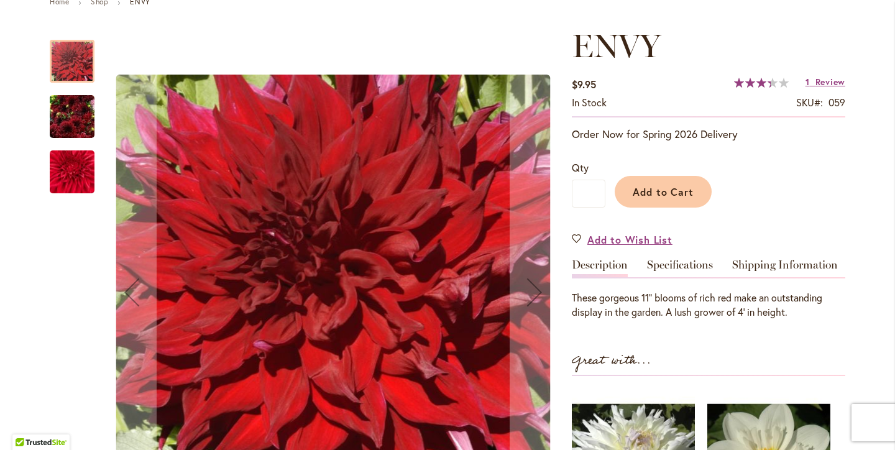
click at [74, 116] on img "Envy" at bounding box center [72, 117] width 45 height 60
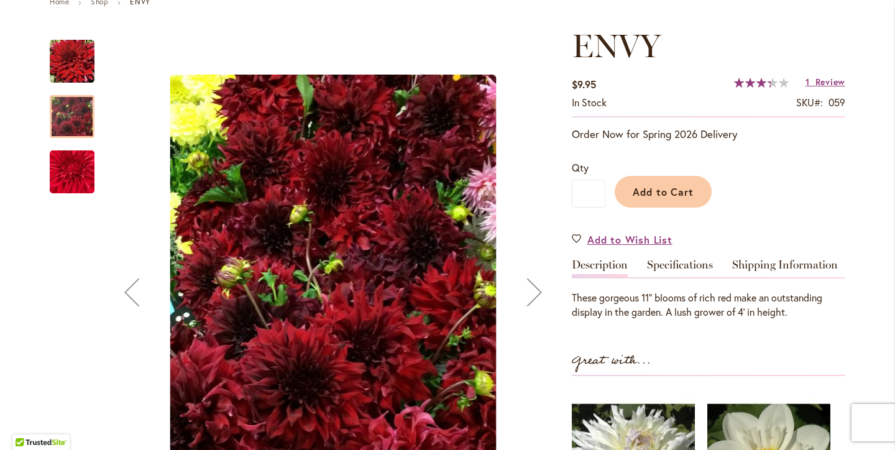
click at [72, 171] on img "Envy" at bounding box center [72, 171] width 90 height 75
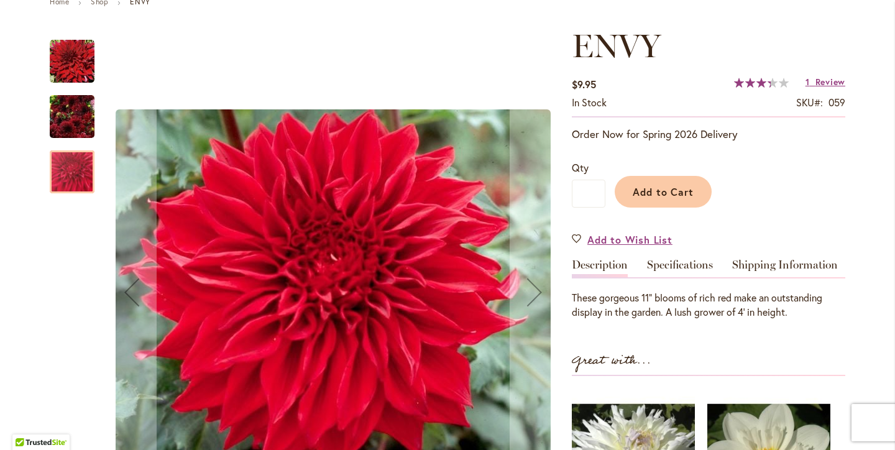
click at [82, 115] on img "Envy" at bounding box center [72, 117] width 45 height 60
